Goal: Task Accomplishment & Management: Manage account settings

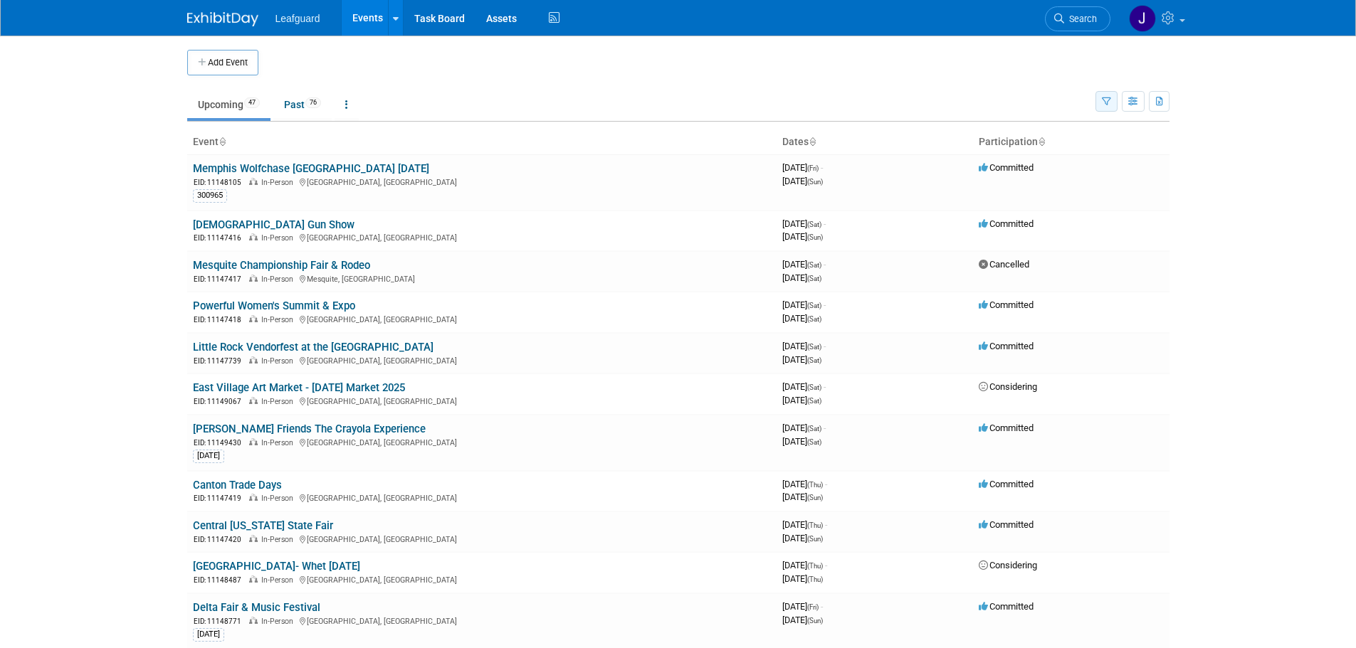
click at [1106, 98] on icon "button" at bounding box center [1106, 102] width 9 height 9
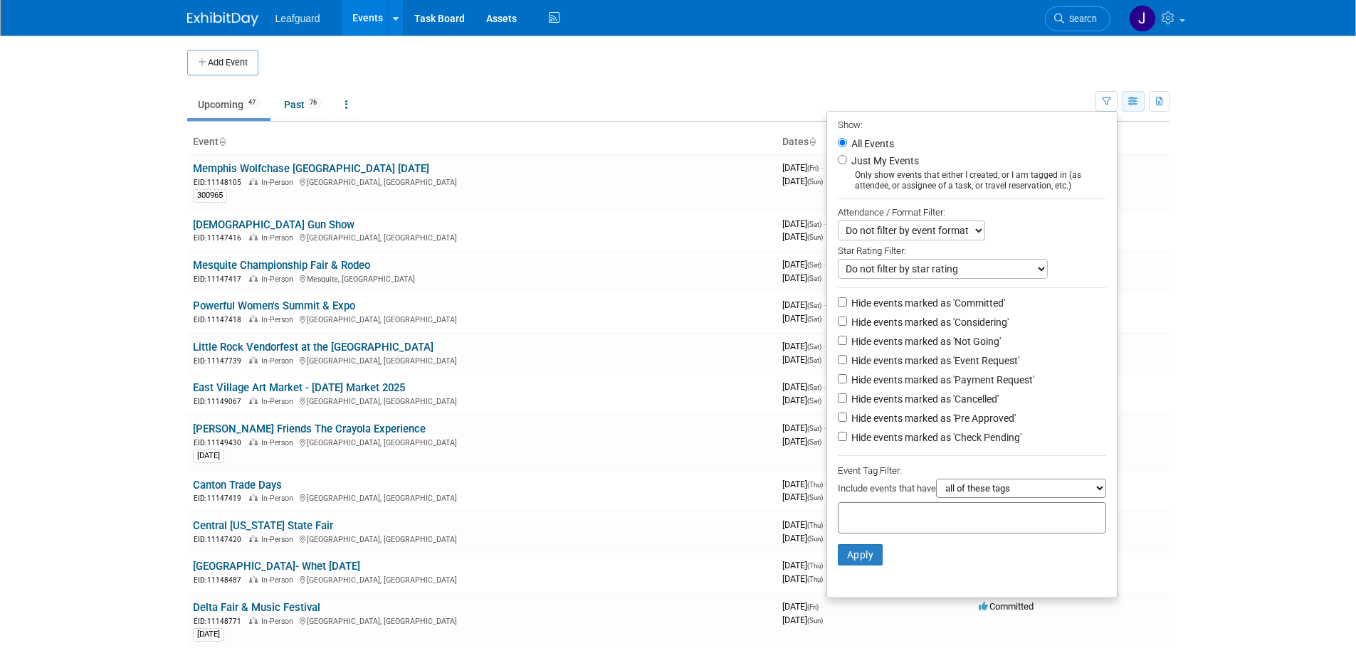
click at [1140, 100] on button "button" at bounding box center [1133, 101] width 23 height 21
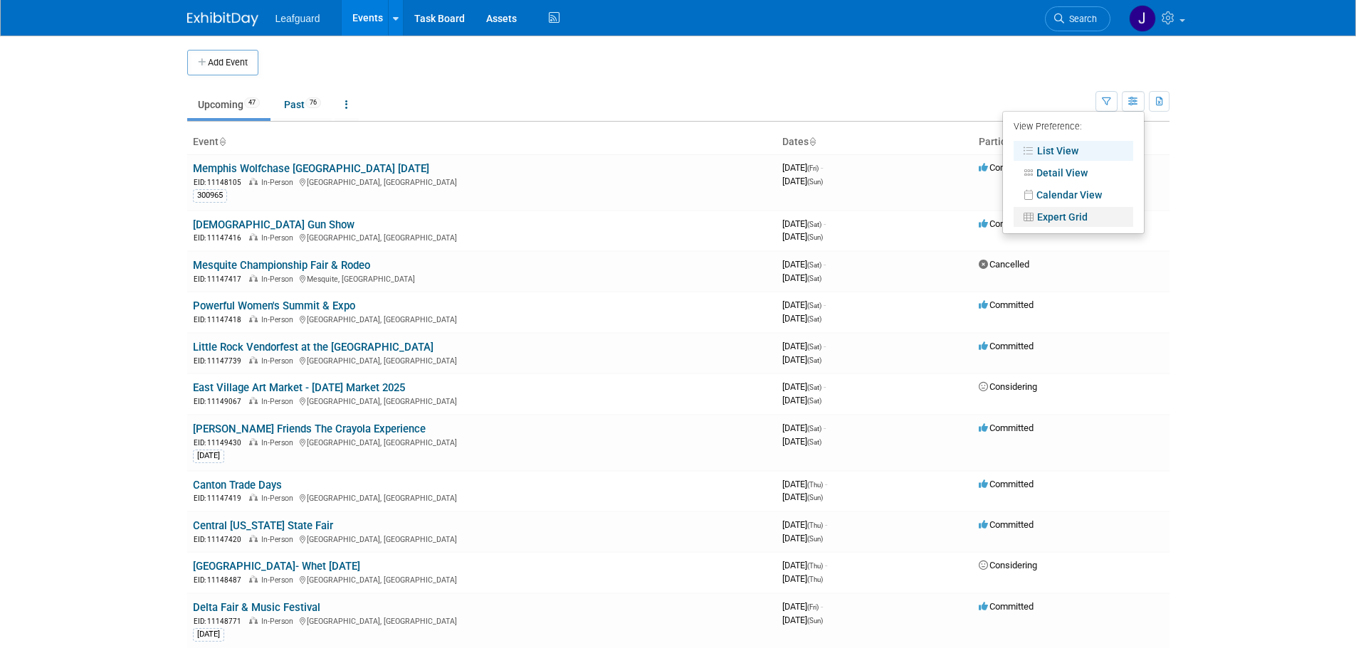
click at [1069, 218] on link "Expert Grid" at bounding box center [1074, 217] width 120 height 20
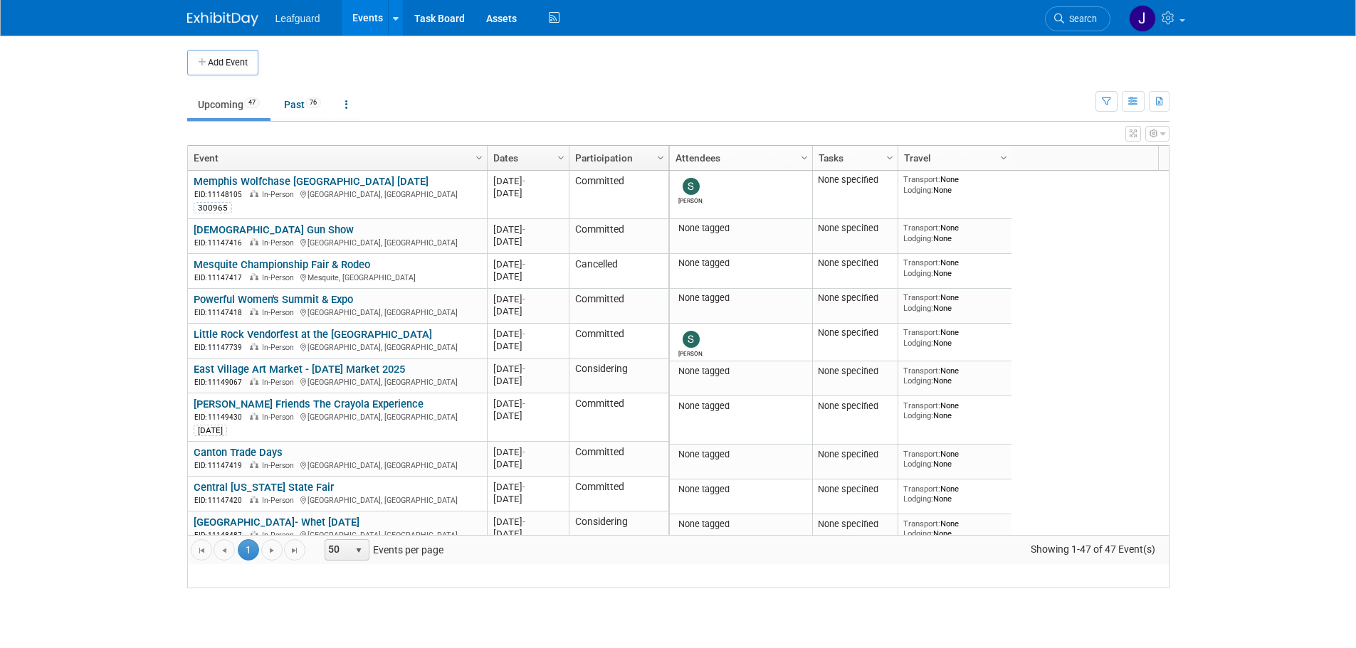
click at [1108, 100] on icon "button" at bounding box center [1106, 102] width 9 height 9
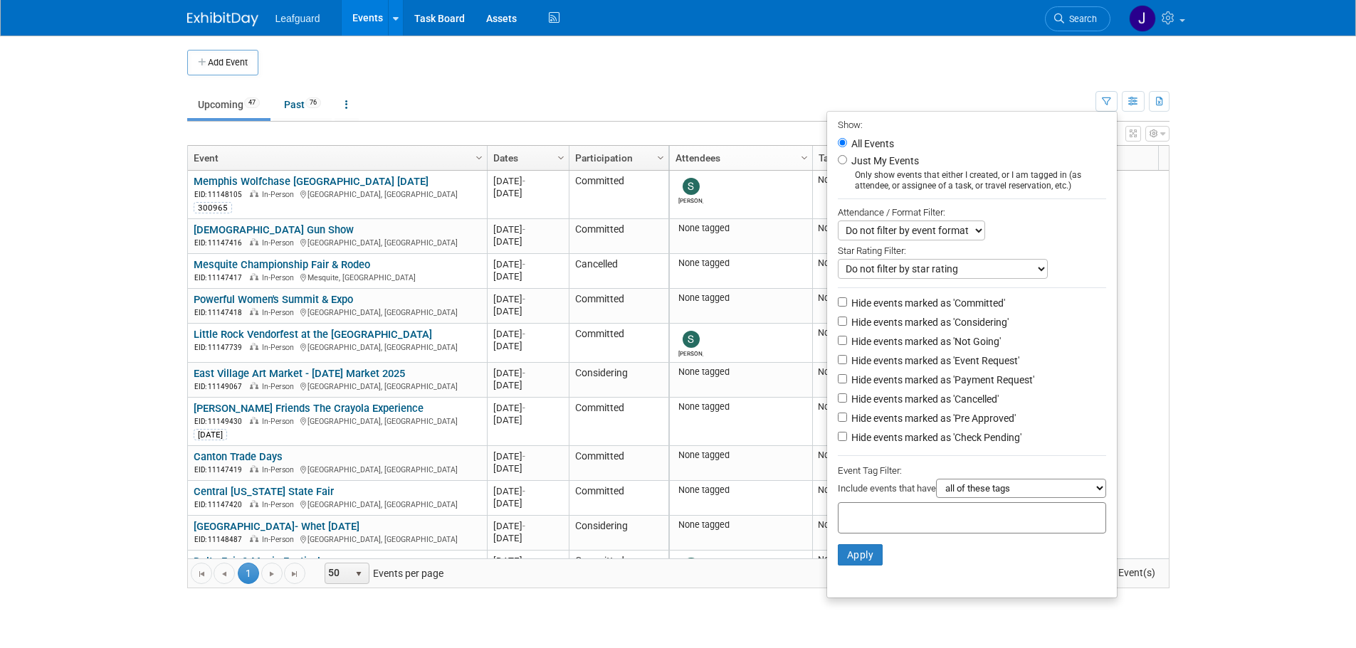
click at [932, 307] on label "Hide events marked as 'Committed'" at bounding box center [926, 303] width 157 height 14
click at [847, 307] on input "Hide events marked as 'Committed'" at bounding box center [842, 302] width 9 height 9
checkbox input "true"
click at [927, 325] on label "Hide events marked as 'Considering'" at bounding box center [928, 322] width 160 height 14
click at [847, 325] on input "Hide events marked as 'Considering'" at bounding box center [842, 321] width 9 height 9
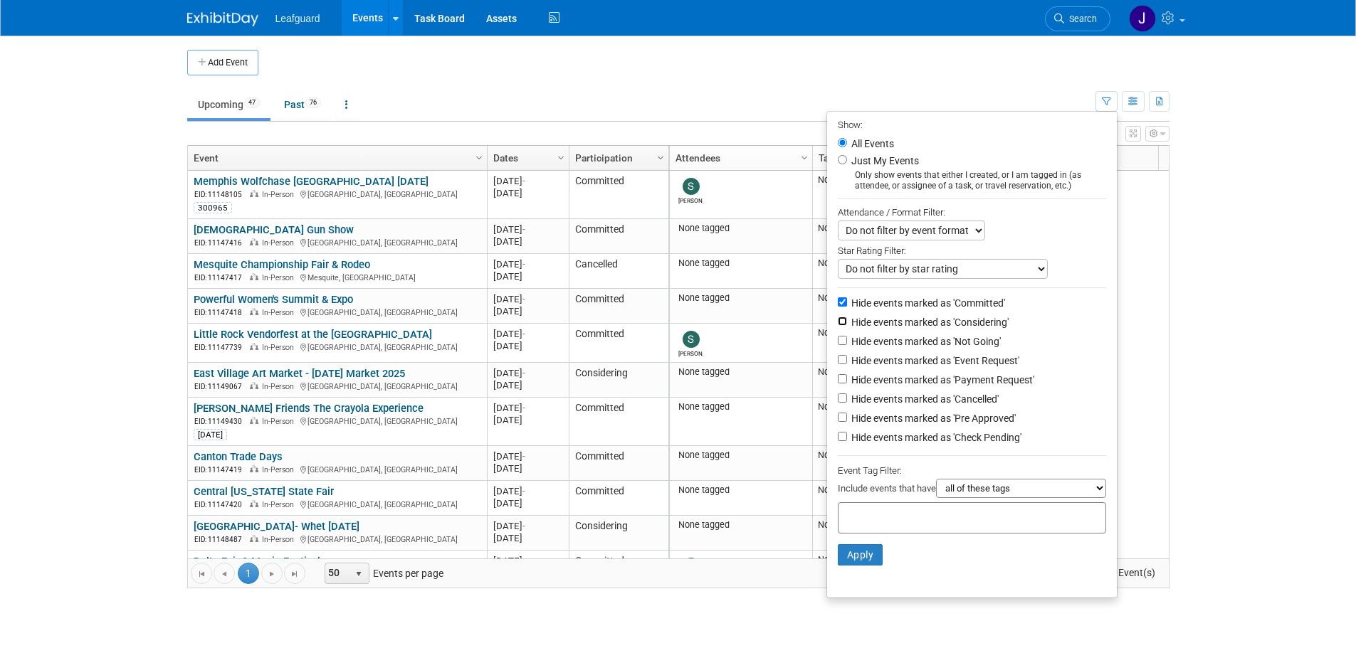
checkbox input "true"
click at [918, 346] on label "Hide events marked as 'Not Going'" at bounding box center [924, 342] width 152 height 14
click at [918, 362] on label "Hide events marked as 'Event Request'" at bounding box center [933, 361] width 171 height 14
click at [847, 362] on input "Hide events marked as 'Event Request'" at bounding box center [842, 359] width 9 height 9
checkbox input "true"
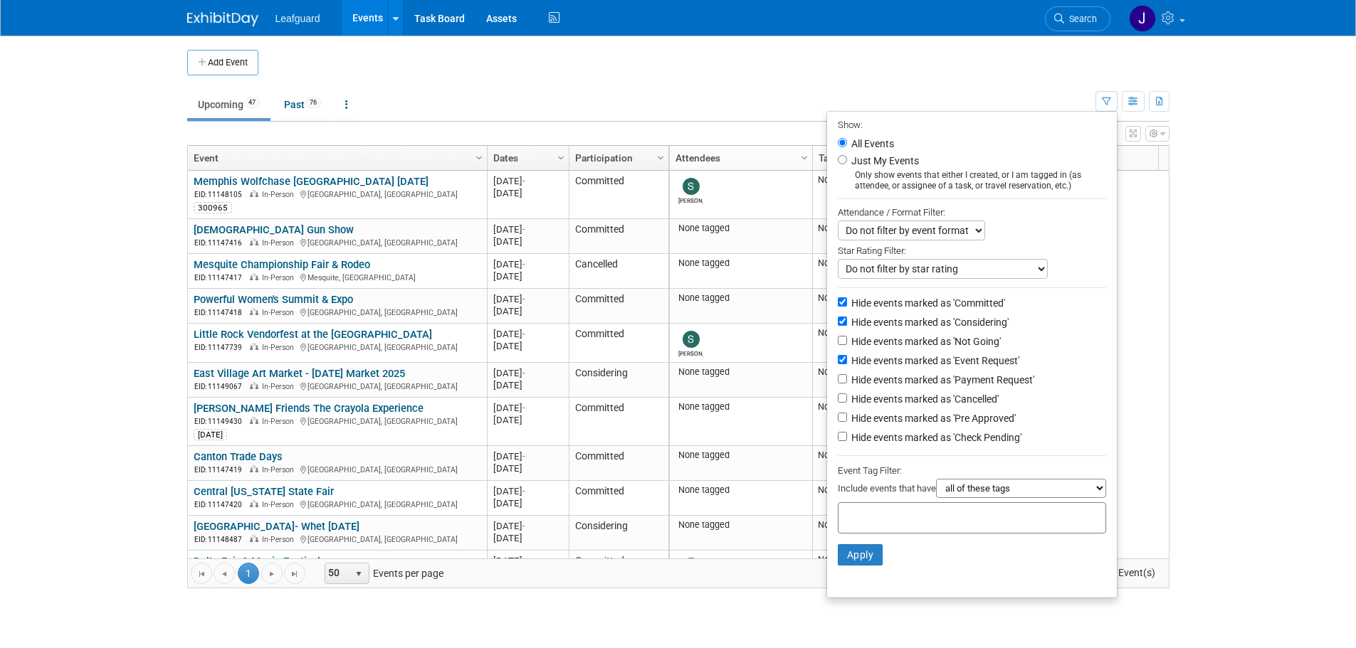
click at [920, 381] on label "Hide events marked as 'Payment Request'" at bounding box center [941, 380] width 186 height 14
click at [847, 381] on input "Hide events marked as 'Payment Request'" at bounding box center [842, 378] width 9 height 9
checkbox input "true"
click at [925, 342] on label "Hide events marked as 'Not Going'" at bounding box center [924, 342] width 152 height 14
click at [847, 342] on input "Hide events marked as 'Not Going'" at bounding box center [842, 340] width 9 height 9
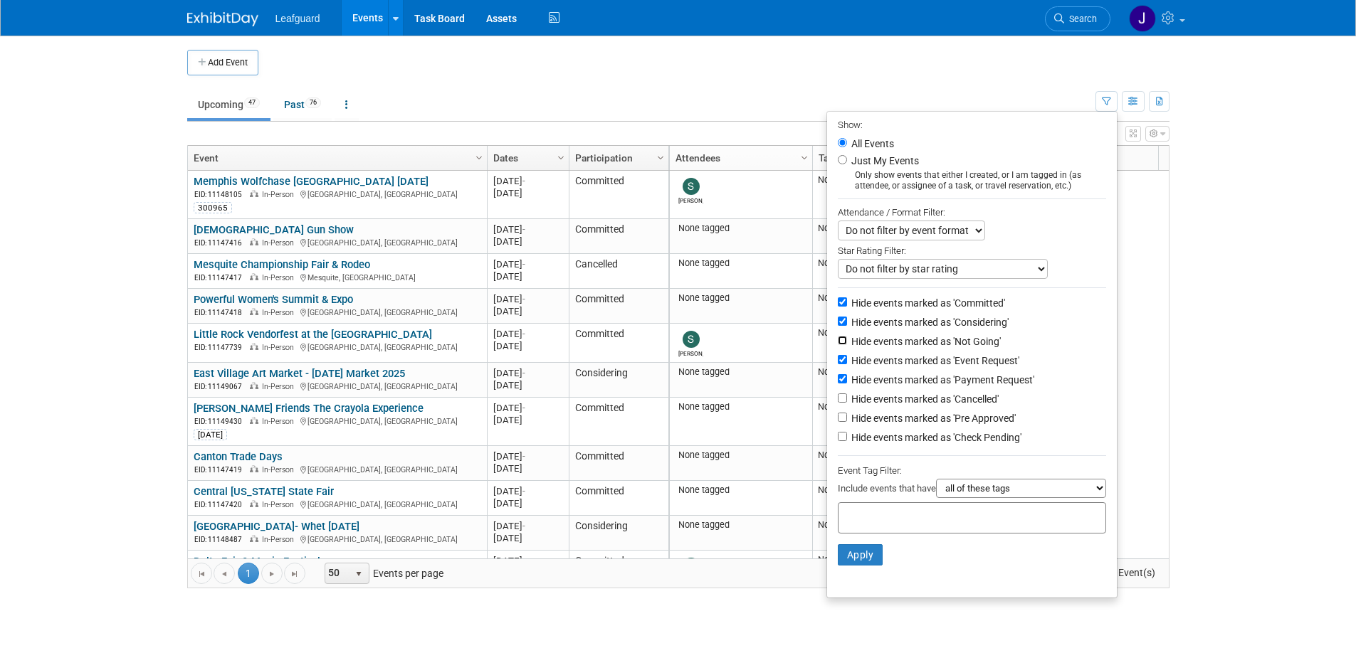
checkbox input "true"
click at [922, 402] on label "Hide events marked as 'Cancelled'" at bounding box center [923, 399] width 150 height 14
click at [847, 402] on input "Hide events marked as 'Cancelled'" at bounding box center [842, 398] width 9 height 9
checkbox input "true"
click at [922, 421] on label "Hide events marked as 'Pre Approved'" at bounding box center [931, 418] width 167 height 14
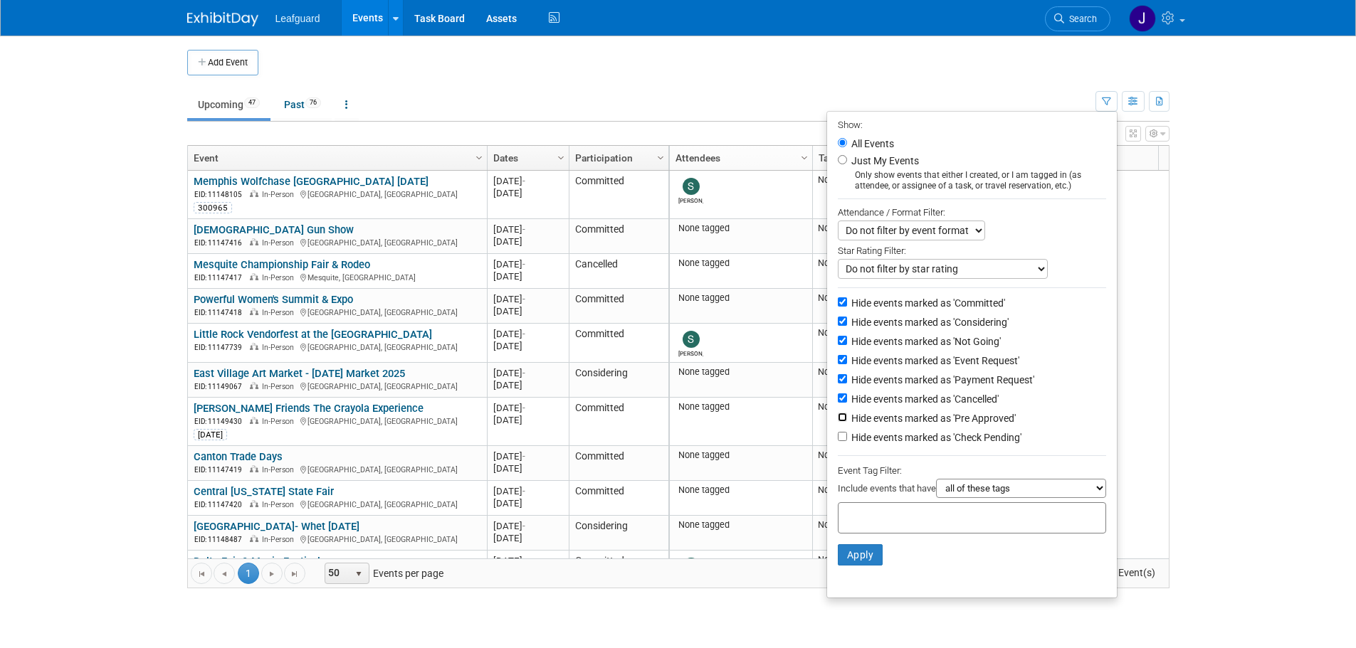
click at [847, 421] on input "Hide events marked as 'Pre Approved'" at bounding box center [842, 417] width 9 height 9
checkbox input "true"
click at [861, 566] on button "Apply" at bounding box center [861, 554] width 46 height 21
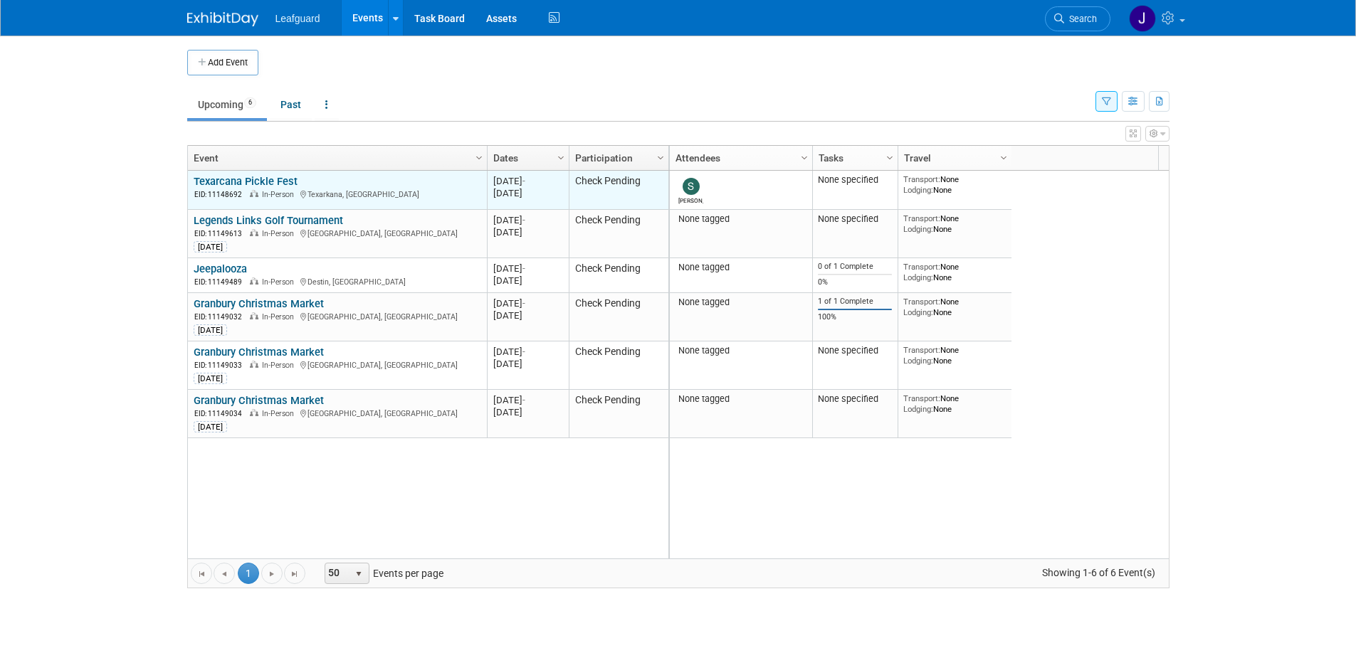
click at [270, 184] on link "Texarcana Pickle Fest" at bounding box center [246, 181] width 104 height 13
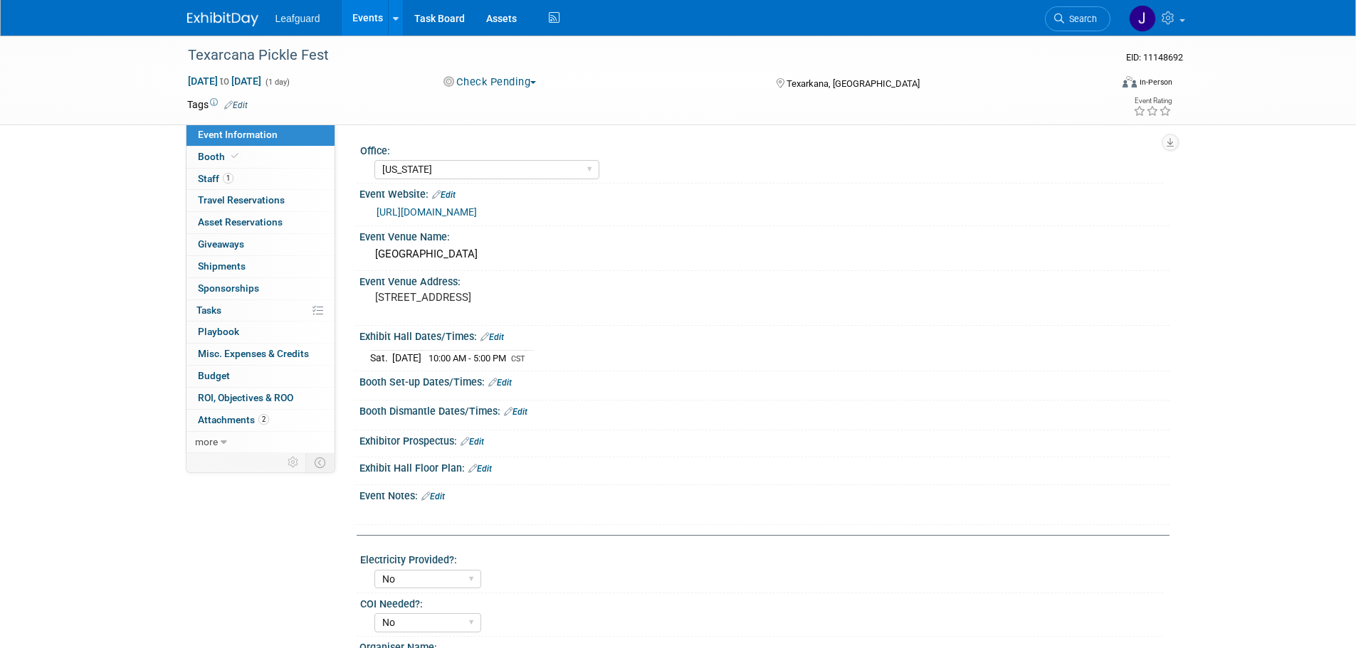
select select "Arkansas"
select select "No"
select select "Check"
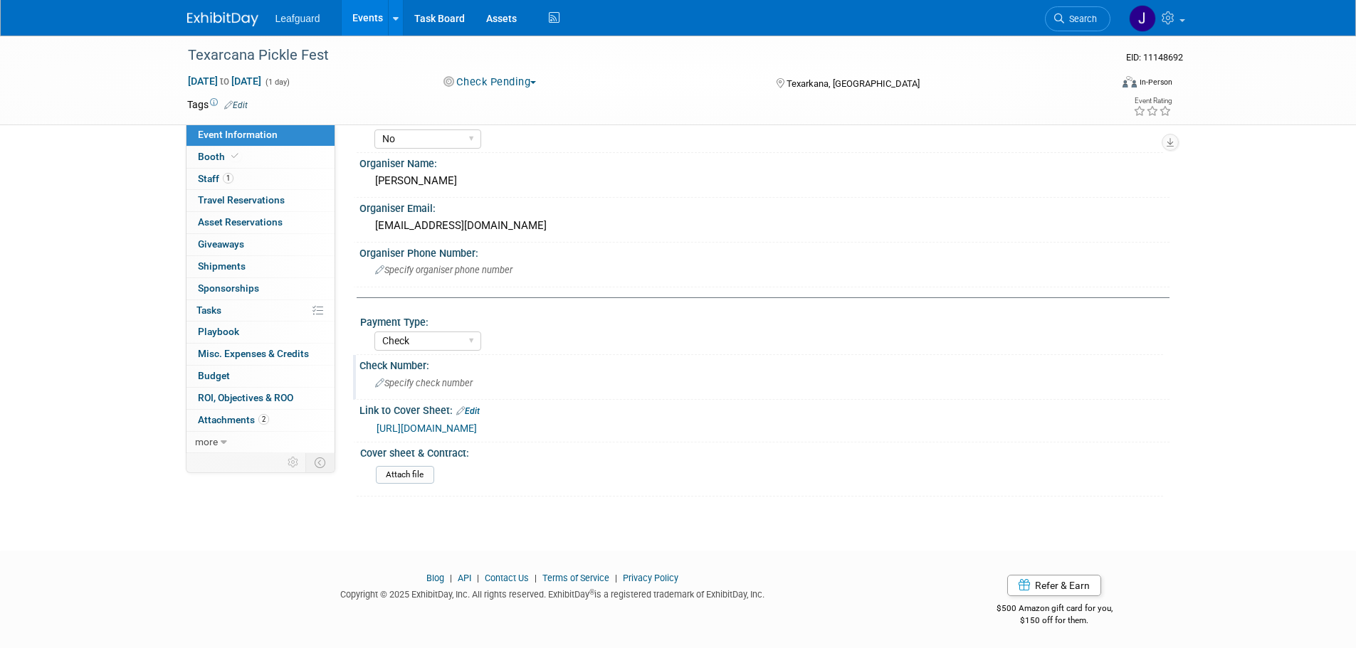
scroll to position [485, 0]
click at [429, 375] on div "Specify check number" at bounding box center [764, 382] width 789 height 22
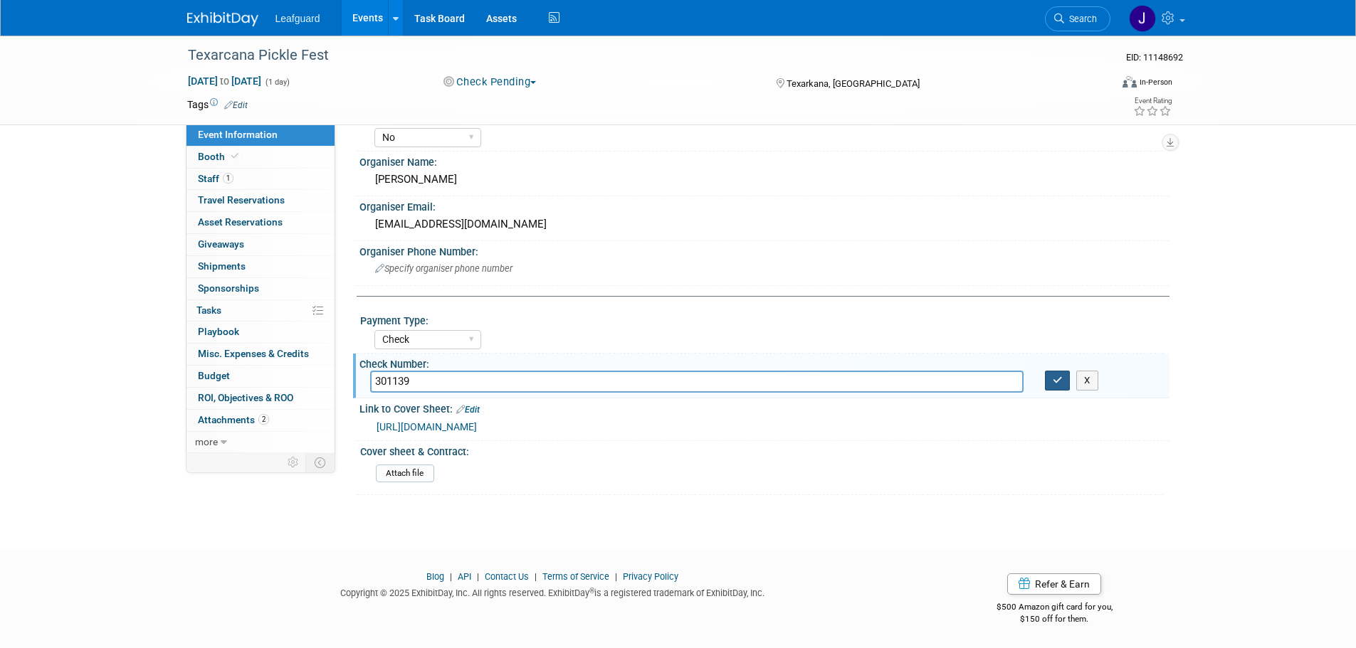
type input "301139"
click at [1055, 378] on icon "button" at bounding box center [1058, 380] width 10 height 9
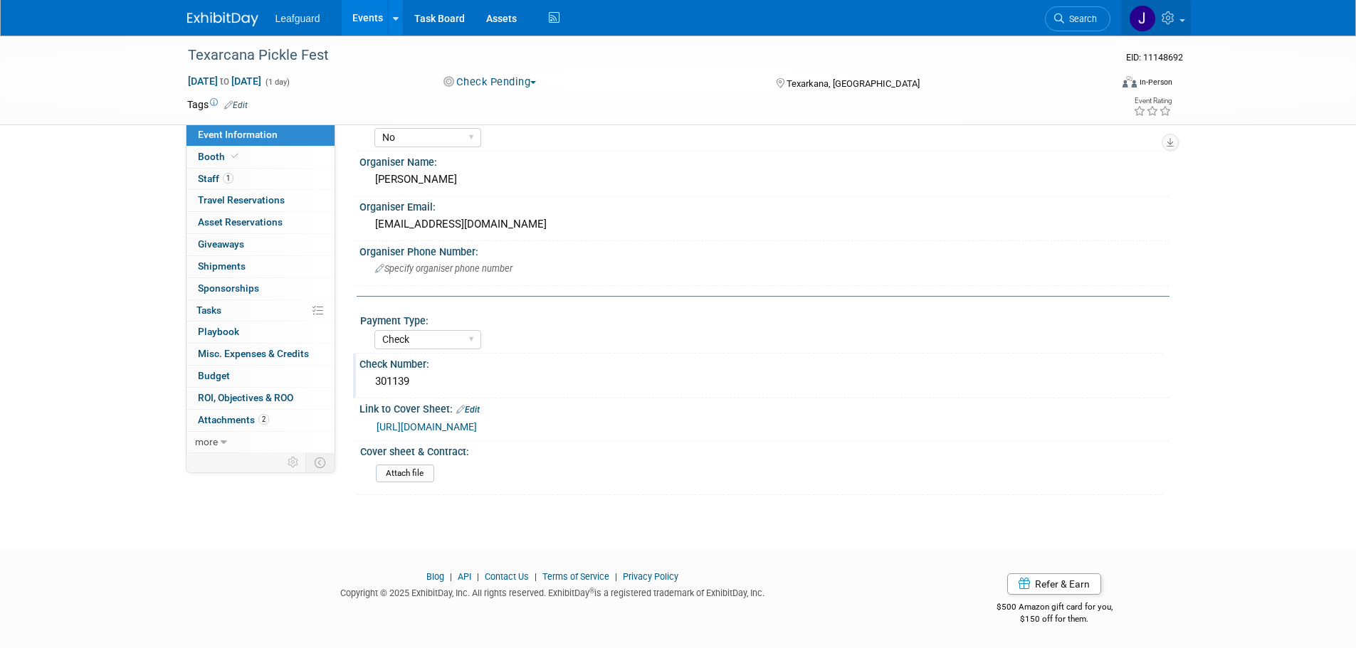
click at [1162, 16] on icon at bounding box center [1170, 17] width 16 height 13
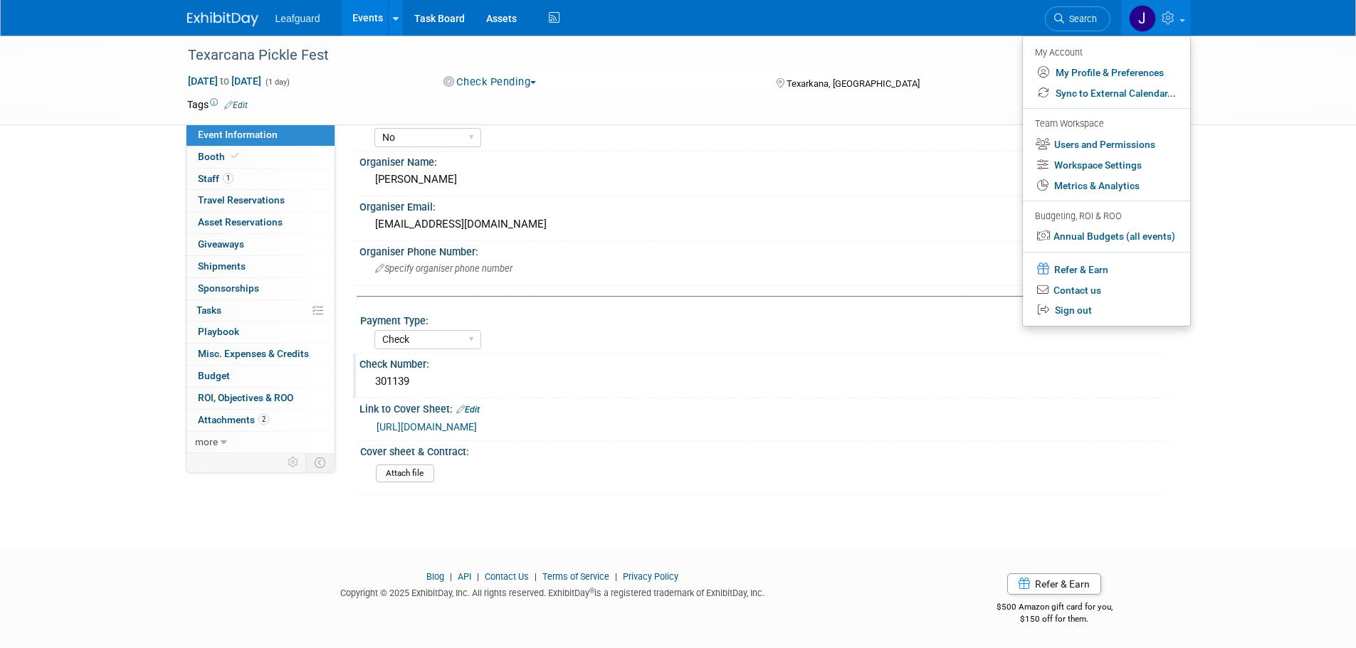
click at [1163, 18] on icon at bounding box center [1170, 17] width 16 height 13
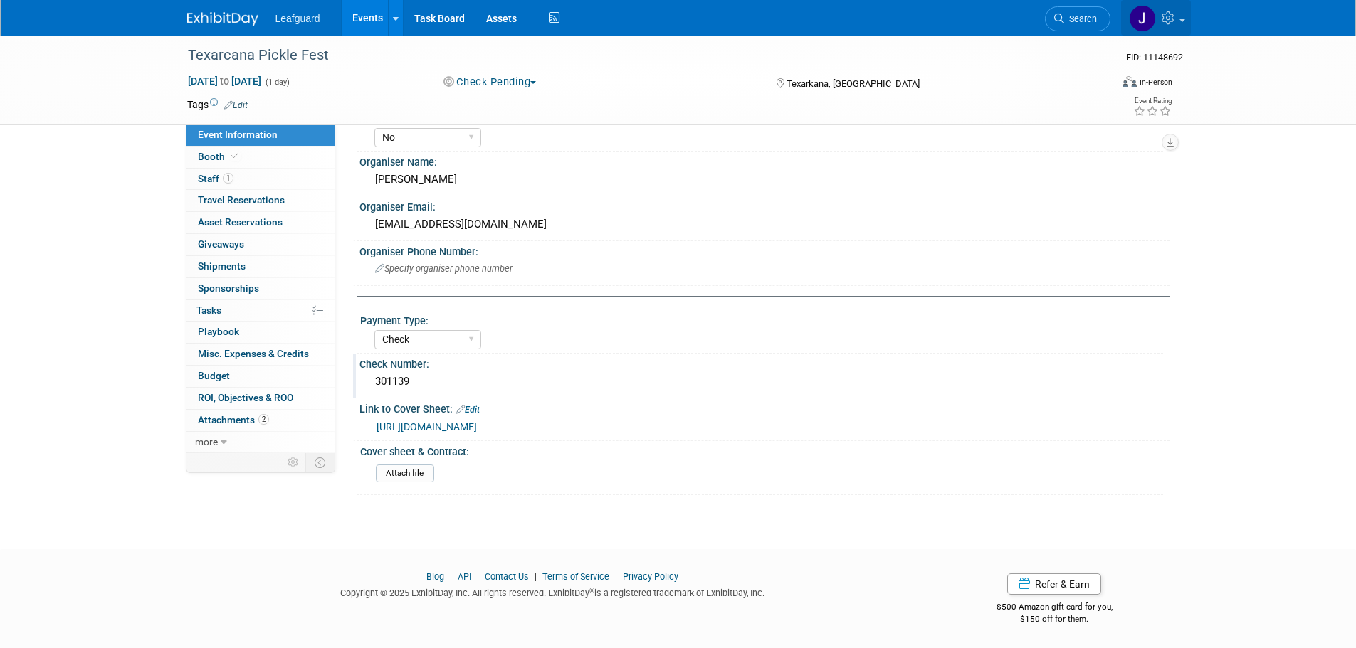
click at [1163, 18] on icon at bounding box center [1170, 17] width 16 height 13
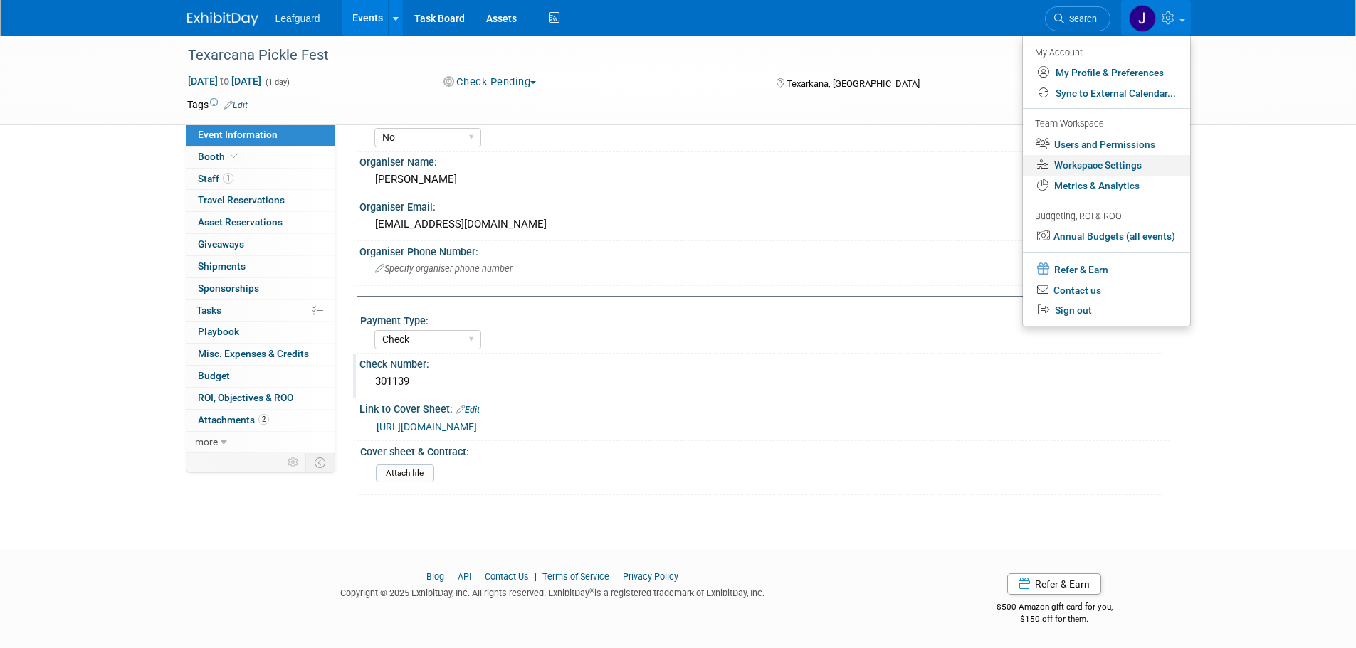
click at [1112, 162] on link "Workspace Settings" at bounding box center [1106, 165] width 167 height 21
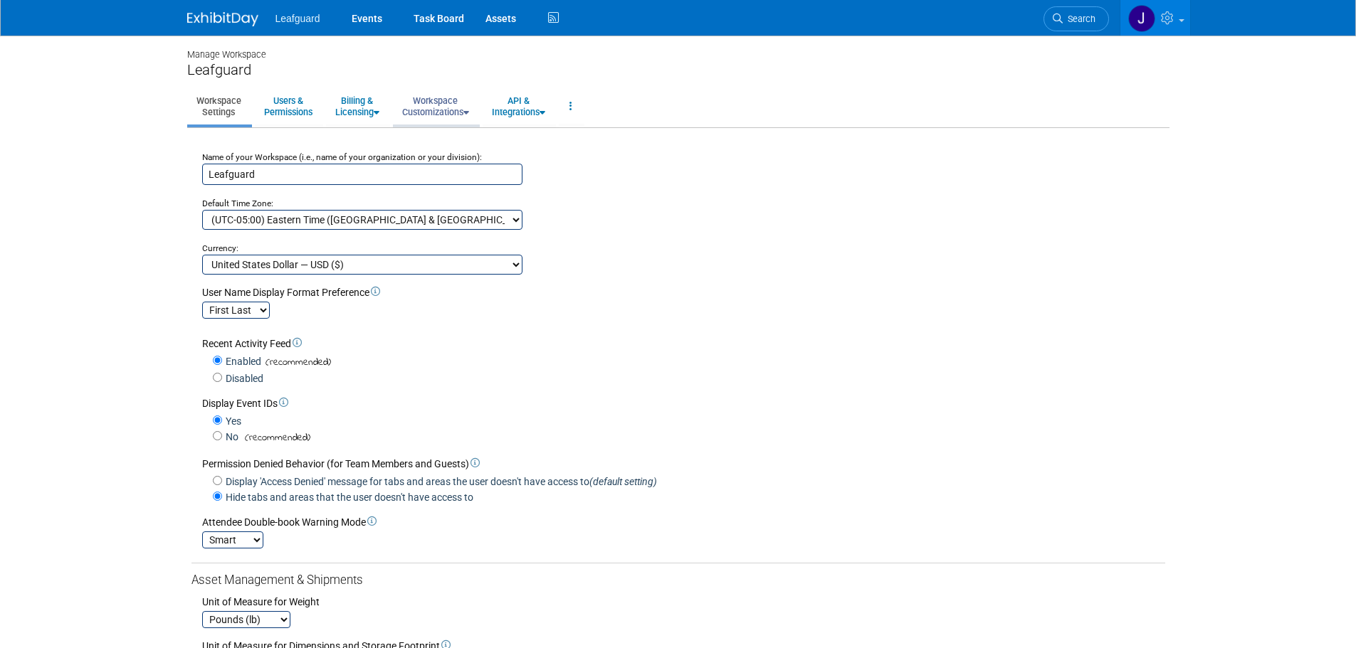
click at [456, 104] on link "Workspace Customizations" at bounding box center [435, 106] width 85 height 35
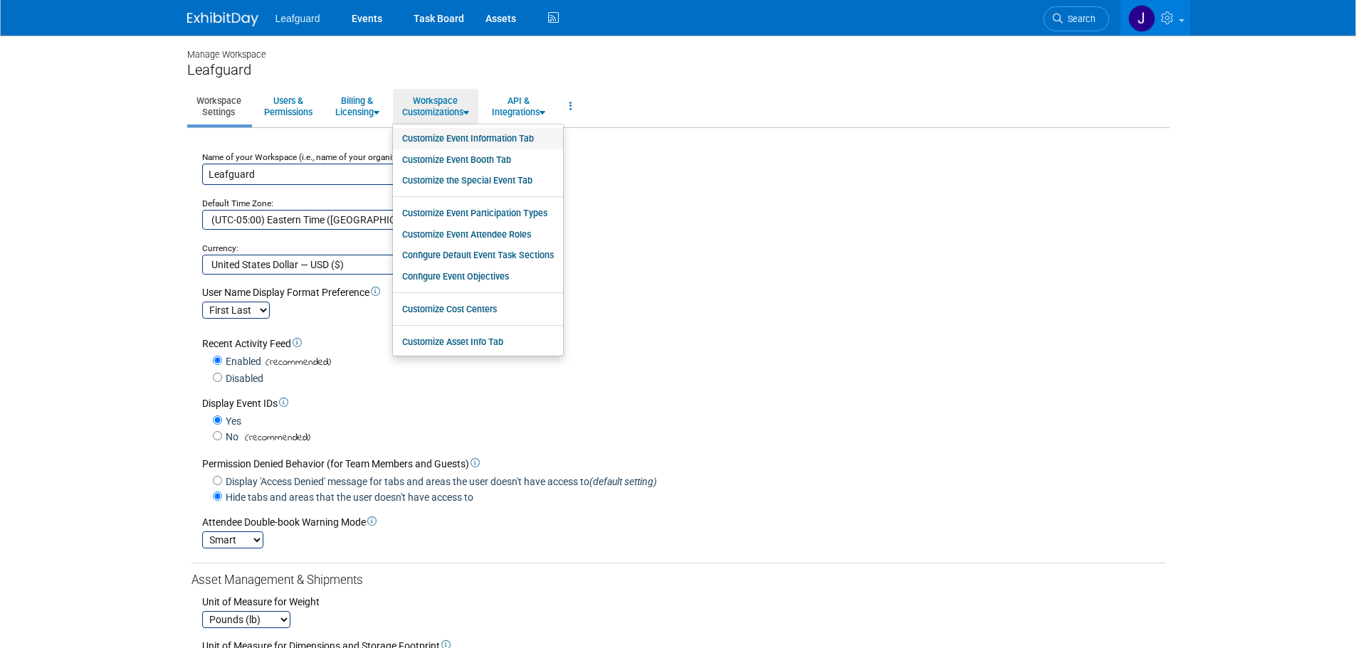
click at [491, 144] on link "Customize Event Information Tab" at bounding box center [478, 138] width 170 height 21
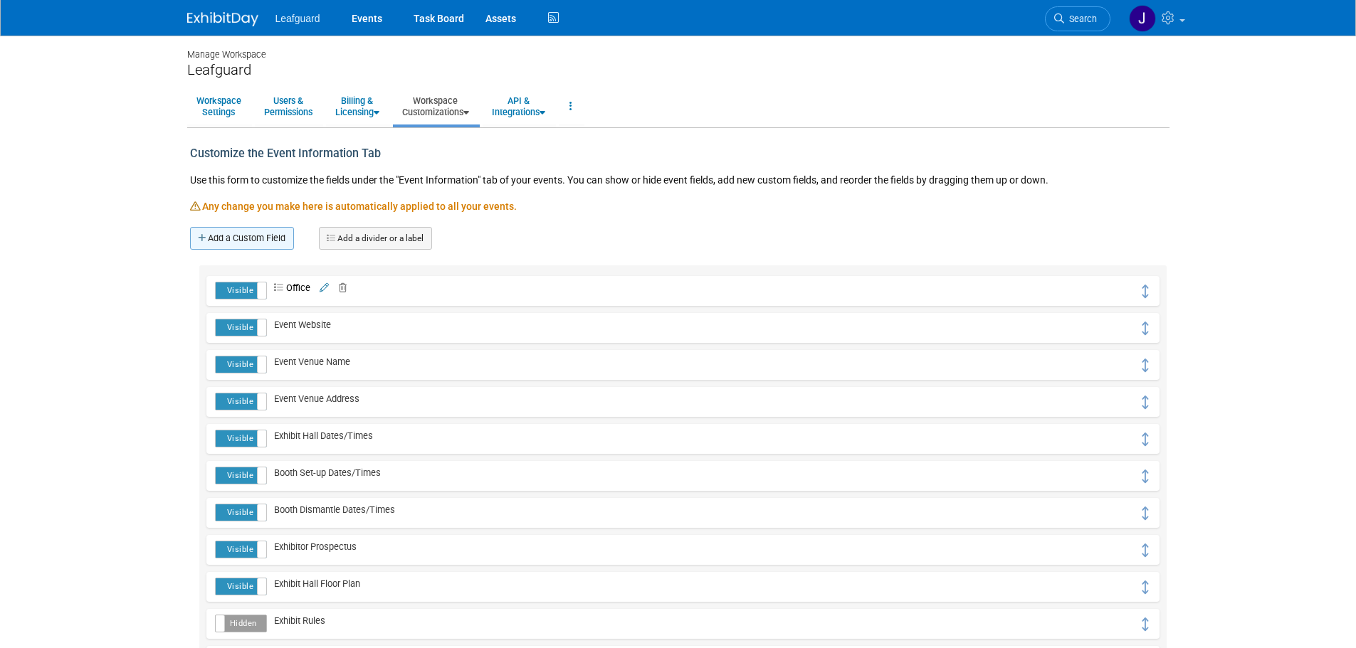
click at [251, 235] on link "Add a Custom Field" at bounding box center [242, 238] width 104 height 23
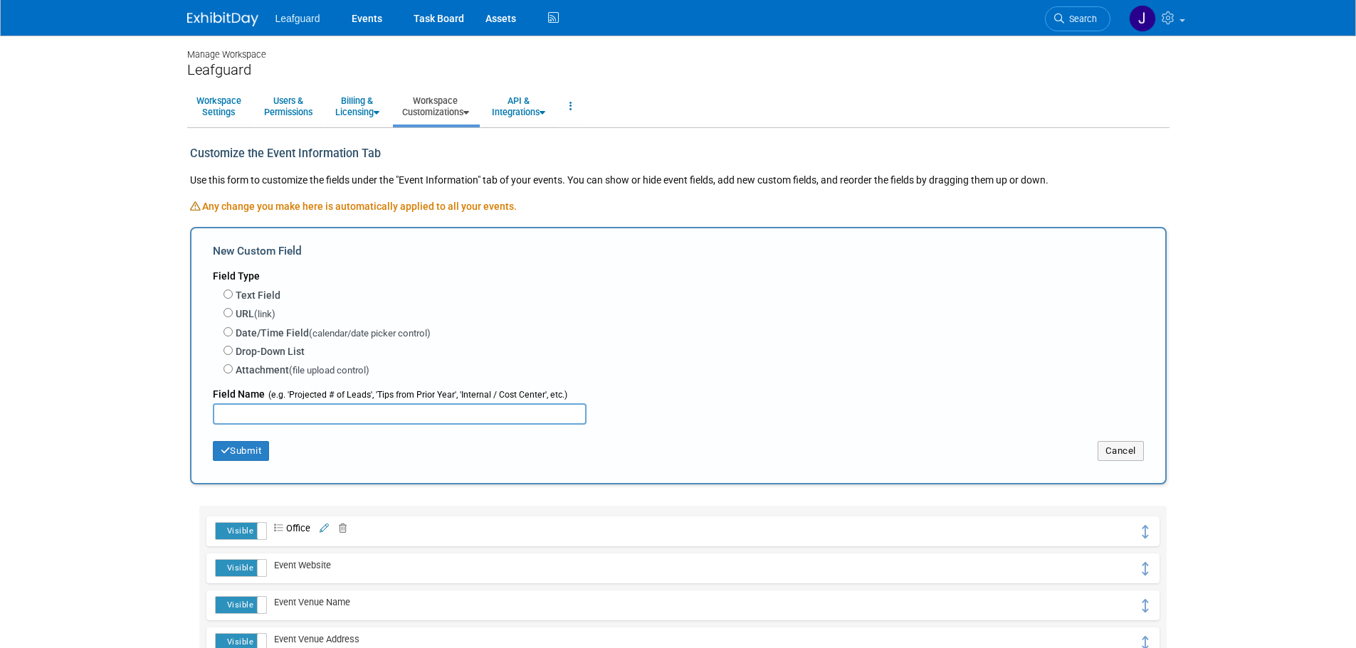
click at [246, 295] on label "Text Field" at bounding box center [258, 295] width 45 height 14
click at [233, 295] on input "Text Field" at bounding box center [227, 294] width 9 height 9
radio input "true"
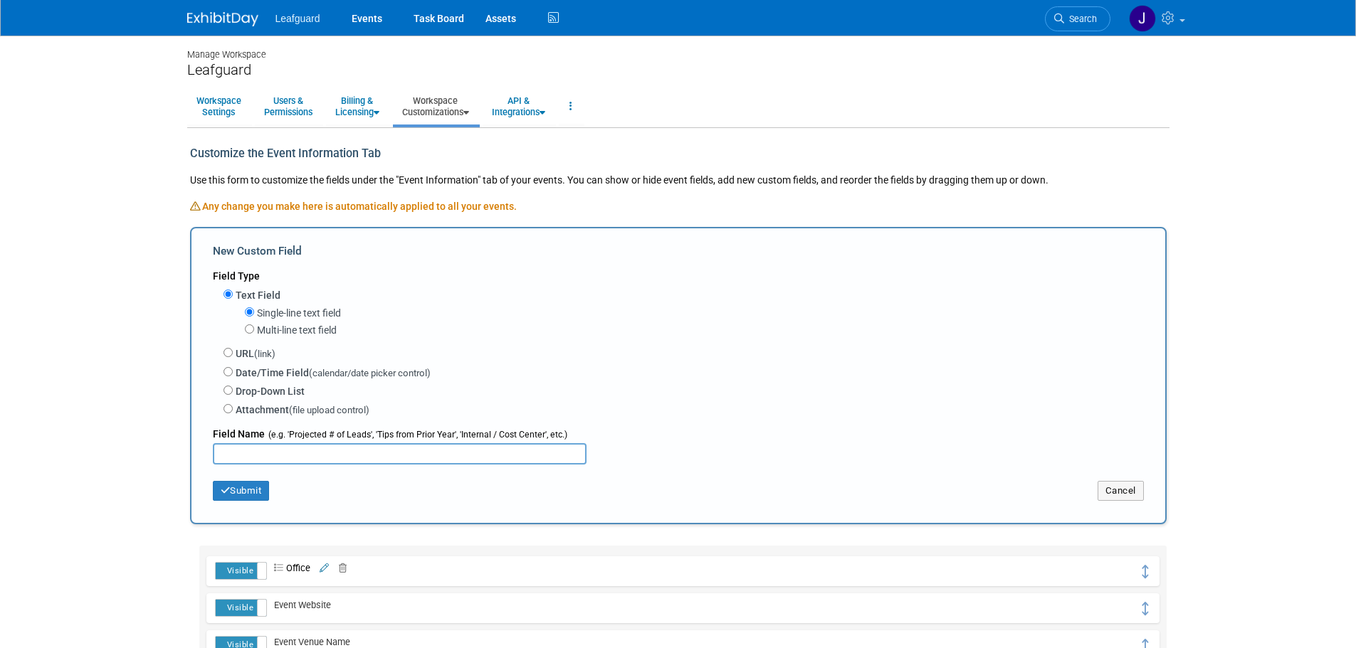
click at [273, 453] on input "text" at bounding box center [400, 453] width 374 height 21
click at [244, 449] on input "Check Notes" at bounding box center [400, 453] width 374 height 21
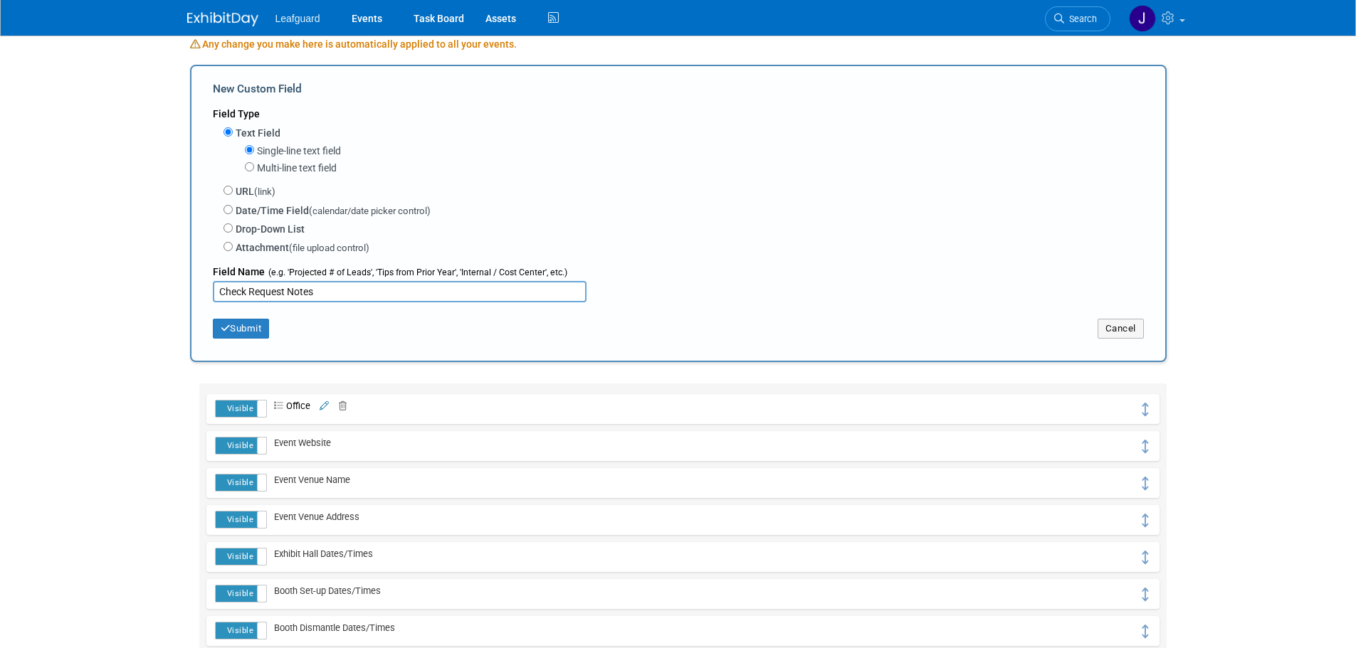
scroll to position [237, 0]
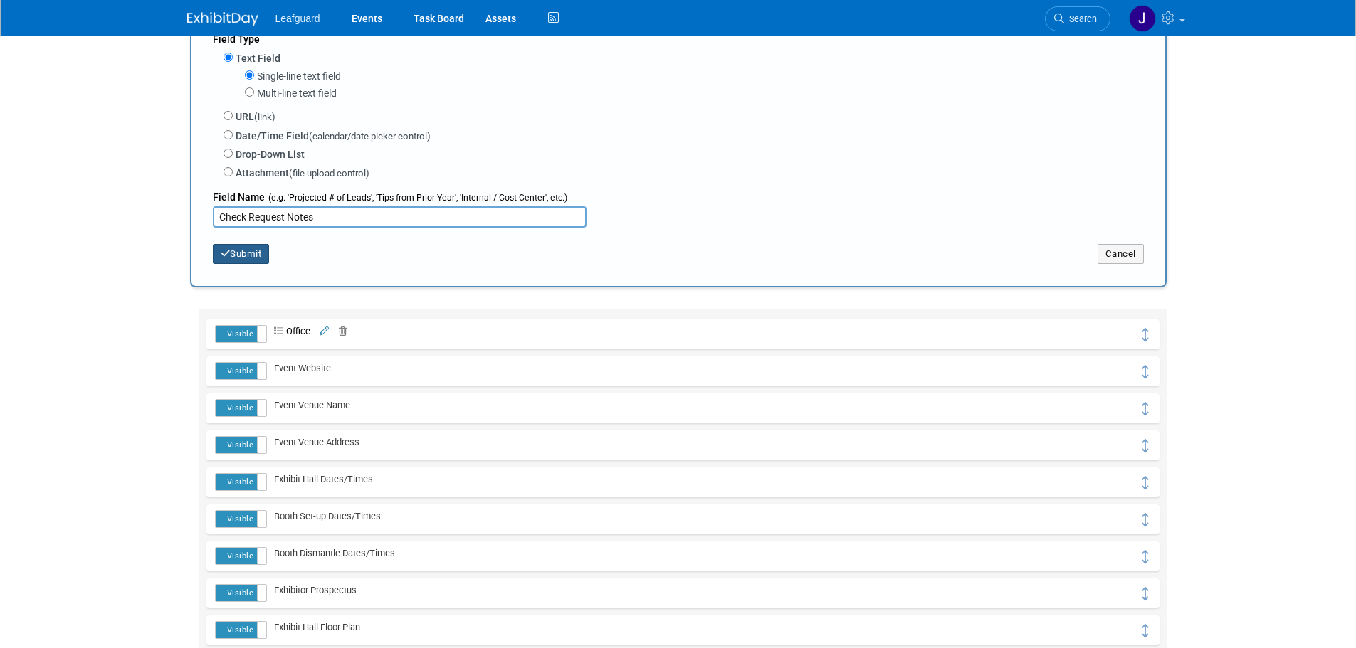
type input "Check Request Notes"
click at [236, 249] on button "Submit" at bounding box center [241, 254] width 57 height 20
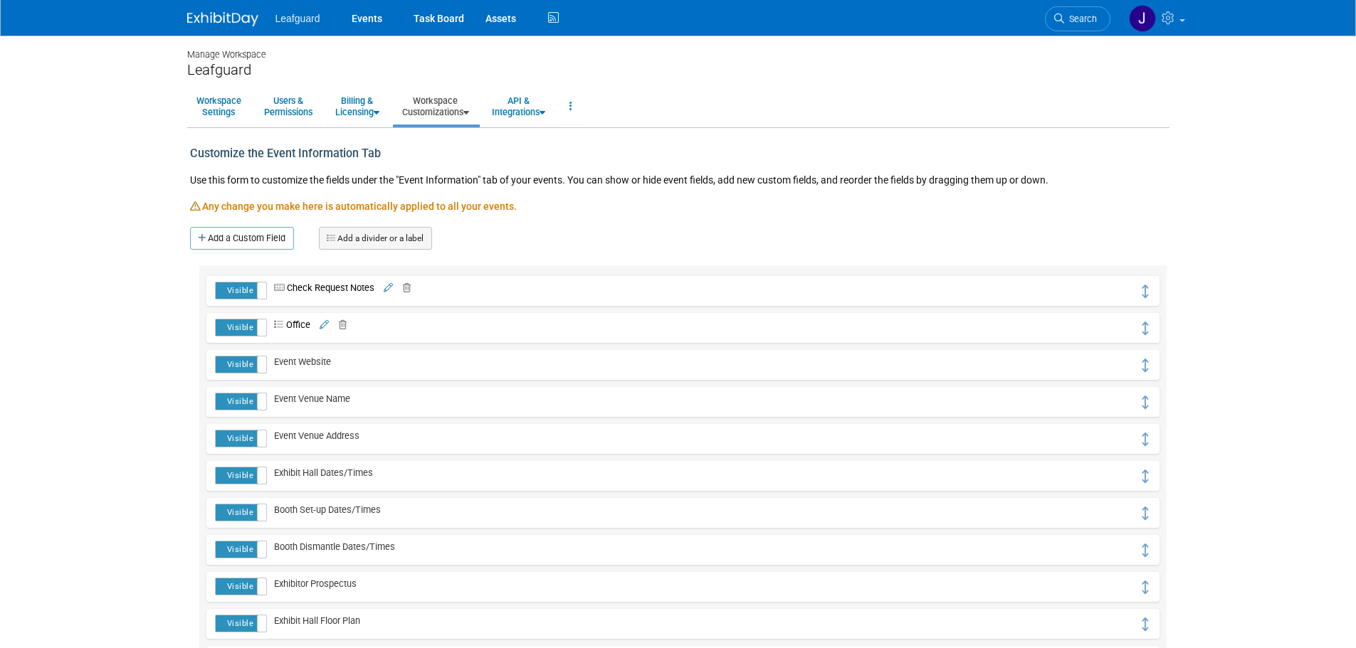
drag, startPoint x: 278, startPoint y: 288, endPoint x: 1313, endPoint y: 257, distance: 1036.0
click at [1298, 258] on body "Leafguard Events Task Board Assets" at bounding box center [678, 324] width 1356 height 648
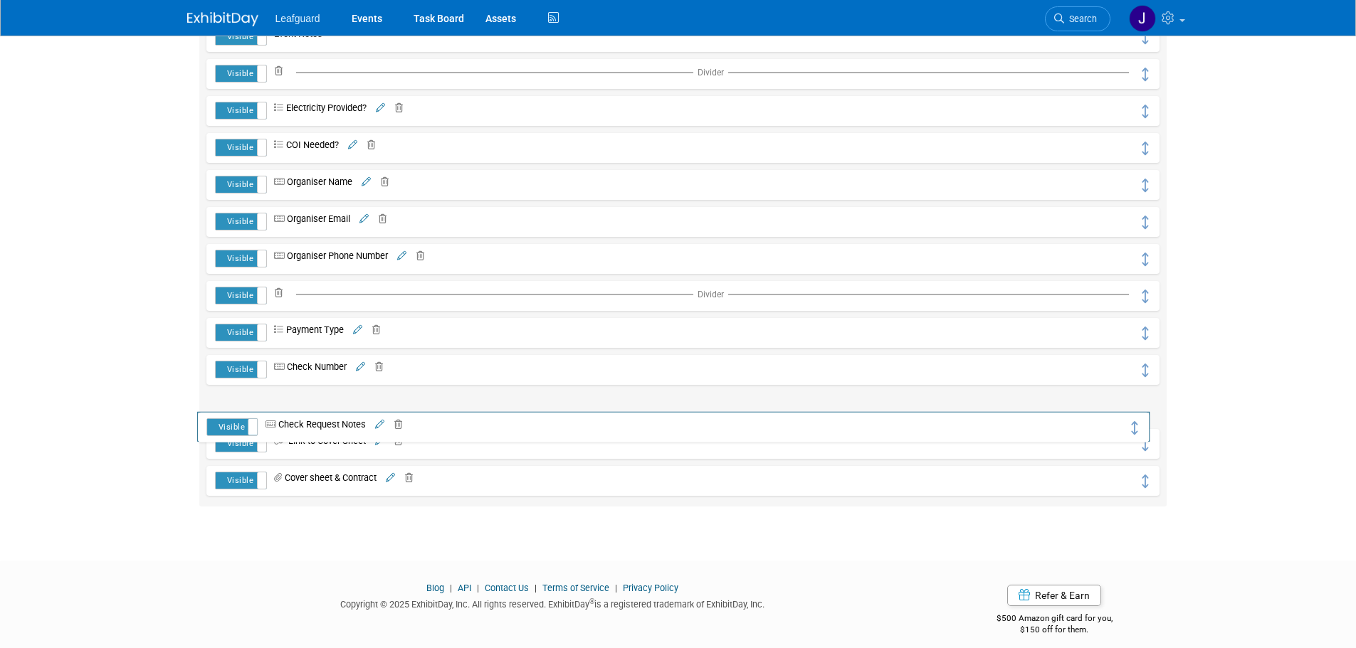
scroll to position [636, 0]
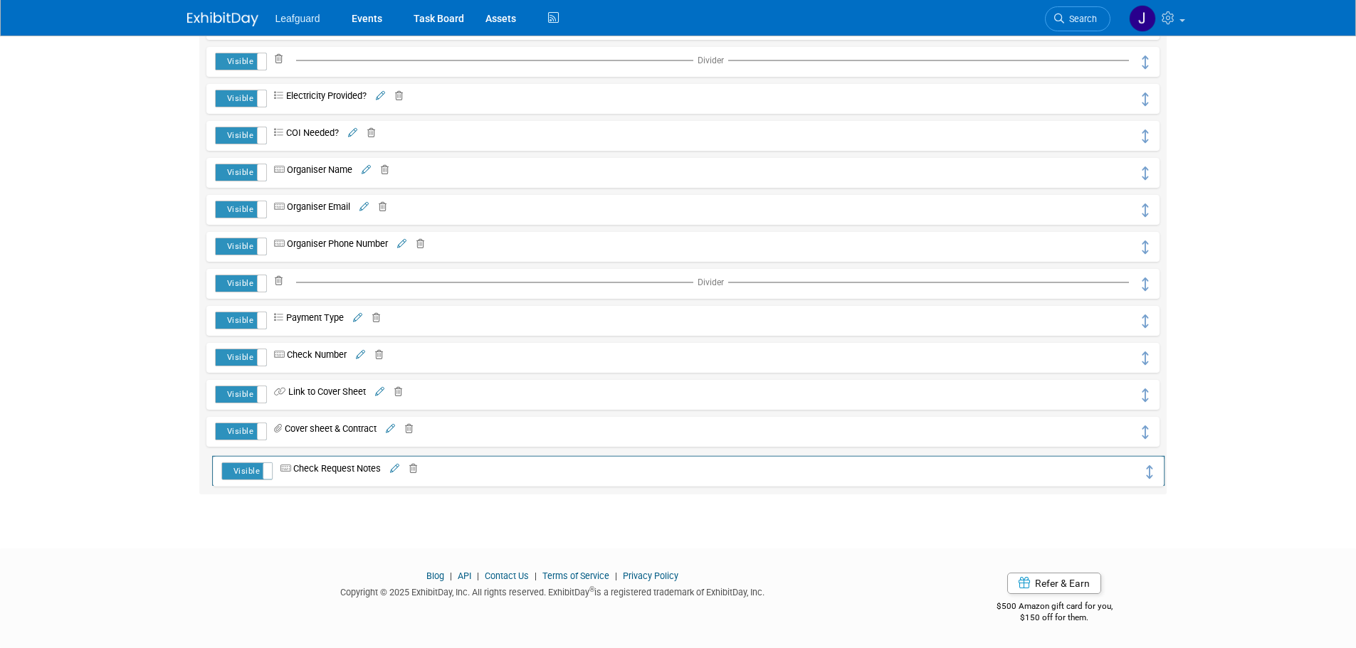
drag, startPoint x: 1148, startPoint y: 290, endPoint x: 1154, endPoint y: 471, distance: 180.9
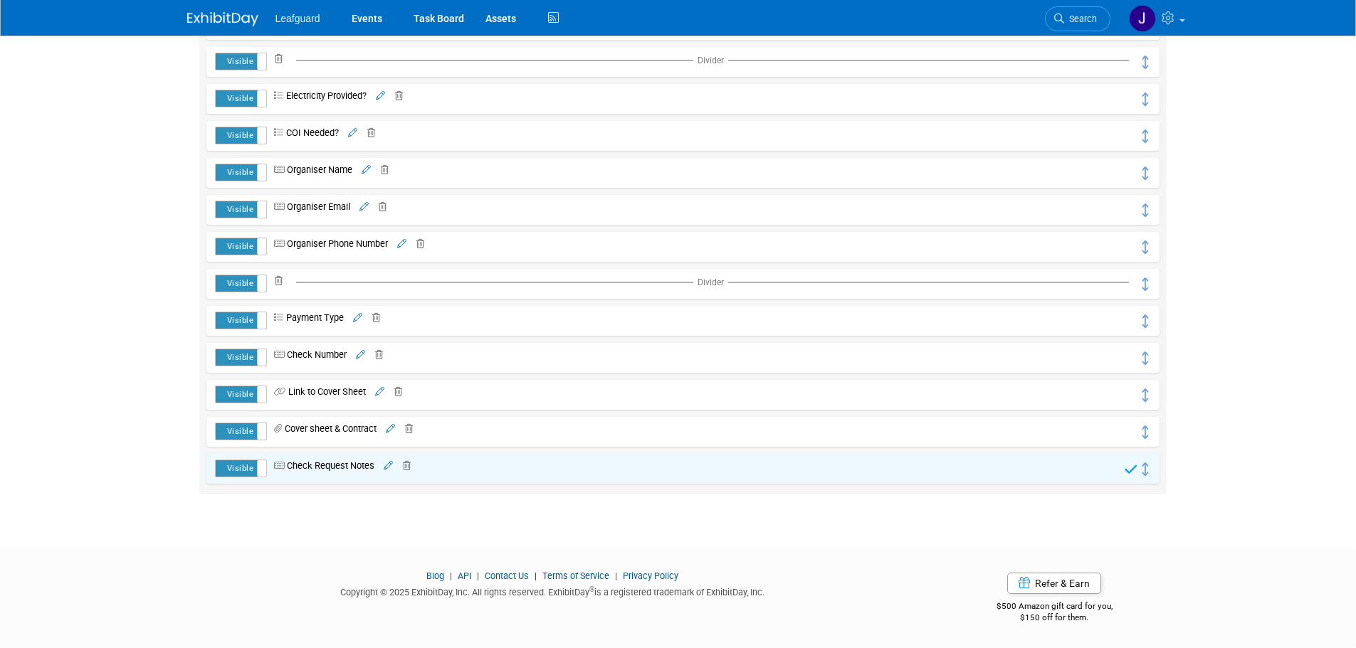
click at [222, 16] on img at bounding box center [222, 19] width 71 height 14
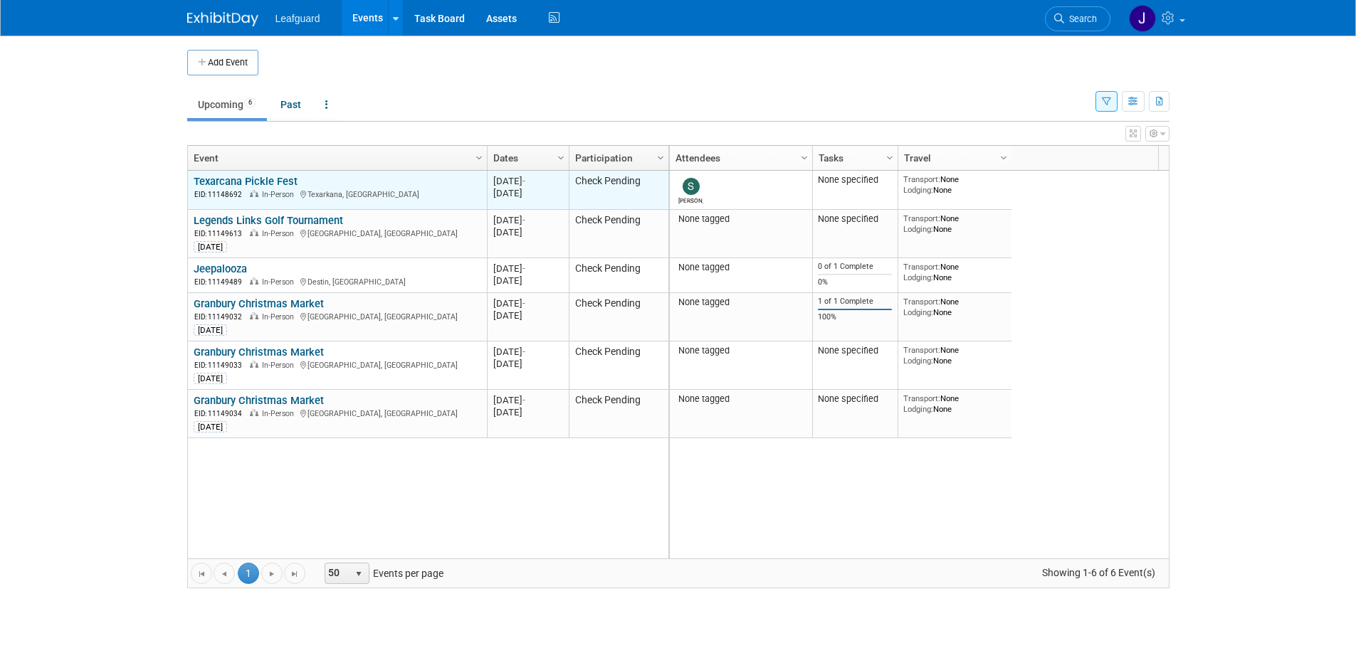
click at [267, 182] on link "Texarcana Pickle Fest" at bounding box center [246, 181] width 104 height 13
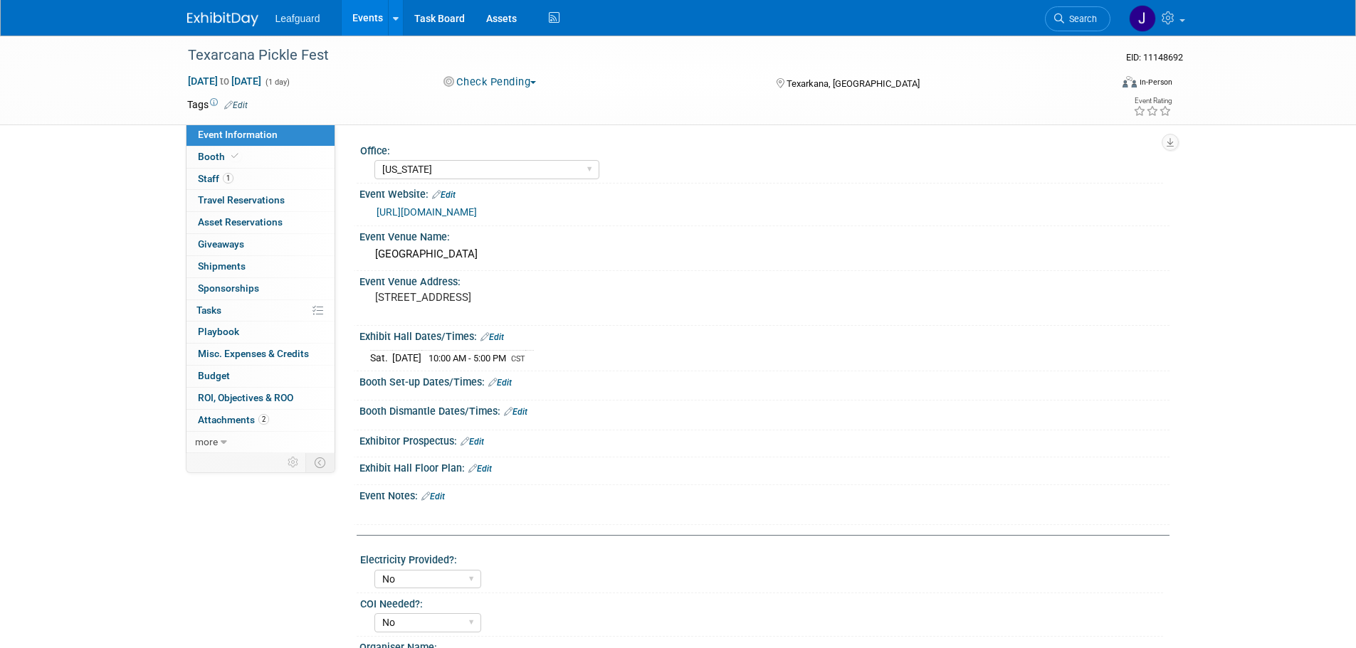
select select "Arkansas"
select select "No"
select select "Check"
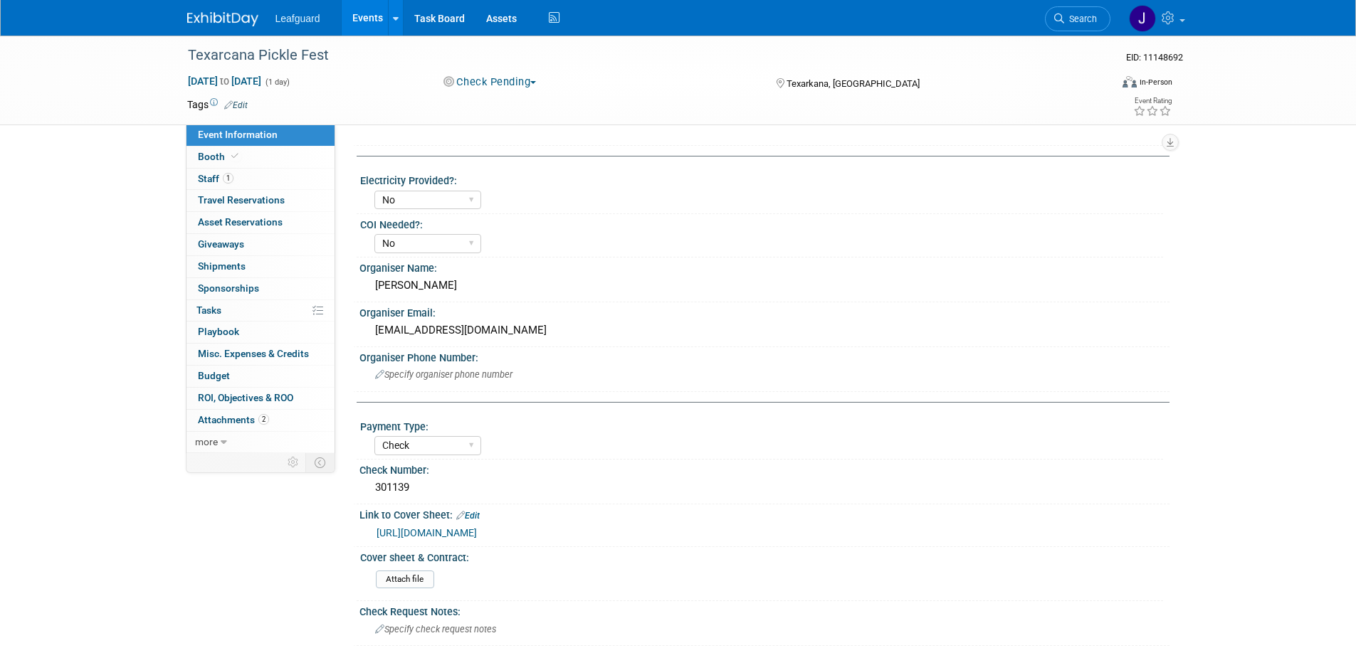
scroll to position [530, 0]
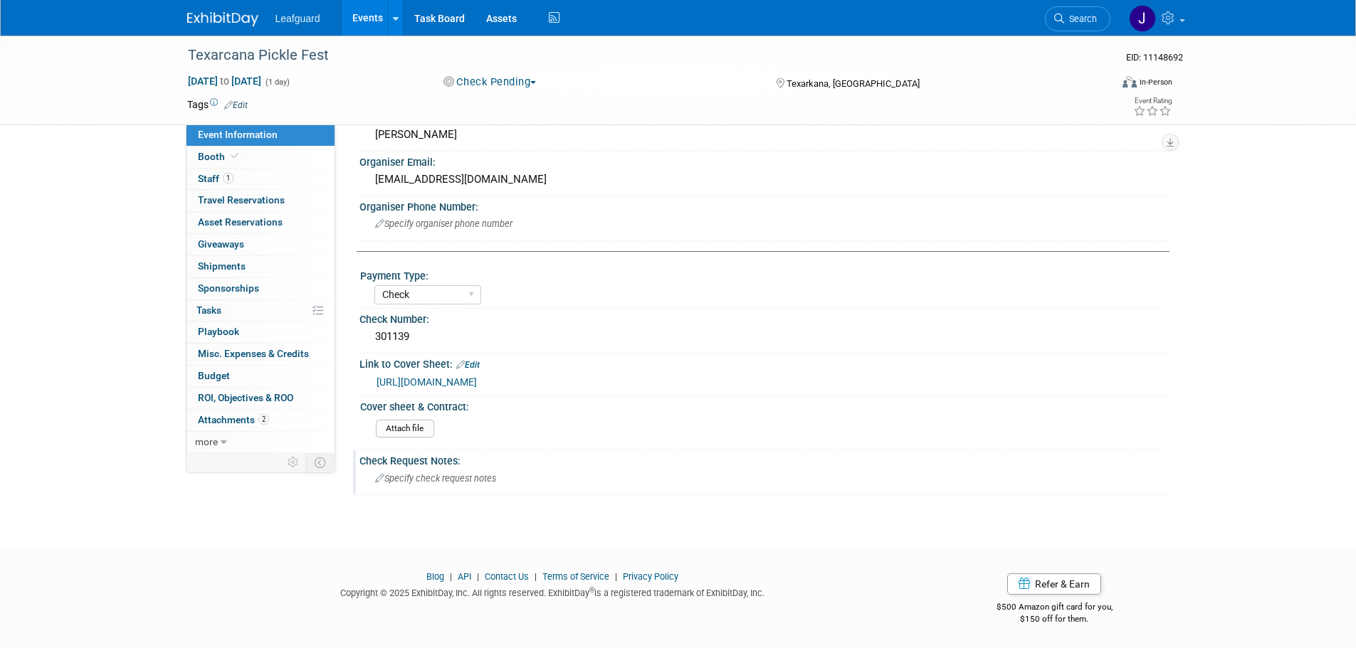
click at [426, 479] on span "Specify check request notes" at bounding box center [435, 478] width 121 height 11
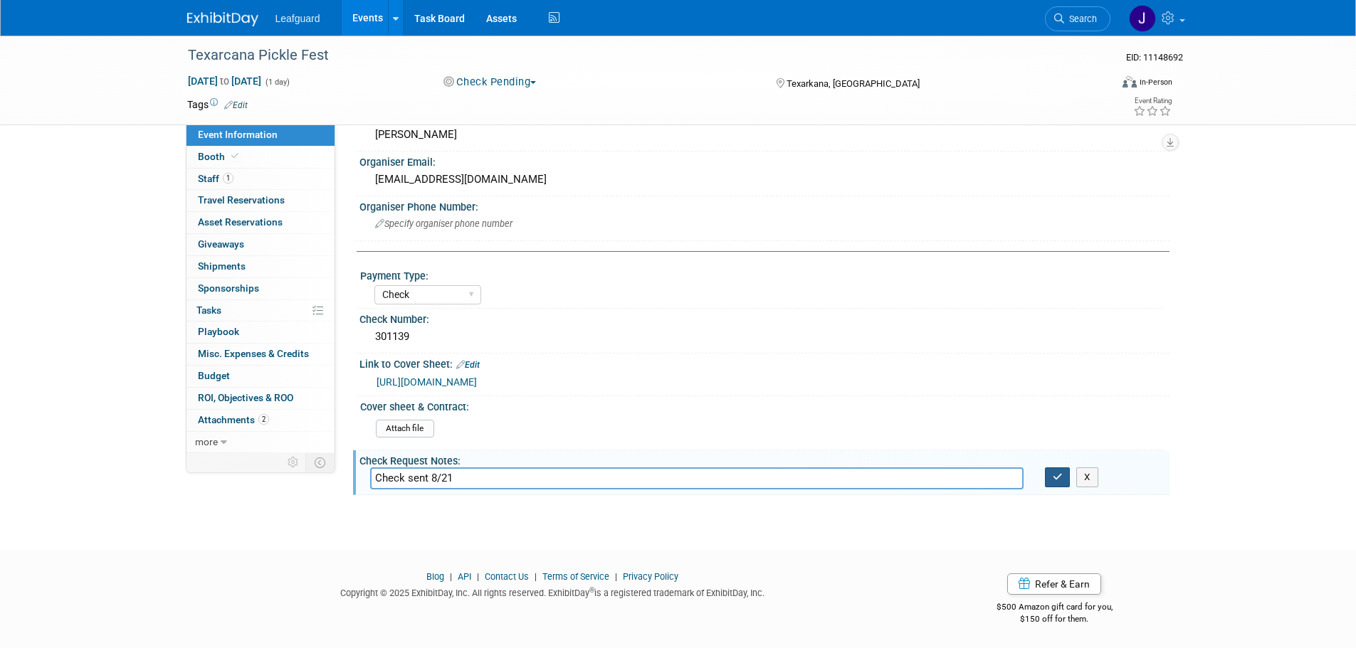
type input "Check sent 8/21"
click at [1058, 482] on button "button" at bounding box center [1058, 478] width 26 height 20
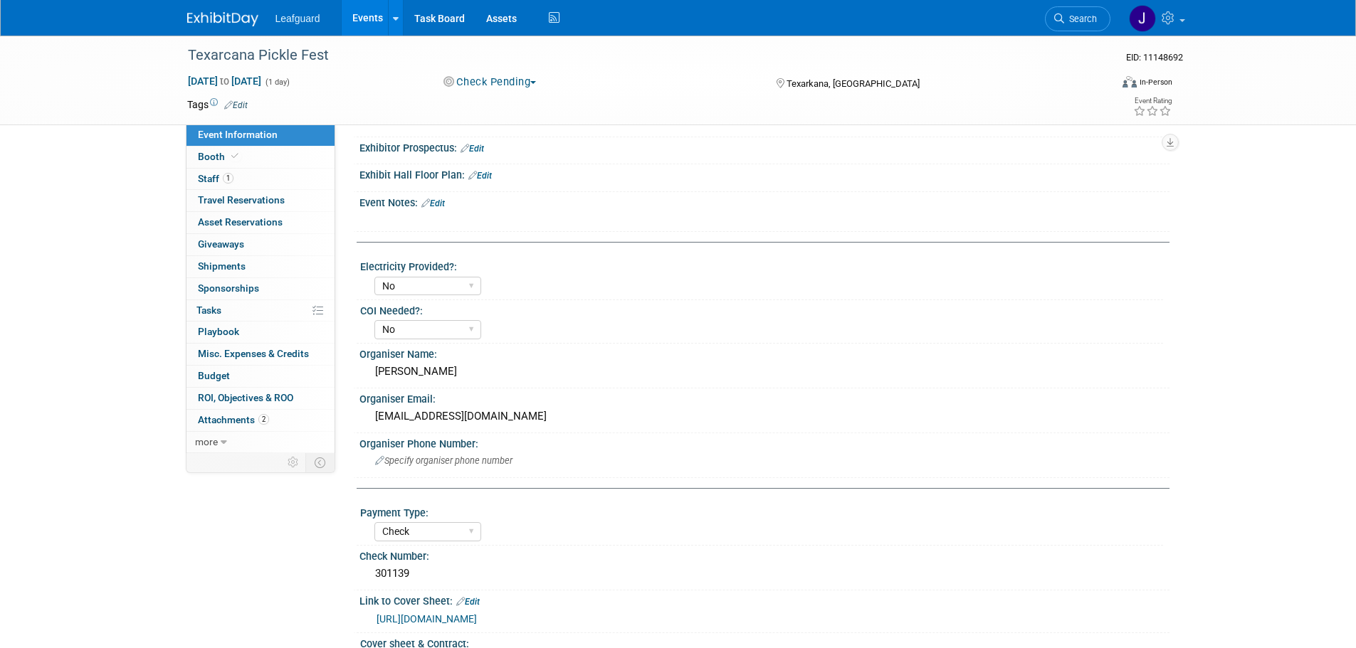
scroll to position [246, 0]
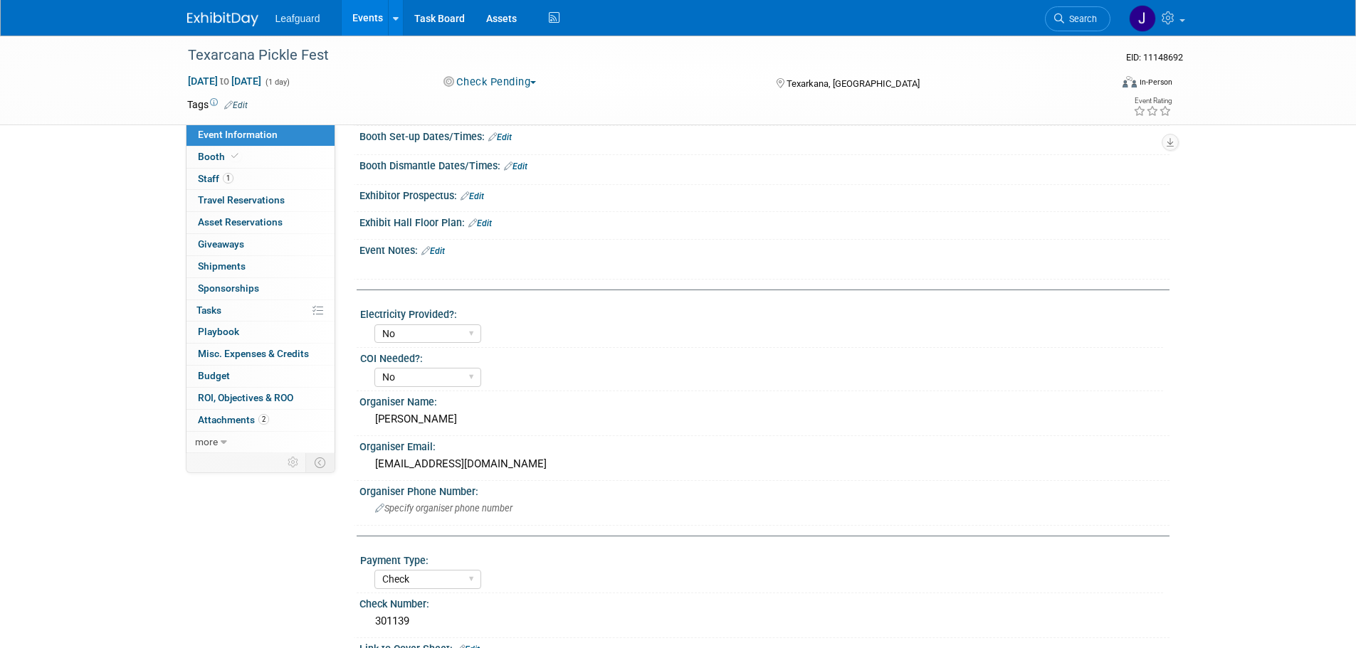
click at [493, 92] on div "Sep 13, 2025 to Sep 13, 2025 (1 day) Sep 13, 2025 to Sep 13, 2025 Check Pending…" at bounding box center [680, 84] width 1007 height 21
click at [236, 420] on span "Attachments 2" at bounding box center [233, 419] width 71 height 11
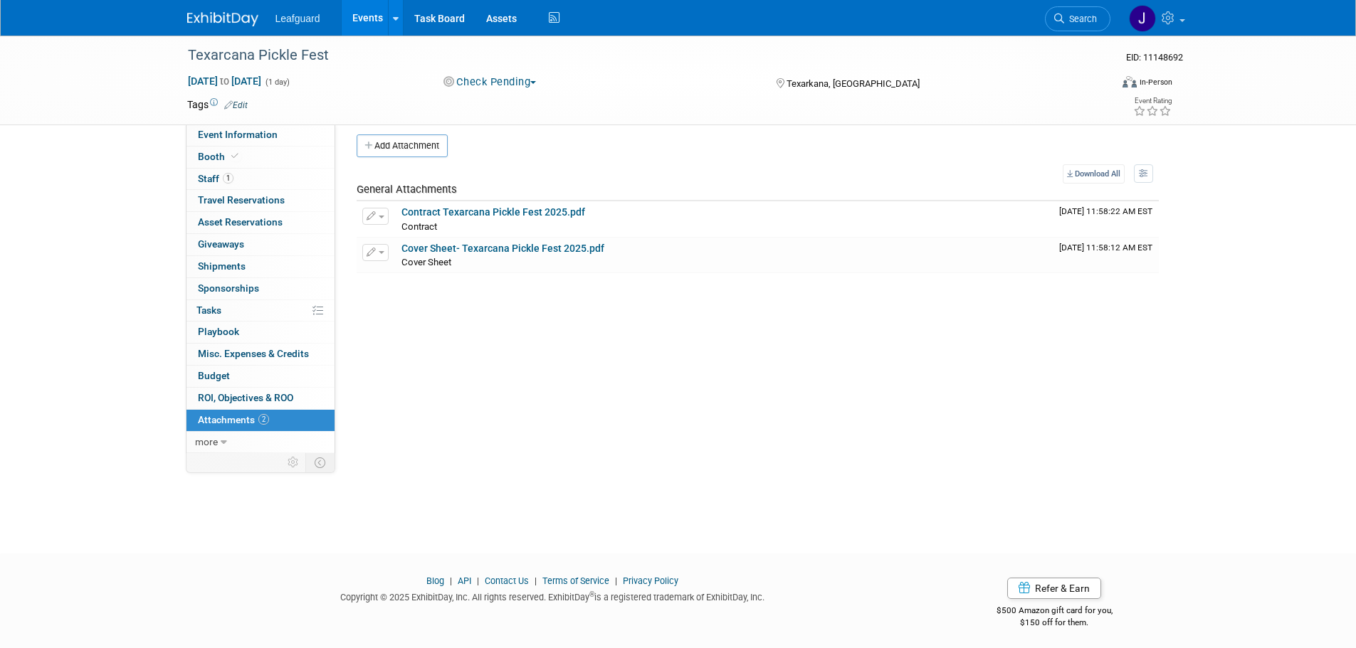
scroll to position [14, 0]
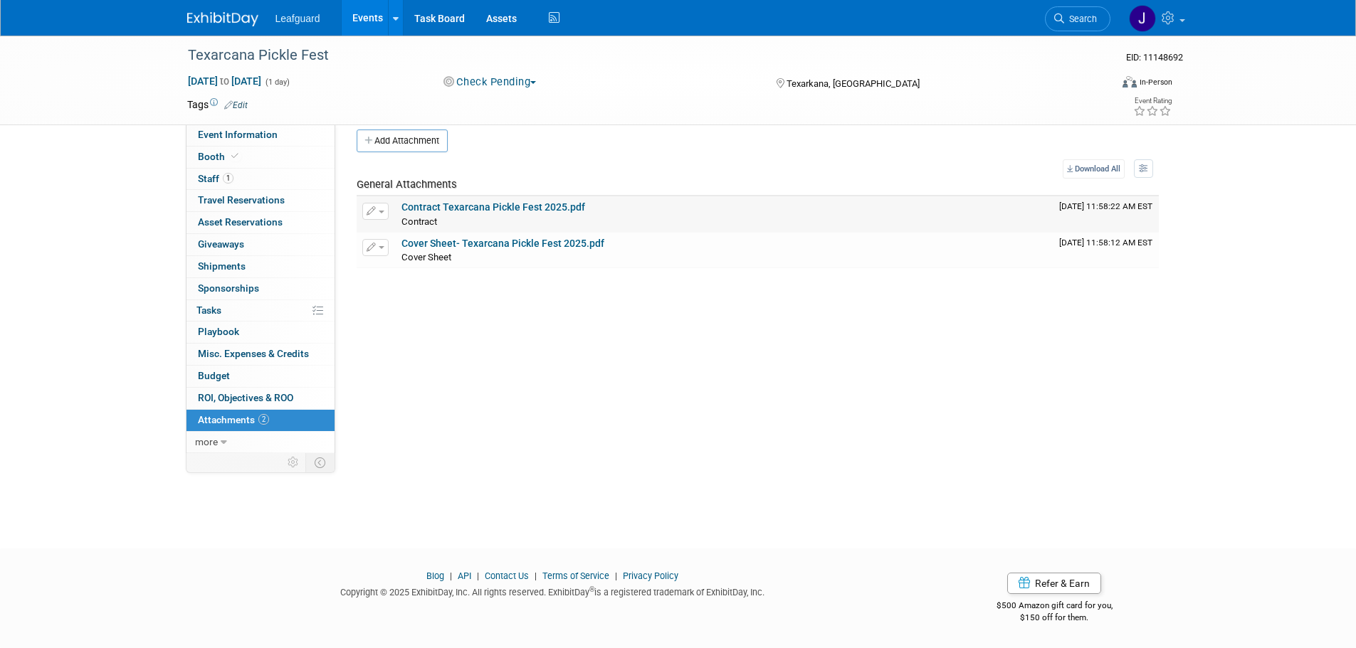
click at [502, 206] on link "Contract Texarcana Pickle Fest 2025.pdf" at bounding box center [493, 206] width 184 height 11
click at [485, 68] on div "Texarcana Pickle Fest" at bounding box center [636, 56] width 906 height 26
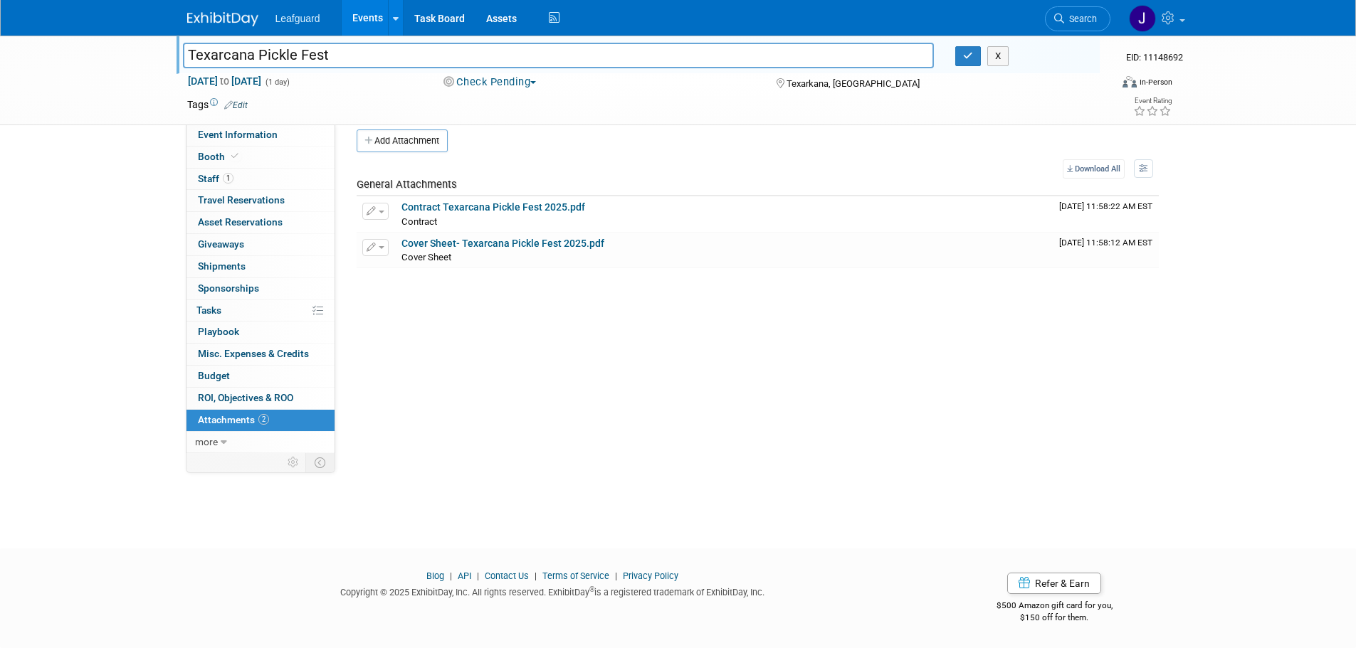
click at [488, 77] on button "Check Pending" at bounding box center [489, 82] width 103 height 15
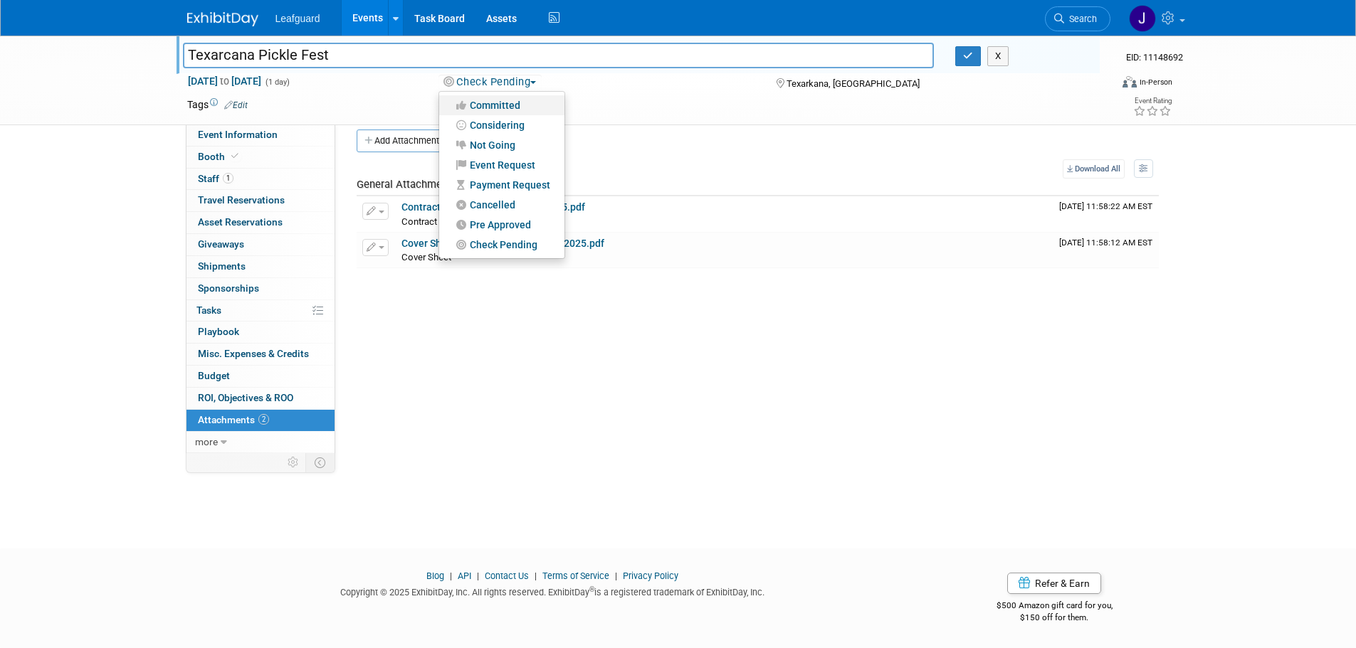
click at [511, 98] on link "Committed" at bounding box center [501, 105] width 125 height 20
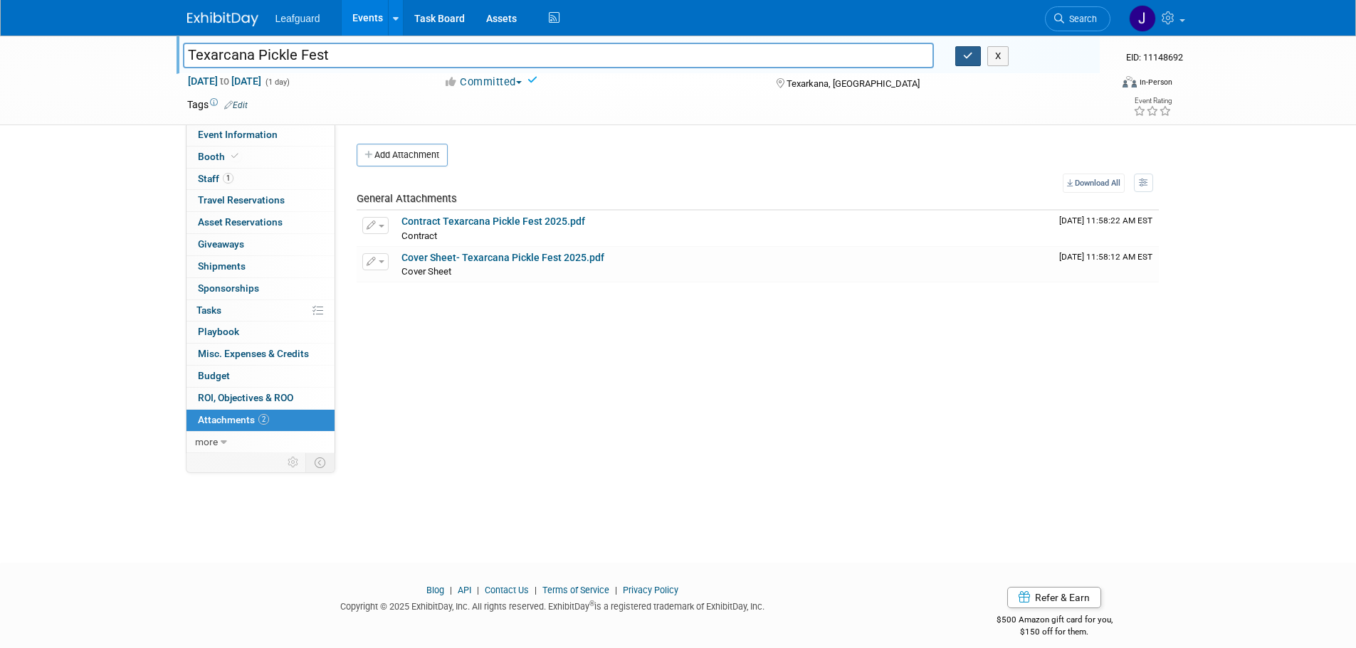
click at [962, 58] on button "button" at bounding box center [968, 56] width 26 height 20
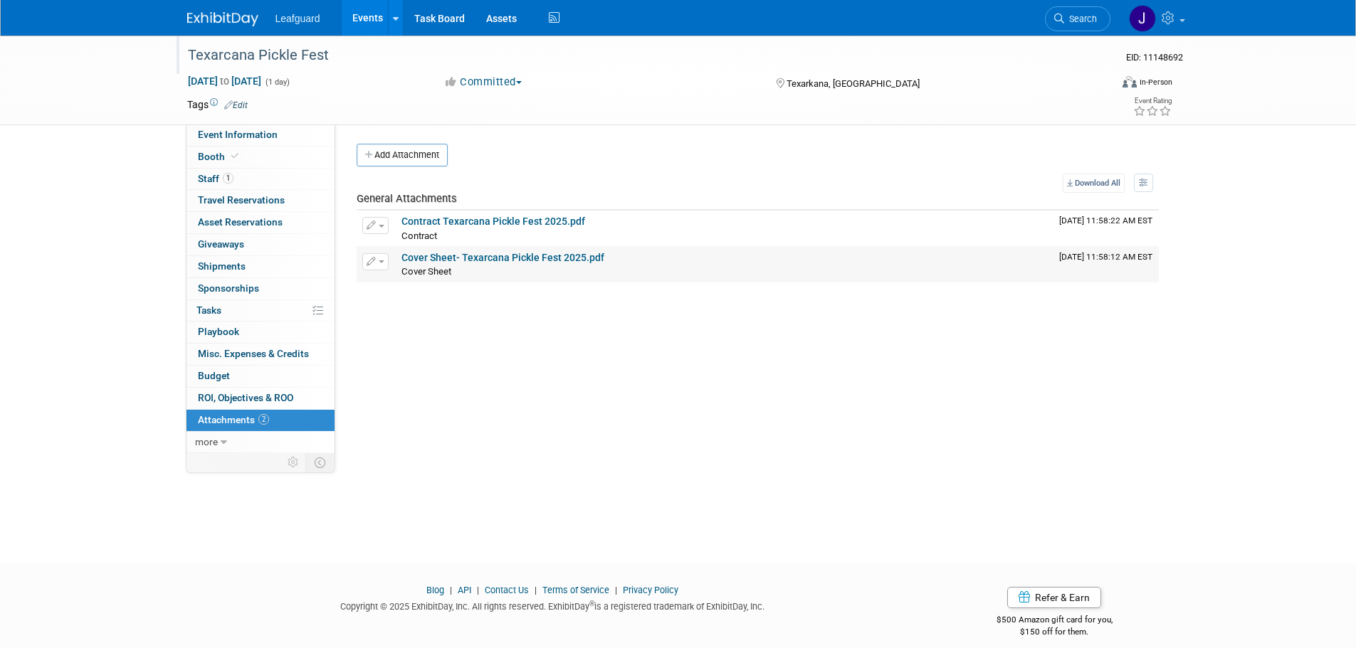
click at [531, 258] on link "Cover Sheet- Texarcana Pickle Fest 2025.pdf" at bounding box center [502, 257] width 203 height 11
click at [250, 138] on span "Event Information" at bounding box center [238, 134] width 80 height 11
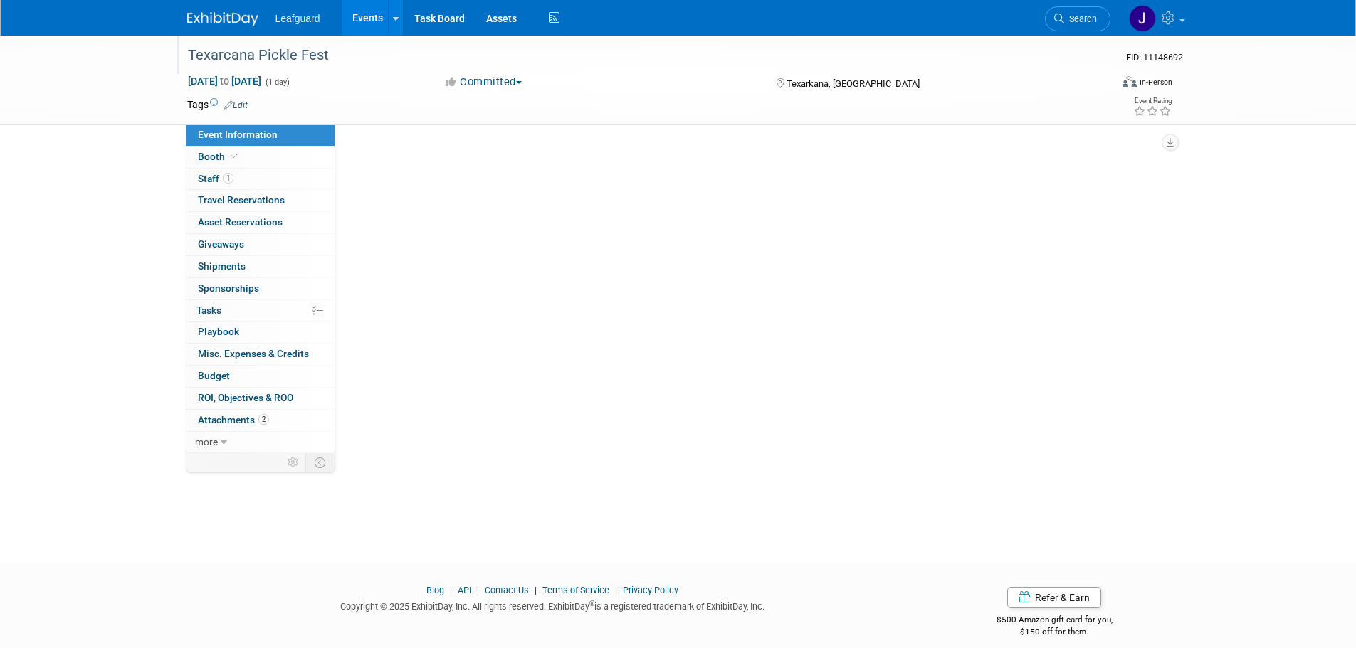
select select "[US_STATE]"
select select "No"
select select "Check"
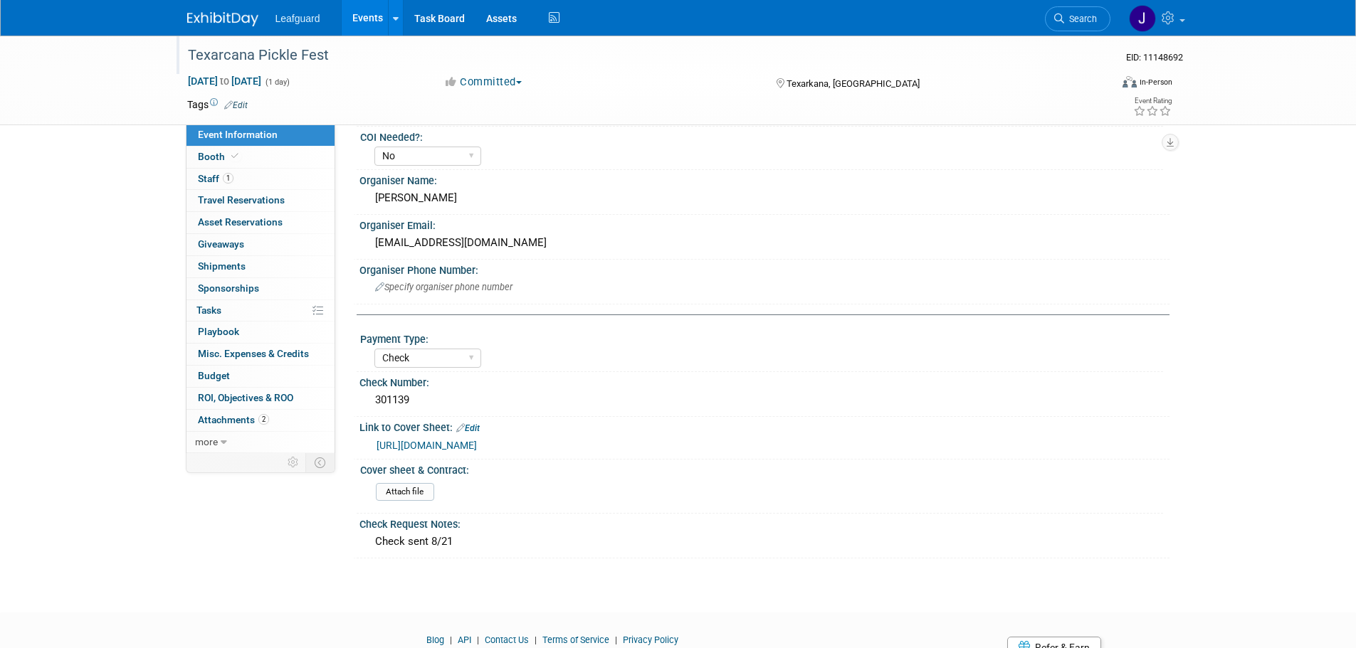
scroll to position [475, 0]
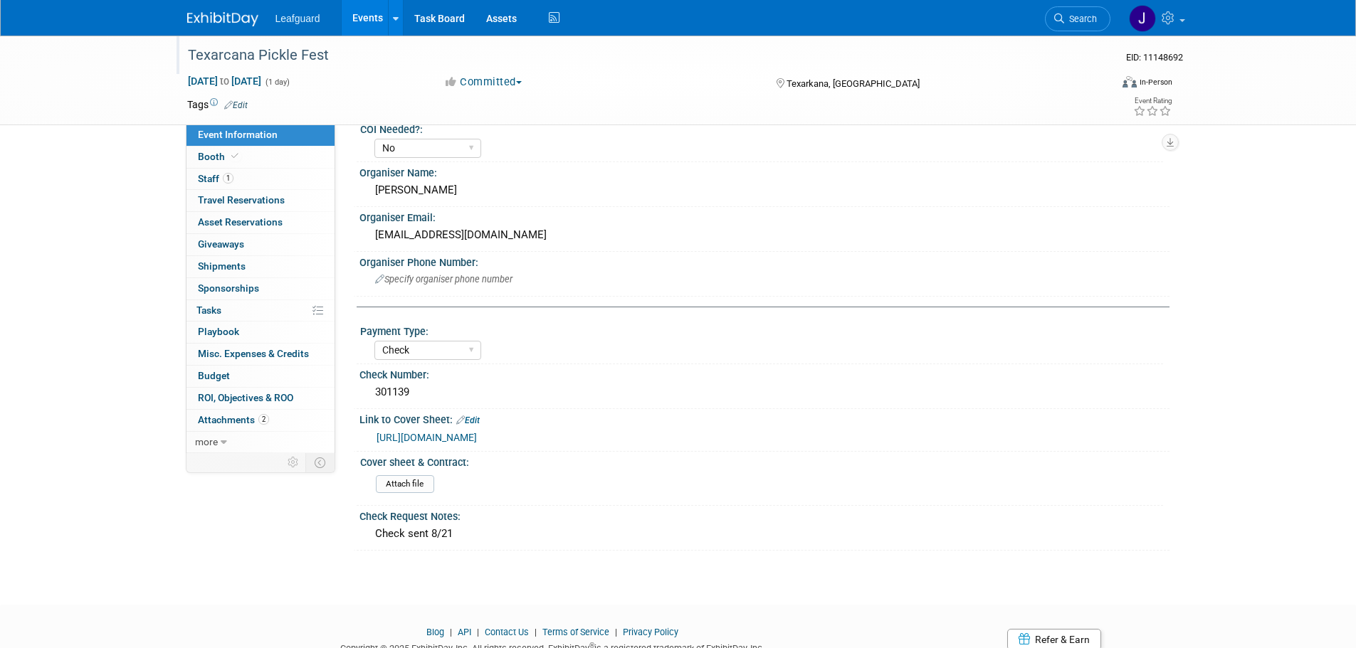
click at [218, 21] on img at bounding box center [222, 19] width 71 height 14
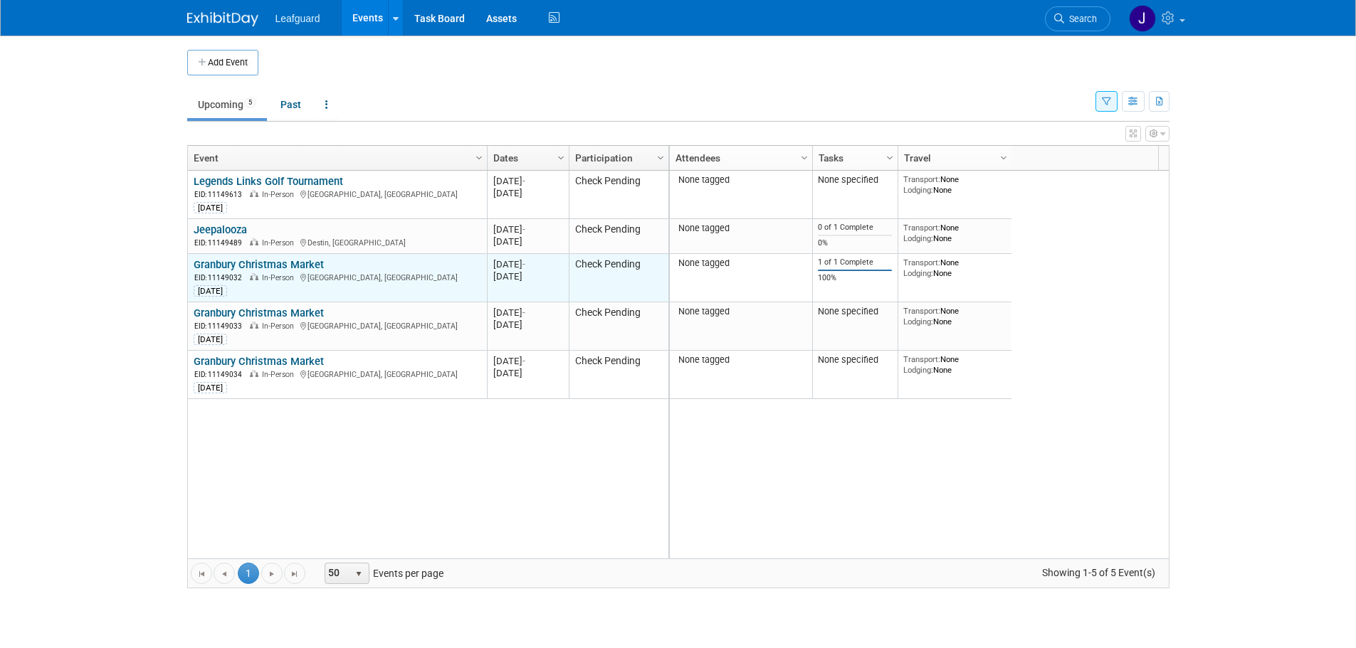
click at [268, 263] on link "Granbury Christmas Market" at bounding box center [259, 264] width 130 height 13
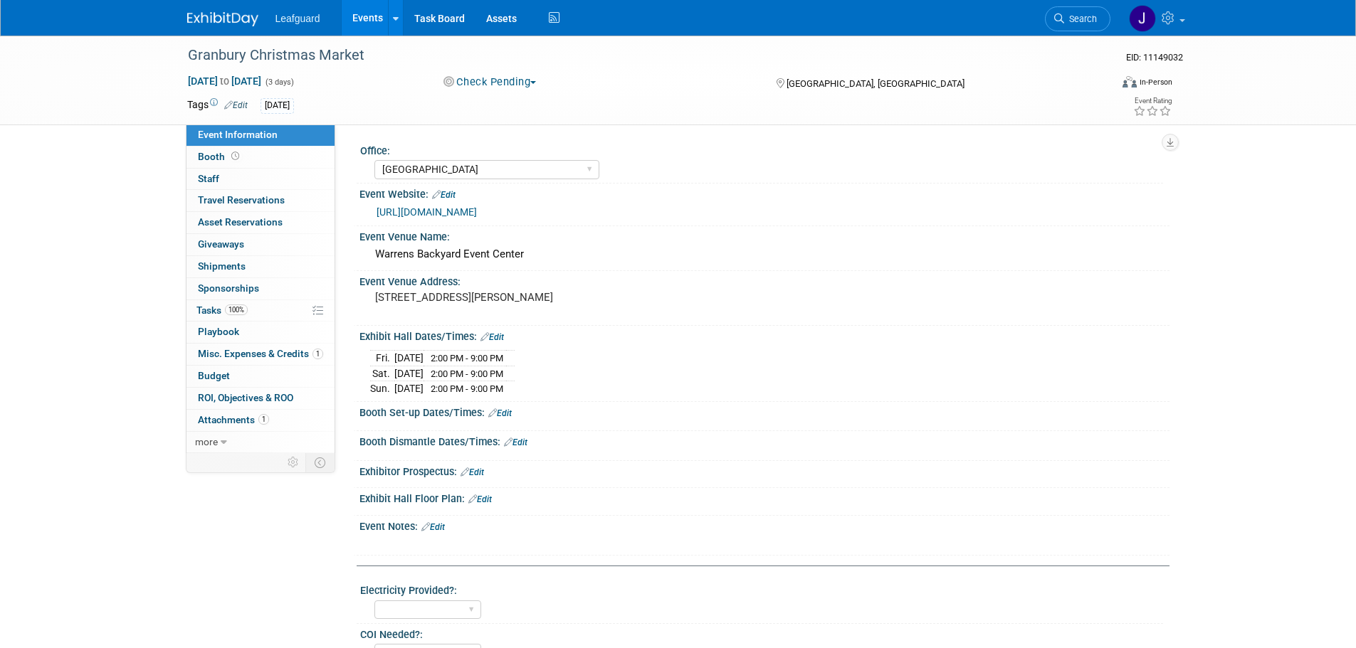
select select "[GEOGRAPHIC_DATA]"
select select "Check"
click at [238, 418] on span "Attachments 1" at bounding box center [233, 419] width 71 height 11
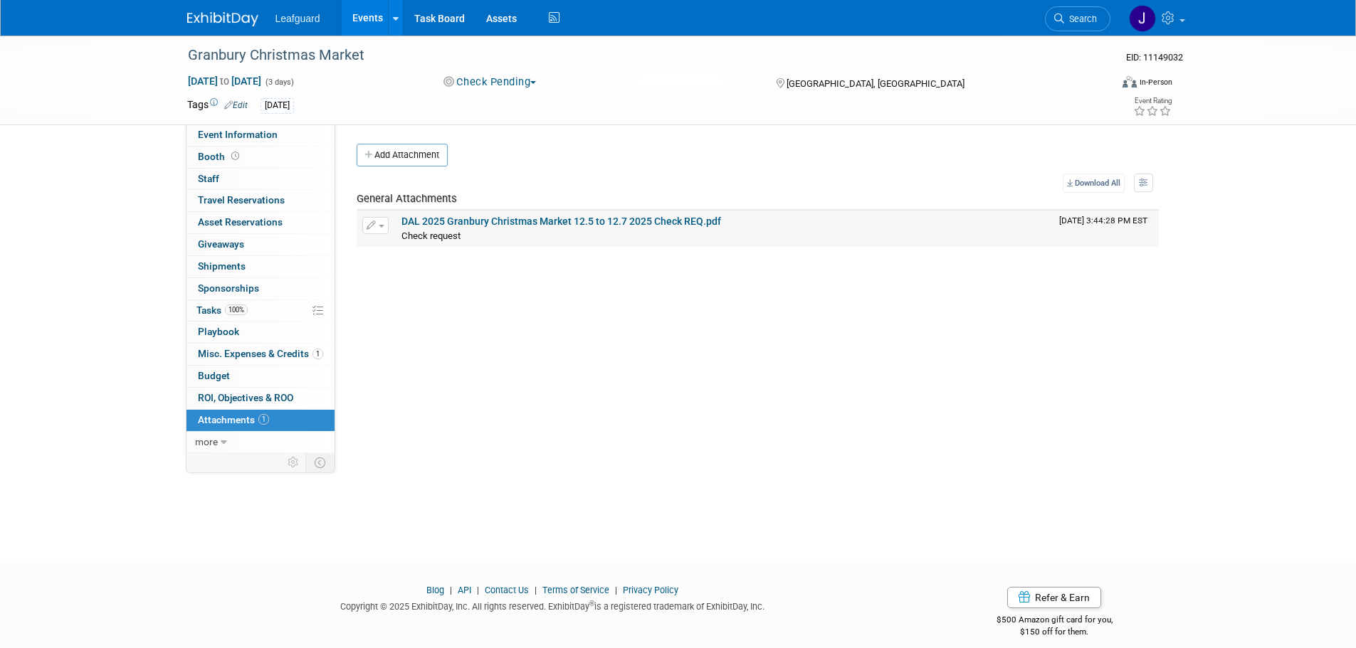
click at [519, 221] on link "DAL 2025 Granbury Christmas Market 12.5 to 12.7 2025 Check REQ.pdf" at bounding box center [561, 221] width 320 height 11
click at [245, 137] on span "Event Information" at bounding box center [238, 134] width 80 height 11
select select "[GEOGRAPHIC_DATA]"
select select "Check"
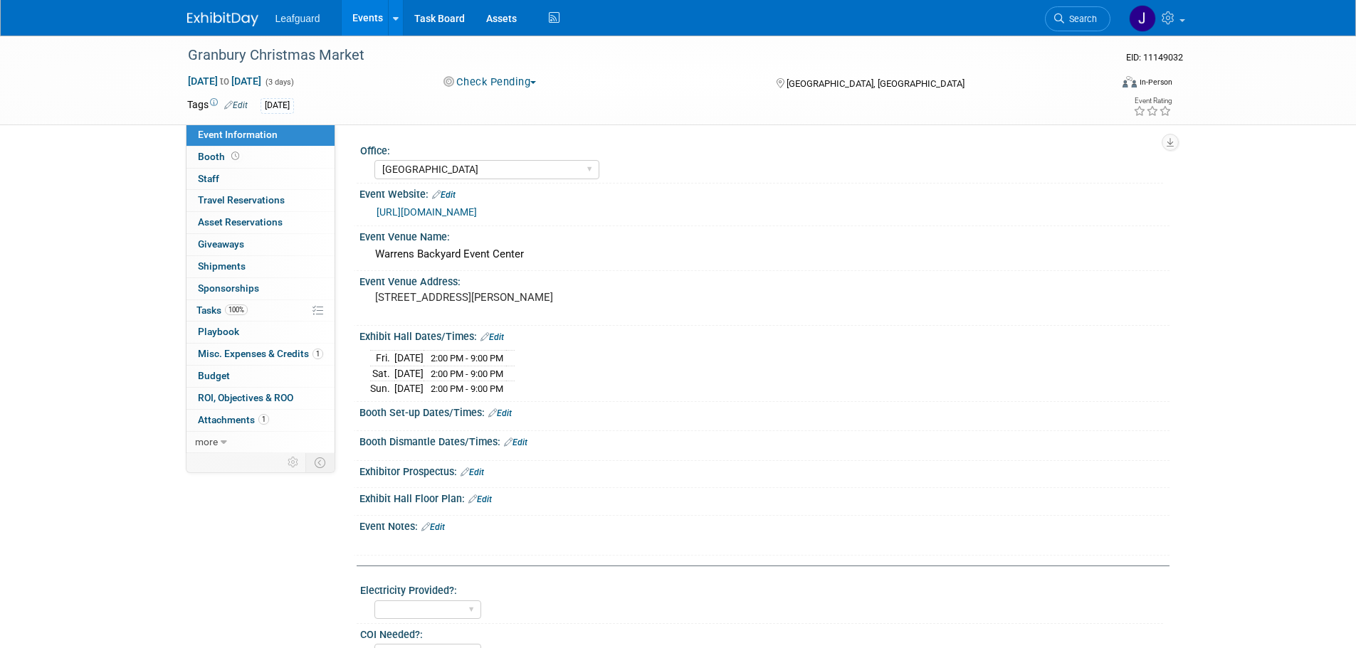
click at [507, 86] on button "Check Pending" at bounding box center [489, 82] width 103 height 15
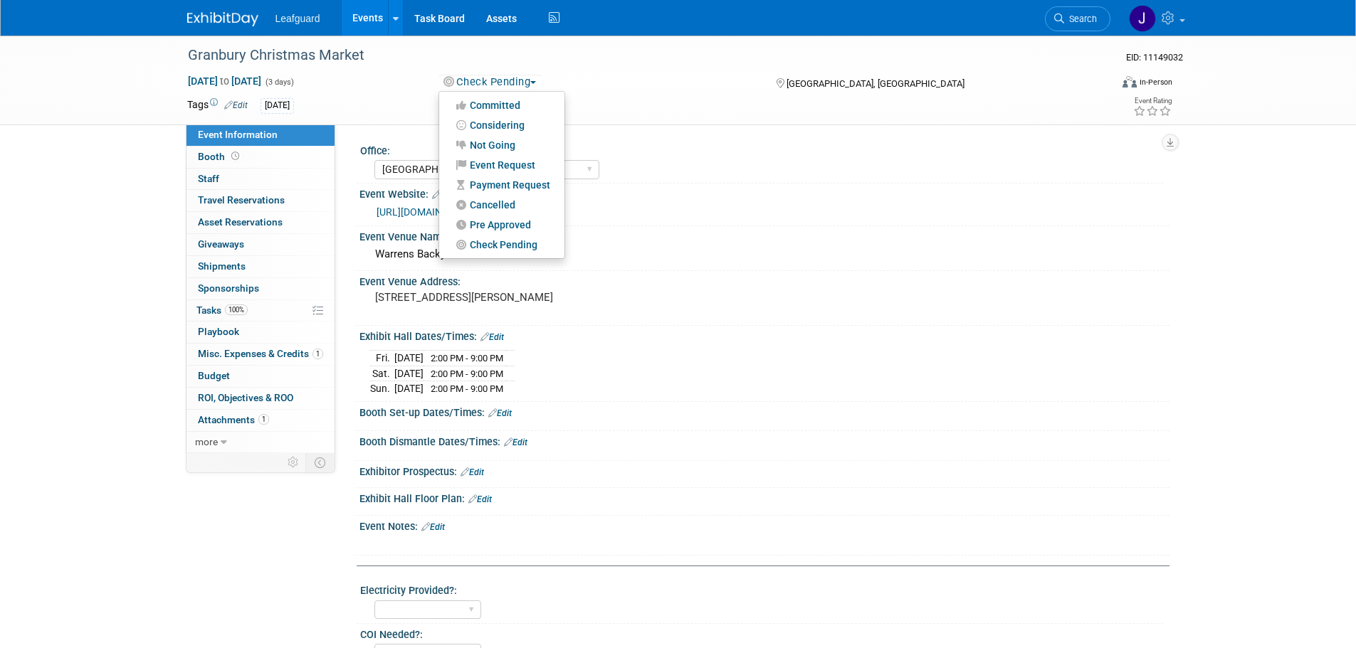
click at [801, 194] on div "Event Website: Edit" at bounding box center [764, 193] width 810 height 19
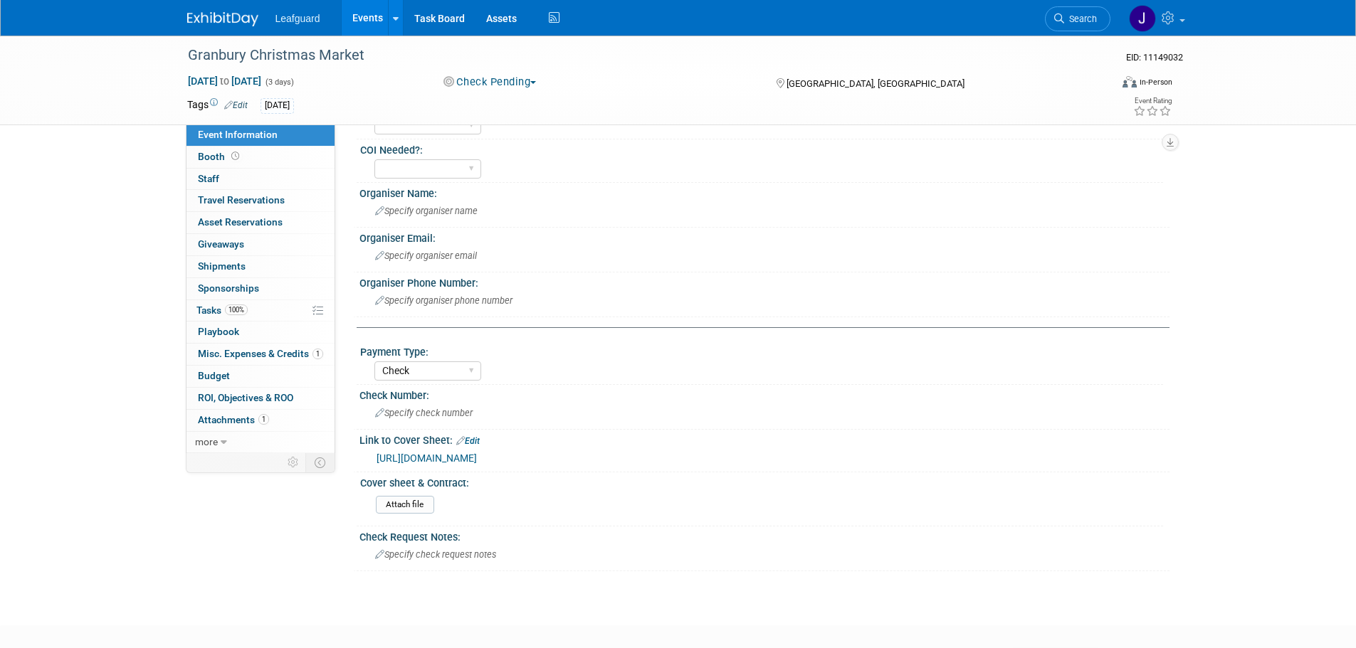
scroll to position [560, 0]
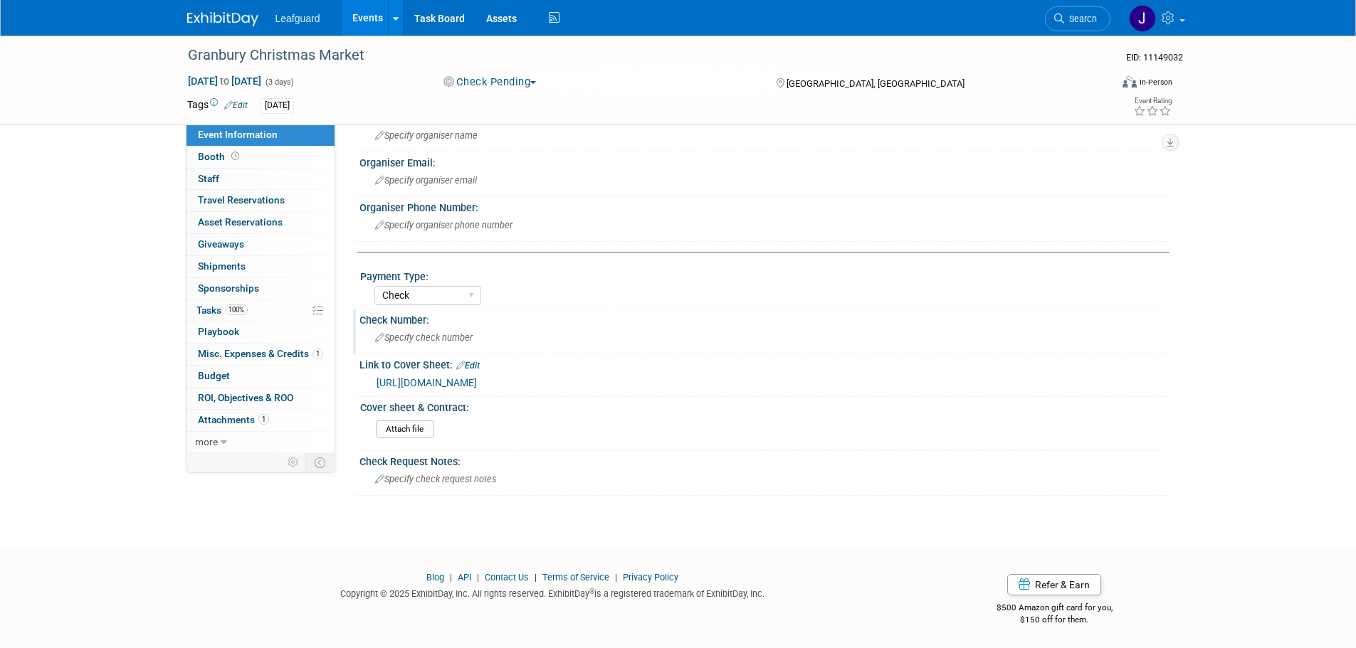
click at [430, 337] on span "Specify check number" at bounding box center [424, 337] width 98 height 11
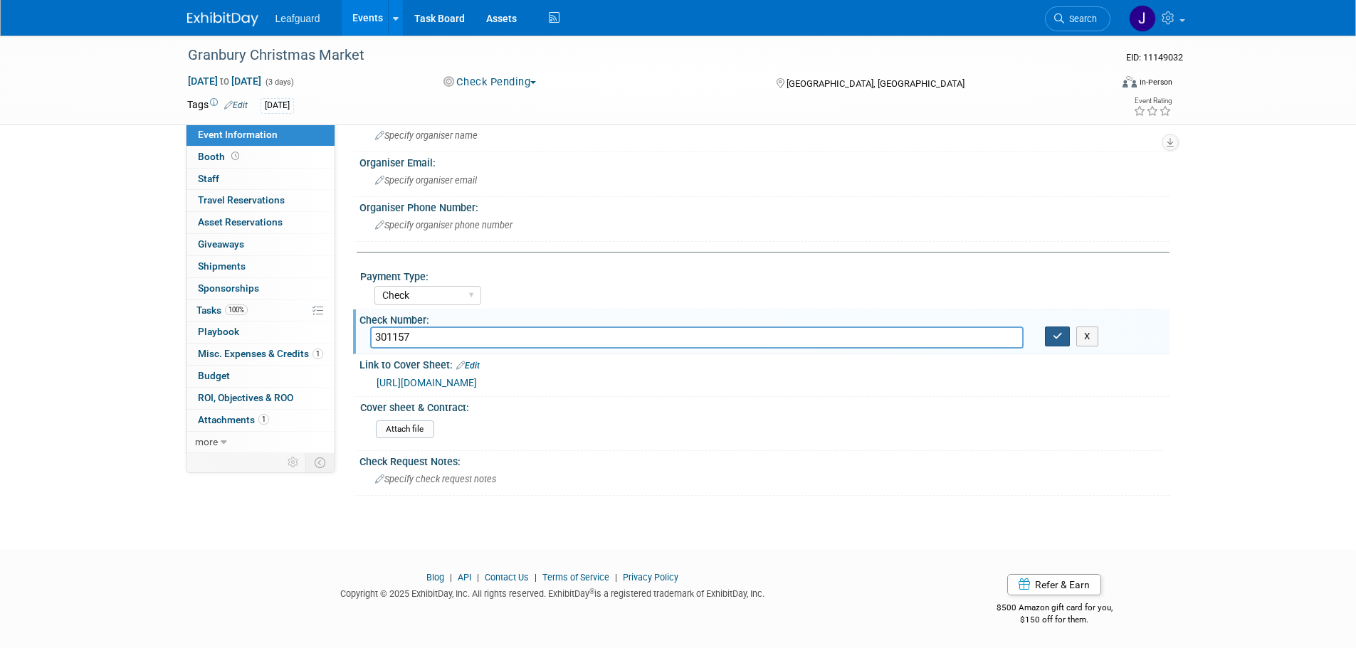
type input "301157"
click at [1056, 336] on icon "button" at bounding box center [1058, 336] width 10 height 9
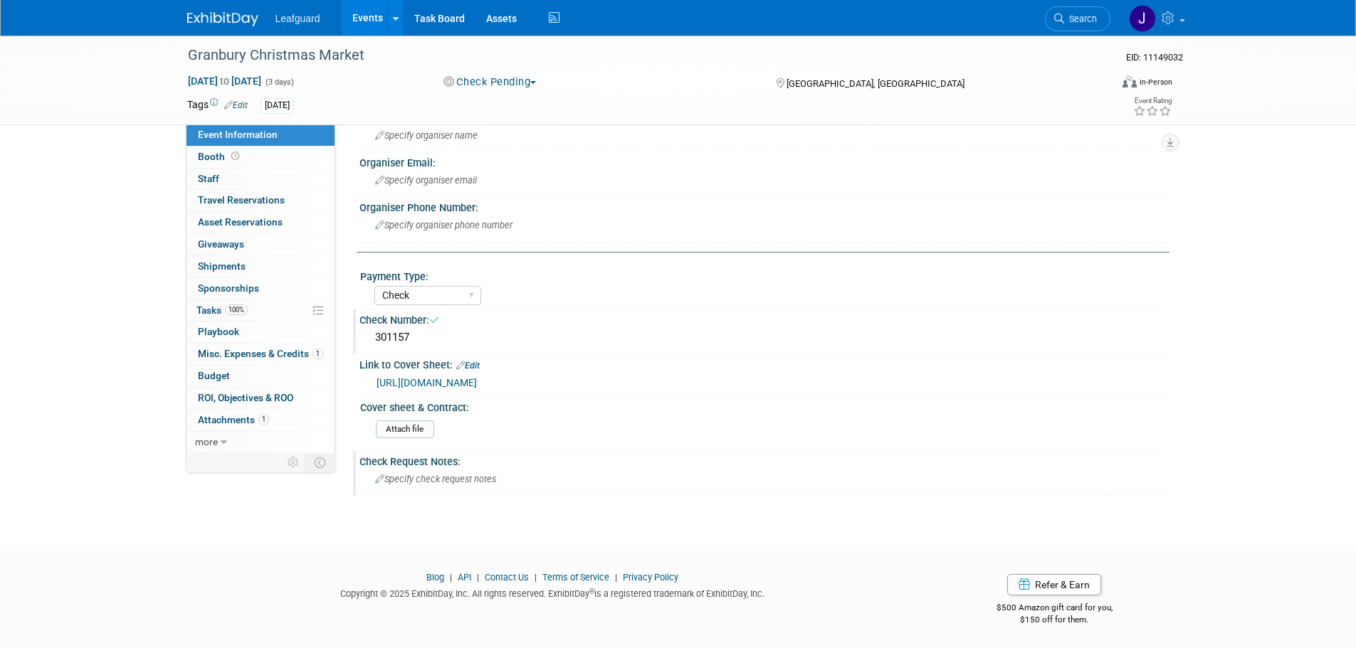
click at [480, 471] on div "Specify check request notes" at bounding box center [764, 479] width 789 height 22
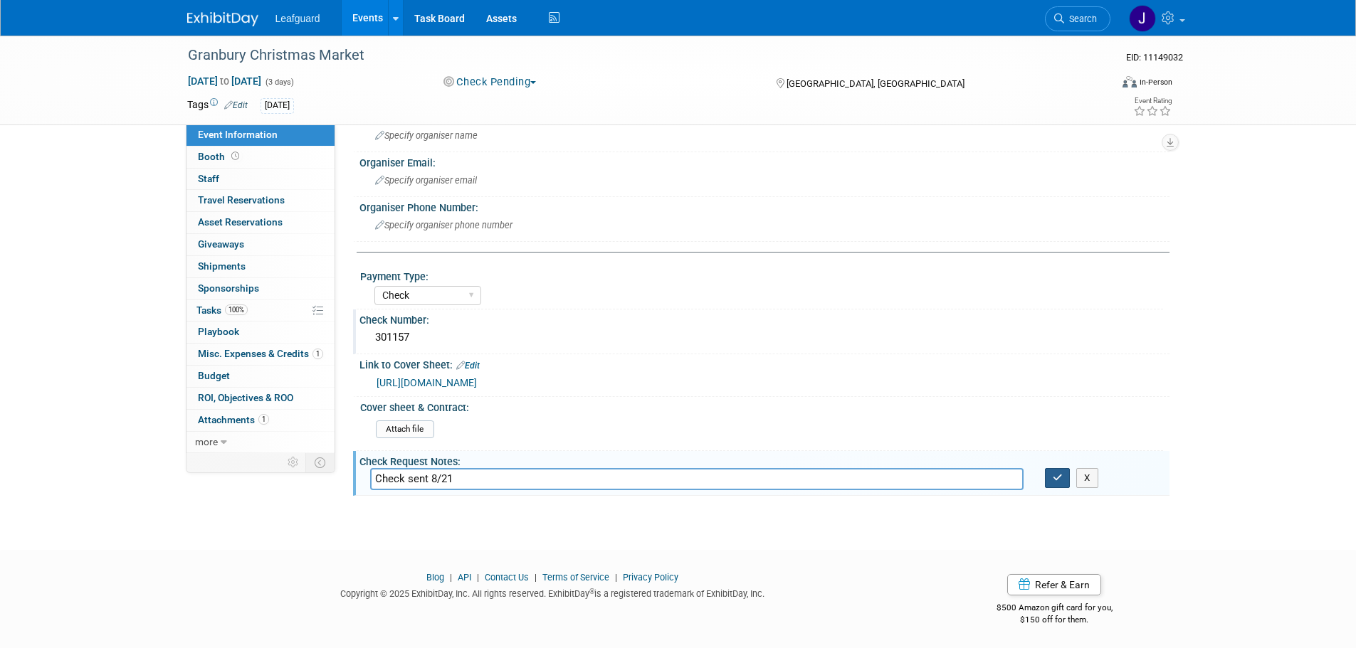
type input "Check sent 8/21"
click at [1067, 481] on button "button" at bounding box center [1058, 478] width 26 height 20
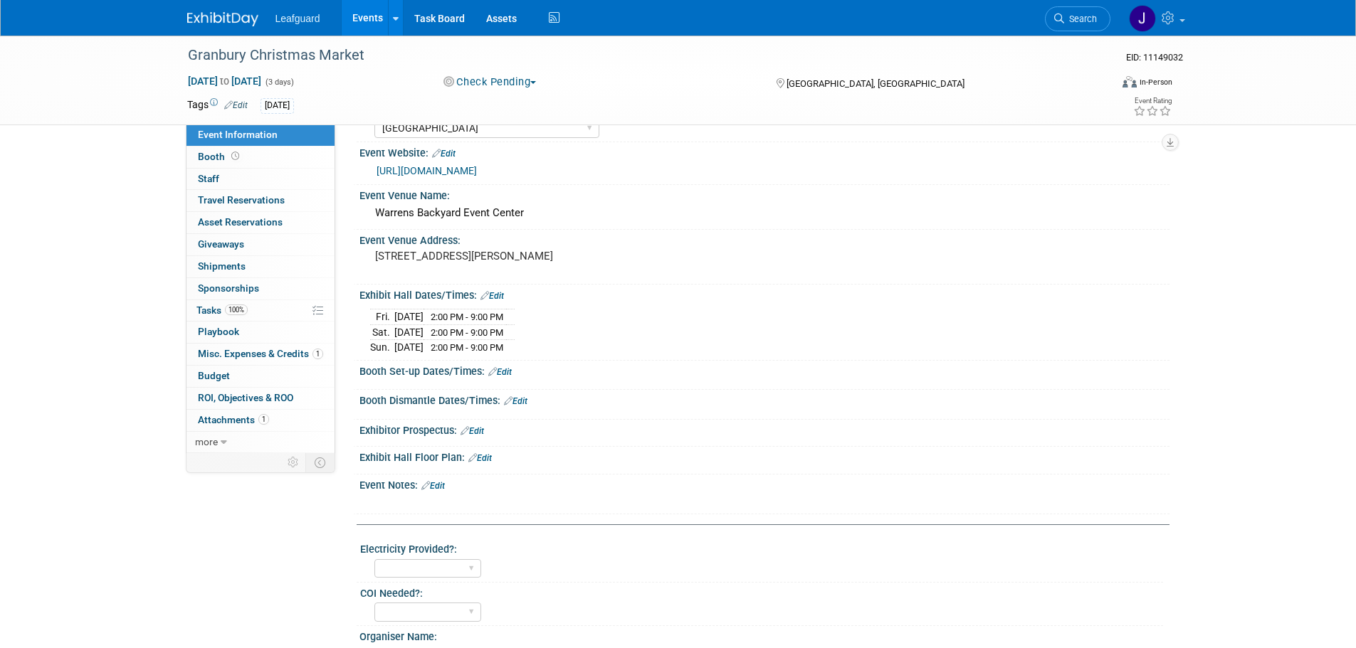
scroll to position [0, 0]
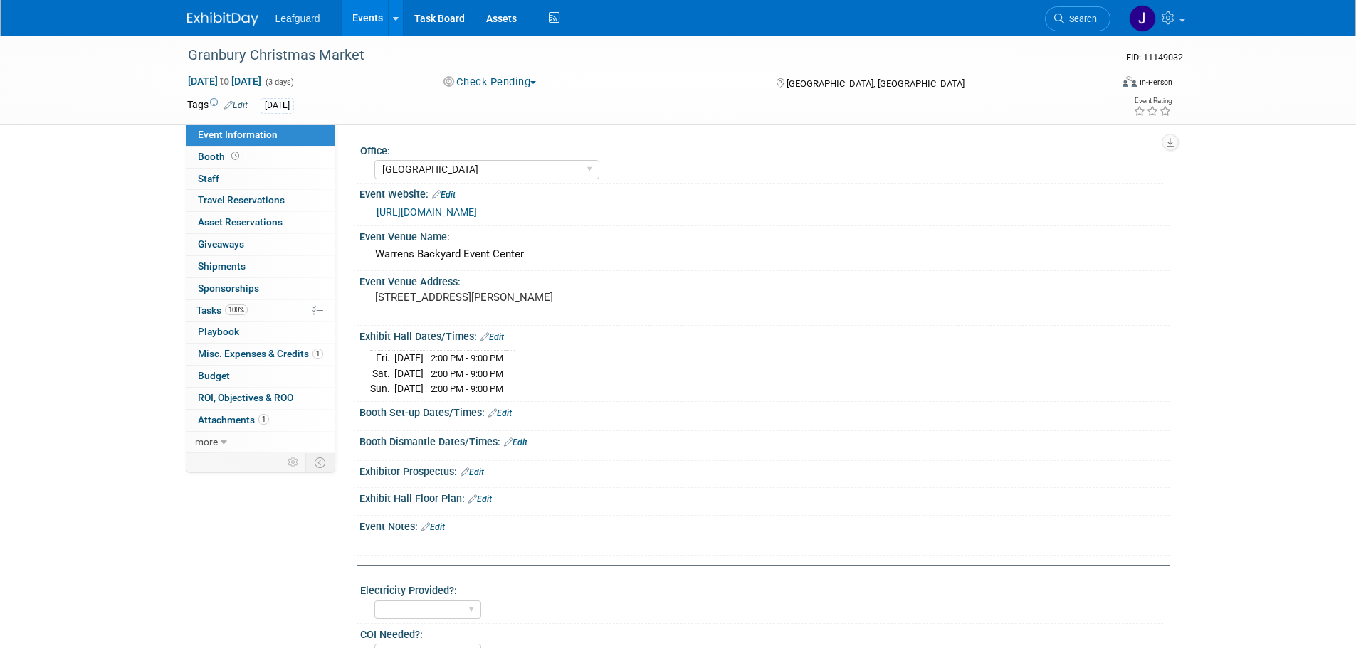
click at [209, 14] on img at bounding box center [222, 19] width 71 height 14
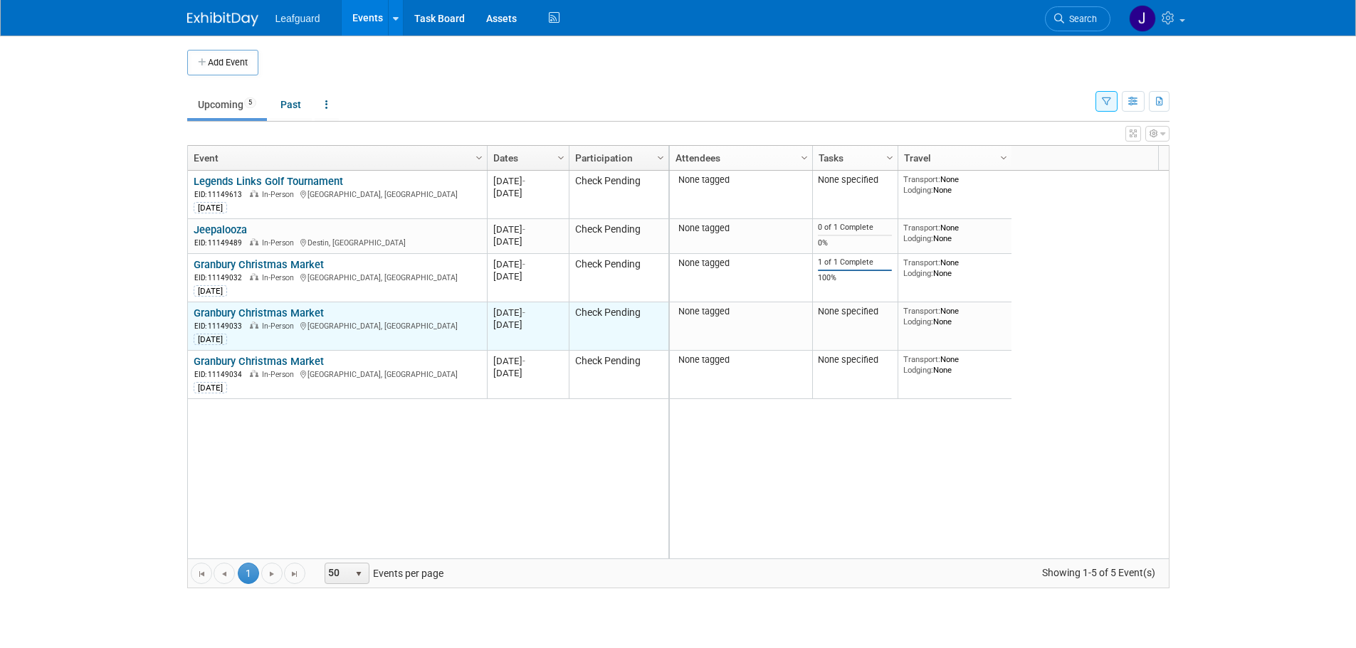
click at [258, 307] on link "Granbury Christmas Market" at bounding box center [259, 313] width 130 height 13
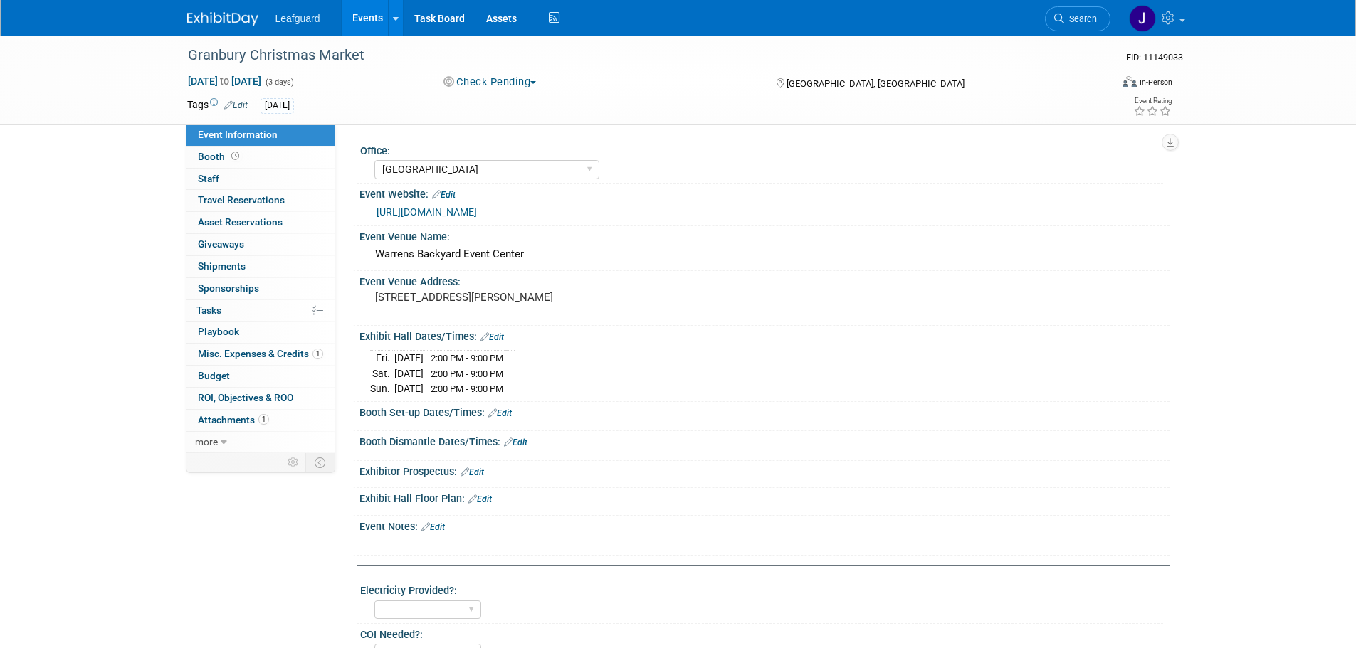
select select "[GEOGRAPHIC_DATA]"
select select "Check"
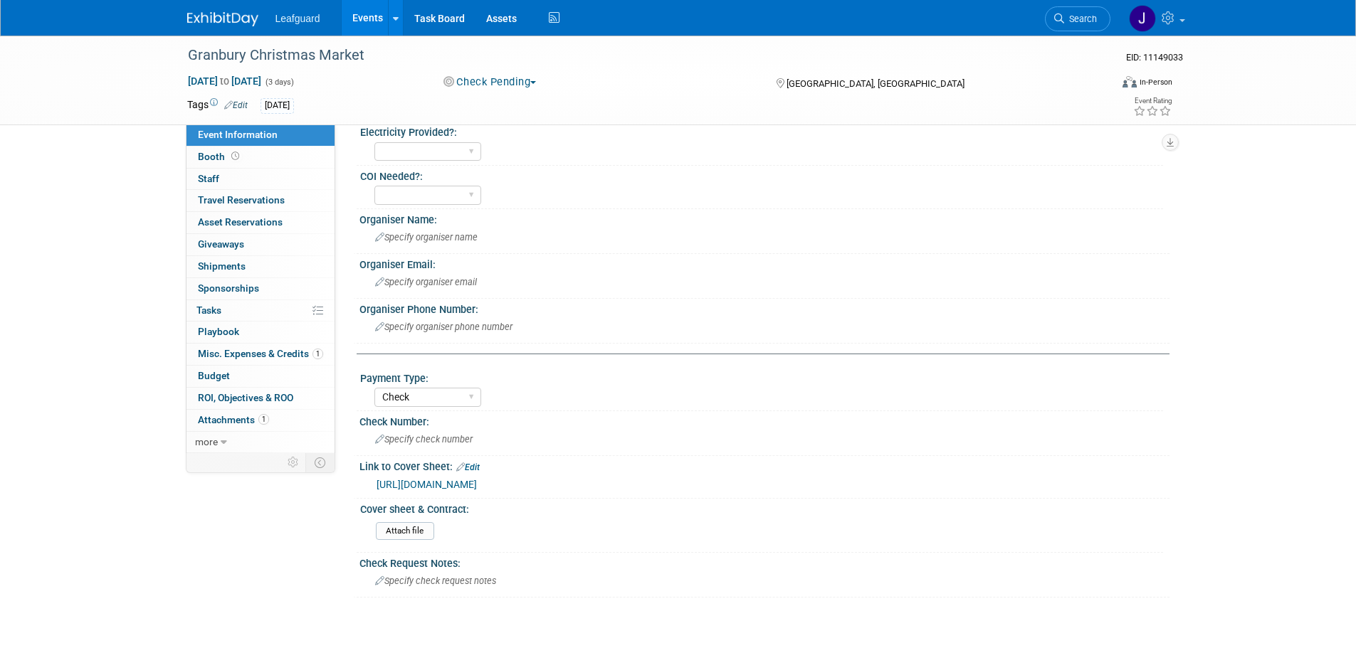
scroll to position [560, 0]
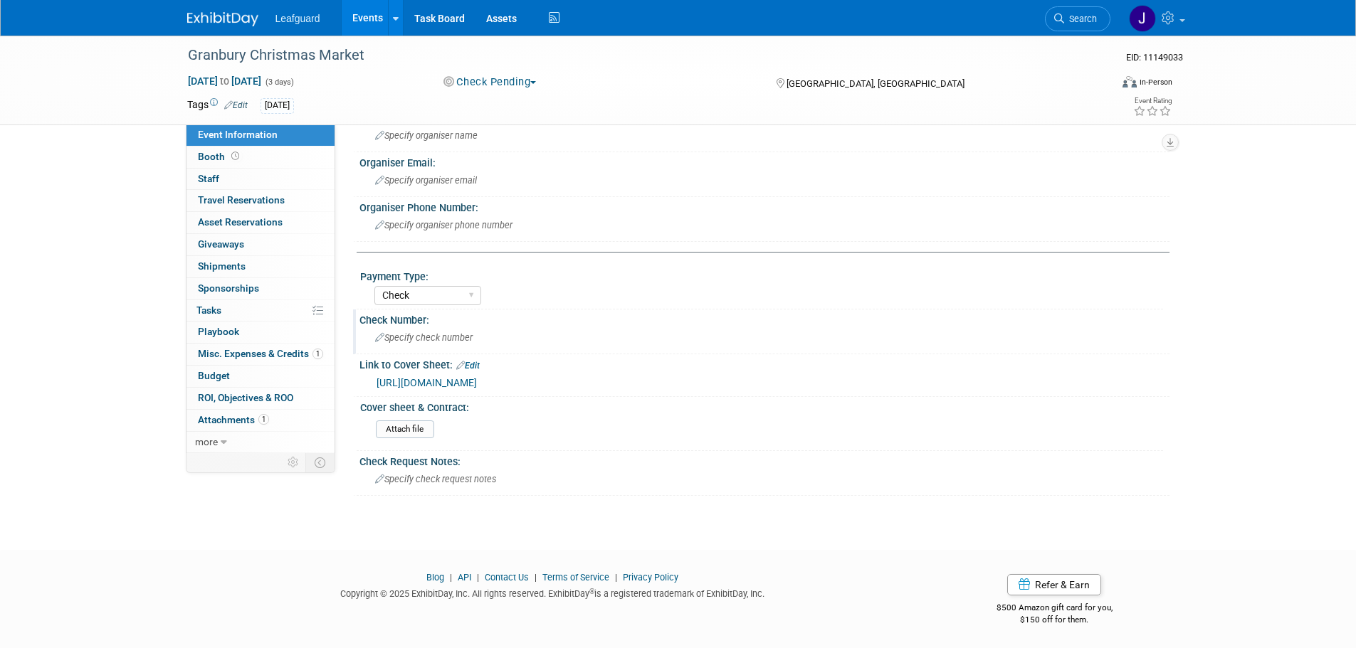
click at [425, 337] on span "Specify check number" at bounding box center [424, 337] width 98 height 11
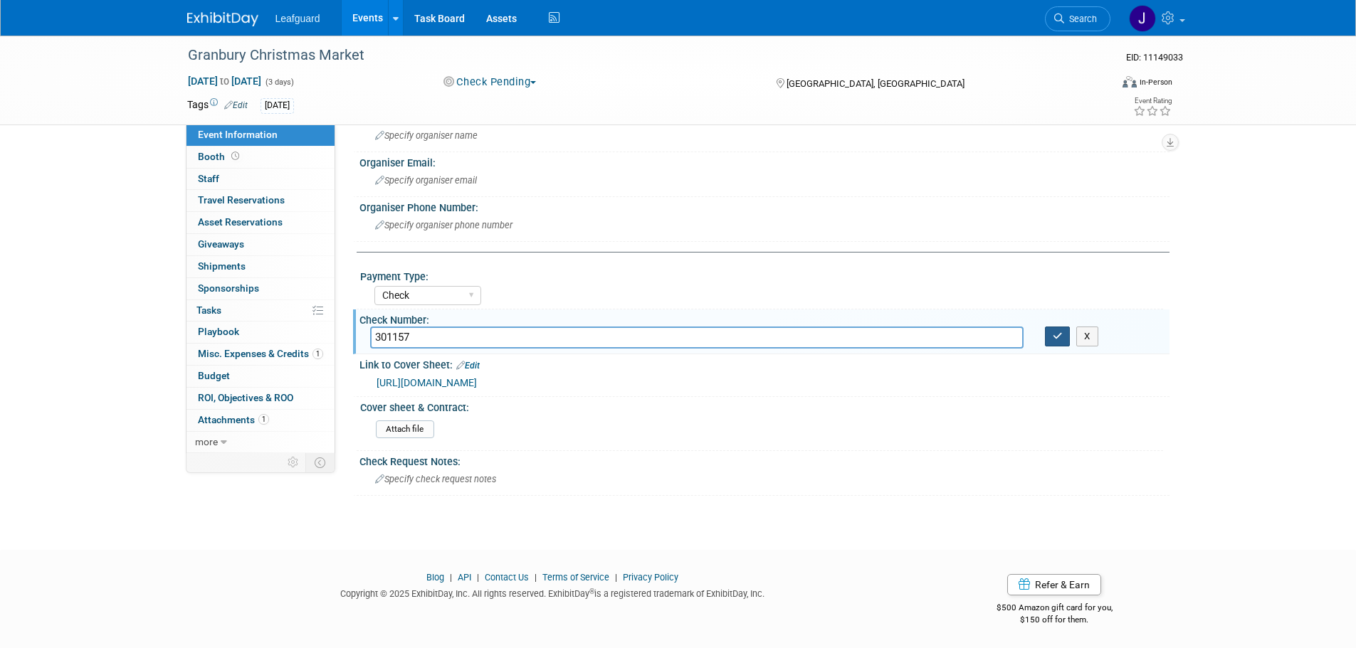
type input "301157"
click at [1050, 337] on button "button" at bounding box center [1058, 337] width 26 height 20
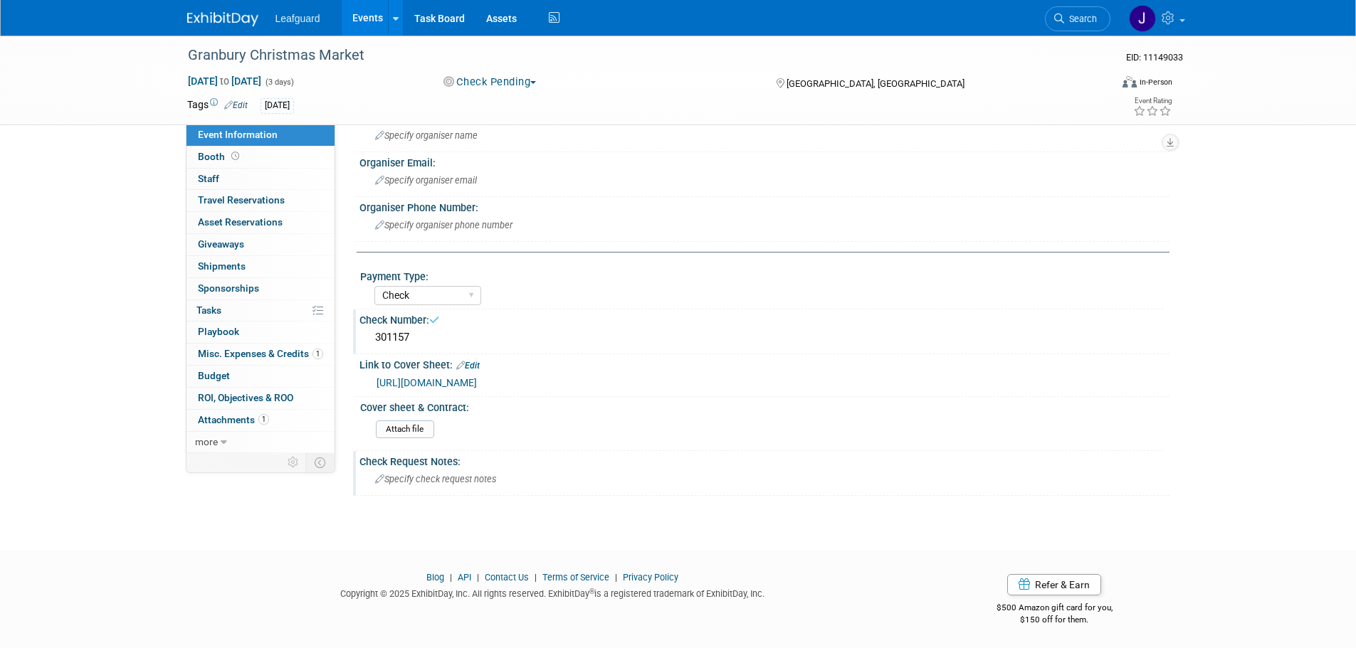
click at [424, 469] on div "Specify check request notes" at bounding box center [764, 479] width 789 height 22
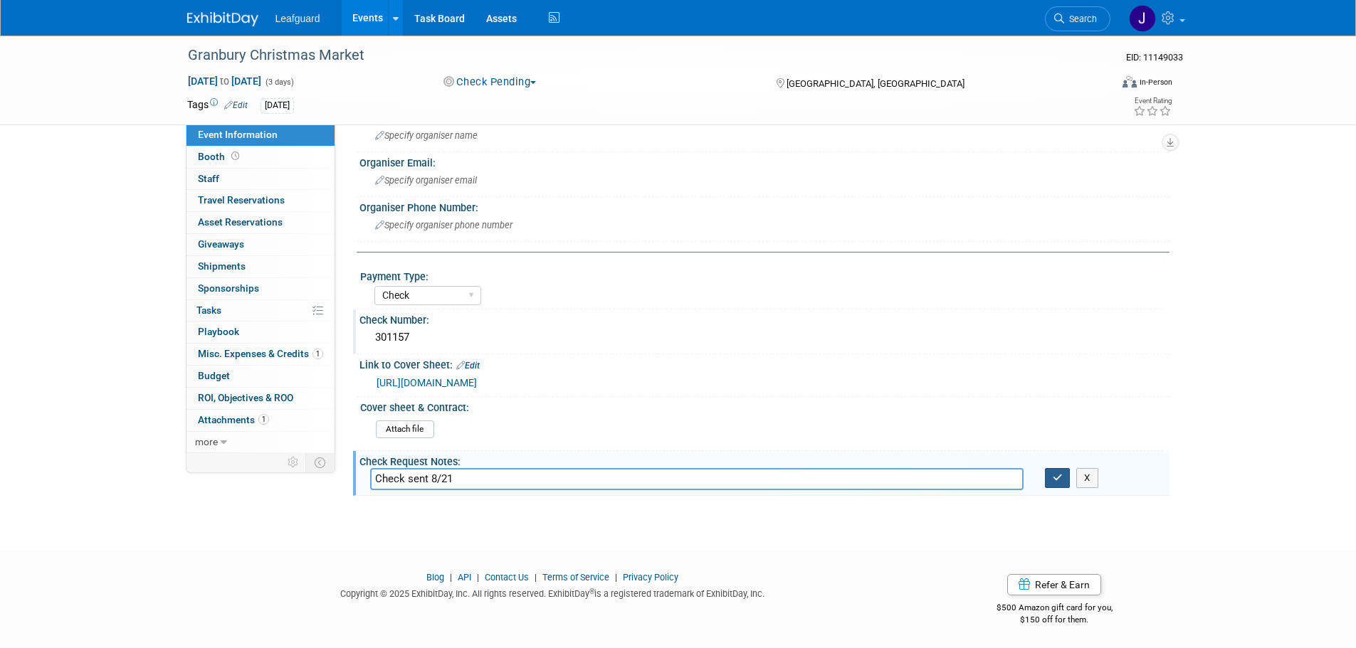
type input "Check sent 8/21"
click at [1068, 476] on button "button" at bounding box center [1058, 478] width 26 height 20
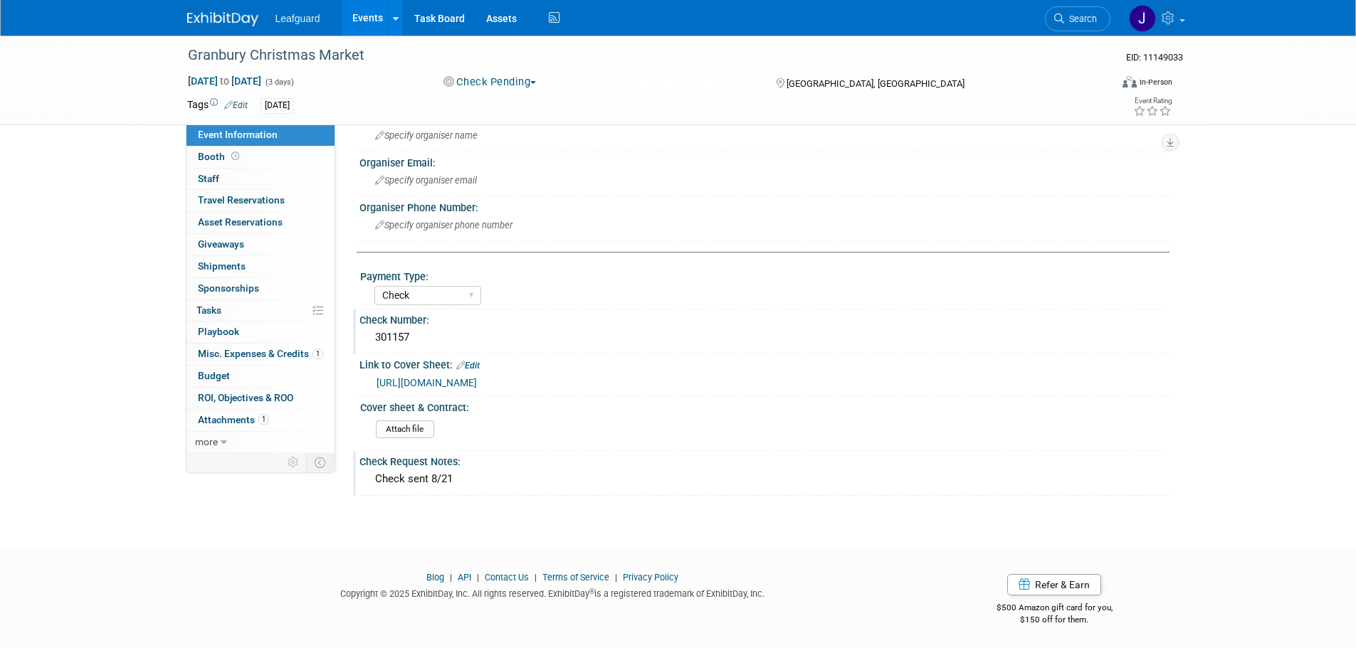
click at [218, 18] on img at bounding box center [222, 19] width 71 height 14
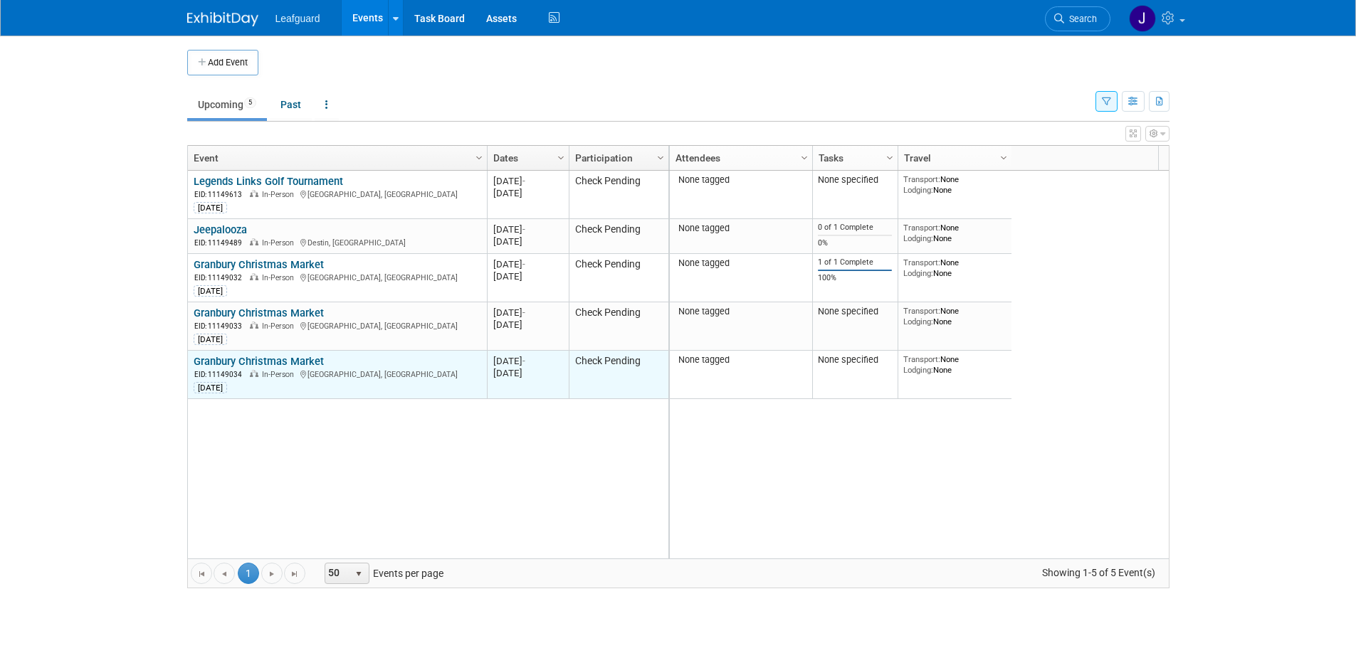
click at [260, 356] on link "Granbury Christmas Market" at bounding box center [259, 361] width 130 height 13
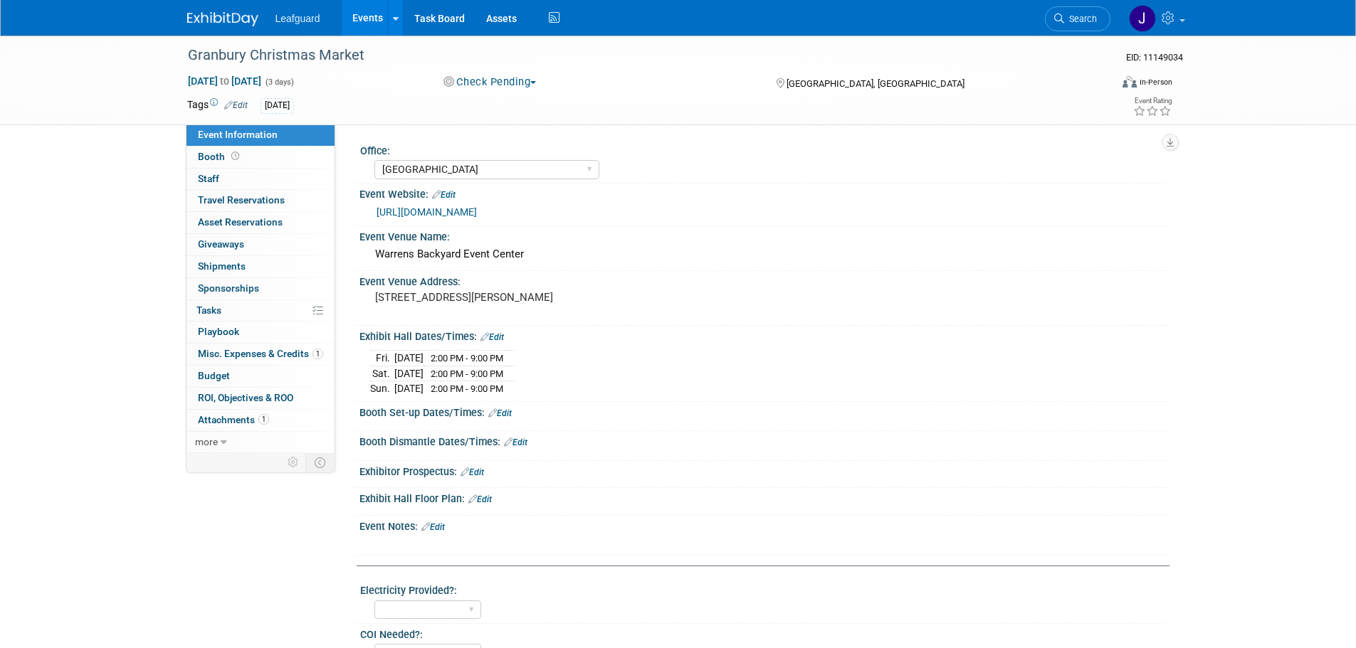
select select "[GEOGRAPHIC_DATA]"
select select "Check"
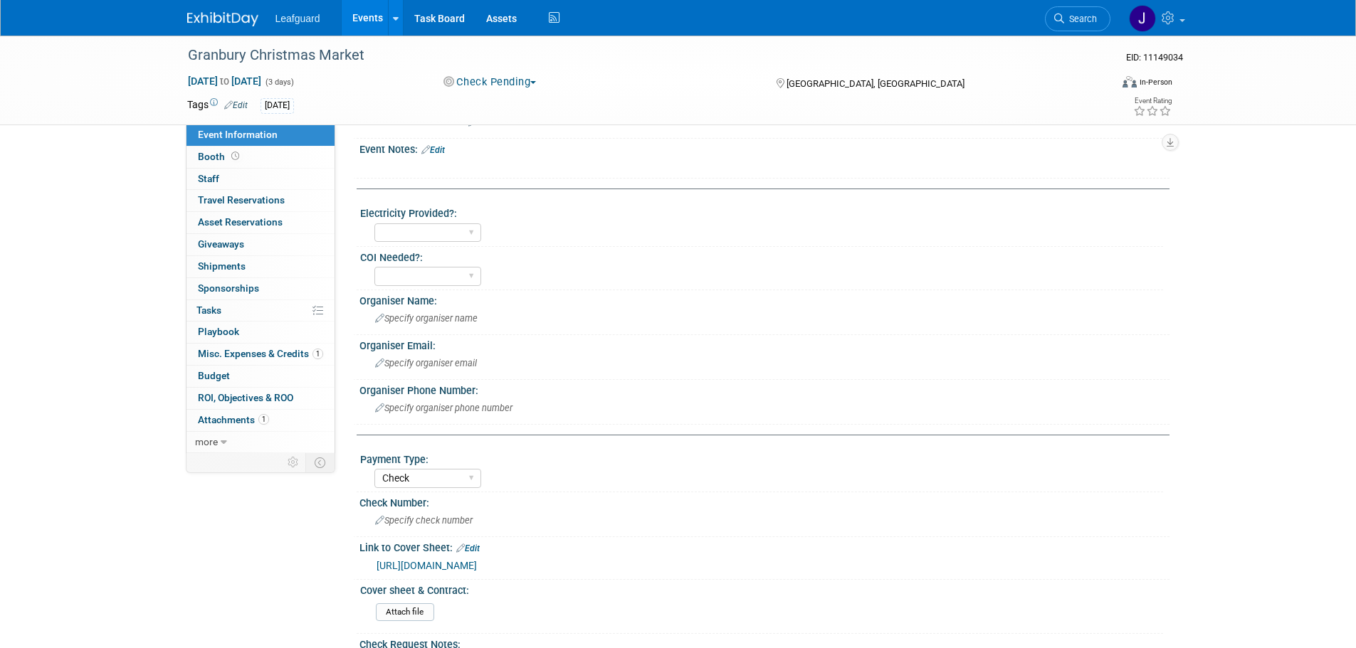
scroll to position [427, 0]
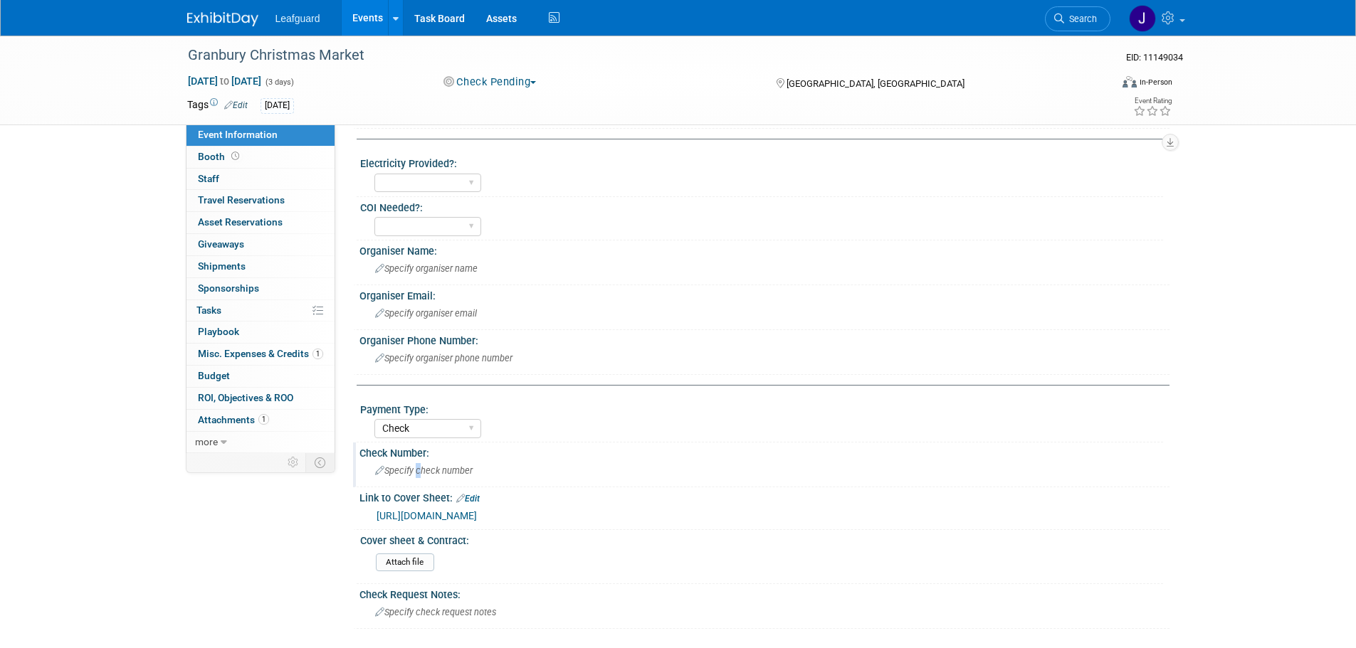
click at [416, 474] on span "Specify check number" at bounding box center [424, 470] width 98 height 11
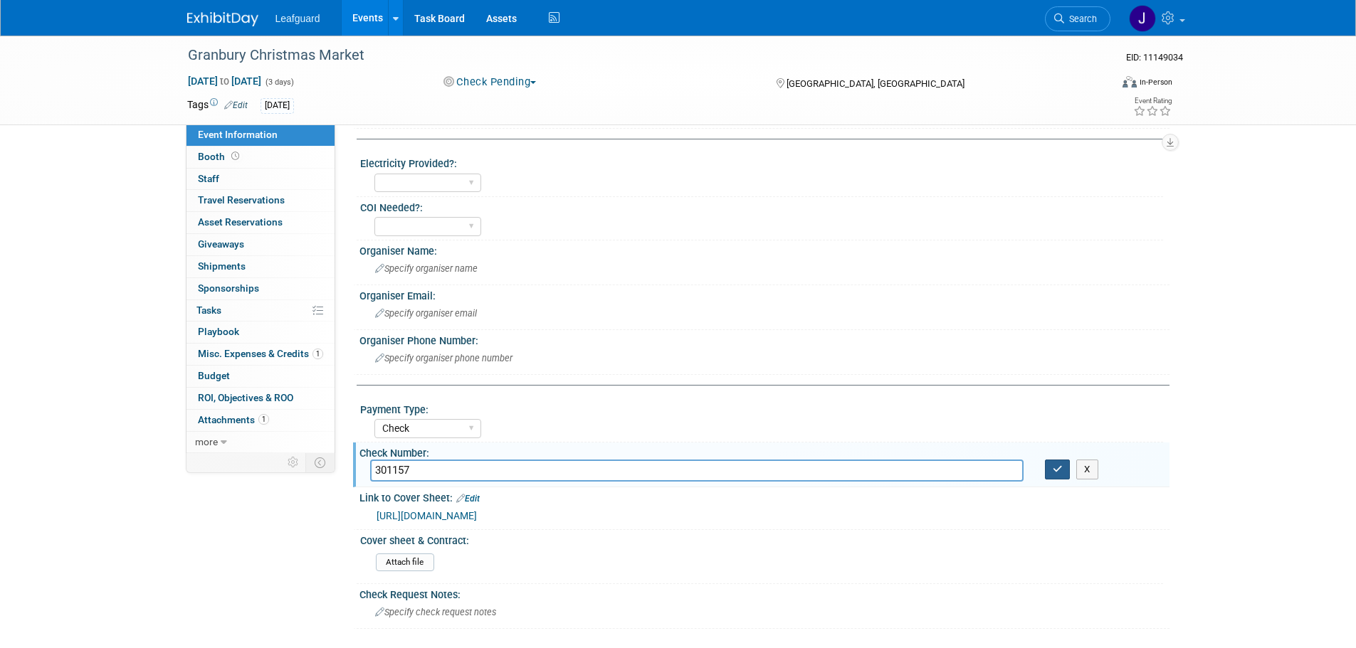
type input "301157"
click at [1055, 468] on icon "button" at bounding box center [1058, 469] width 10 height 9
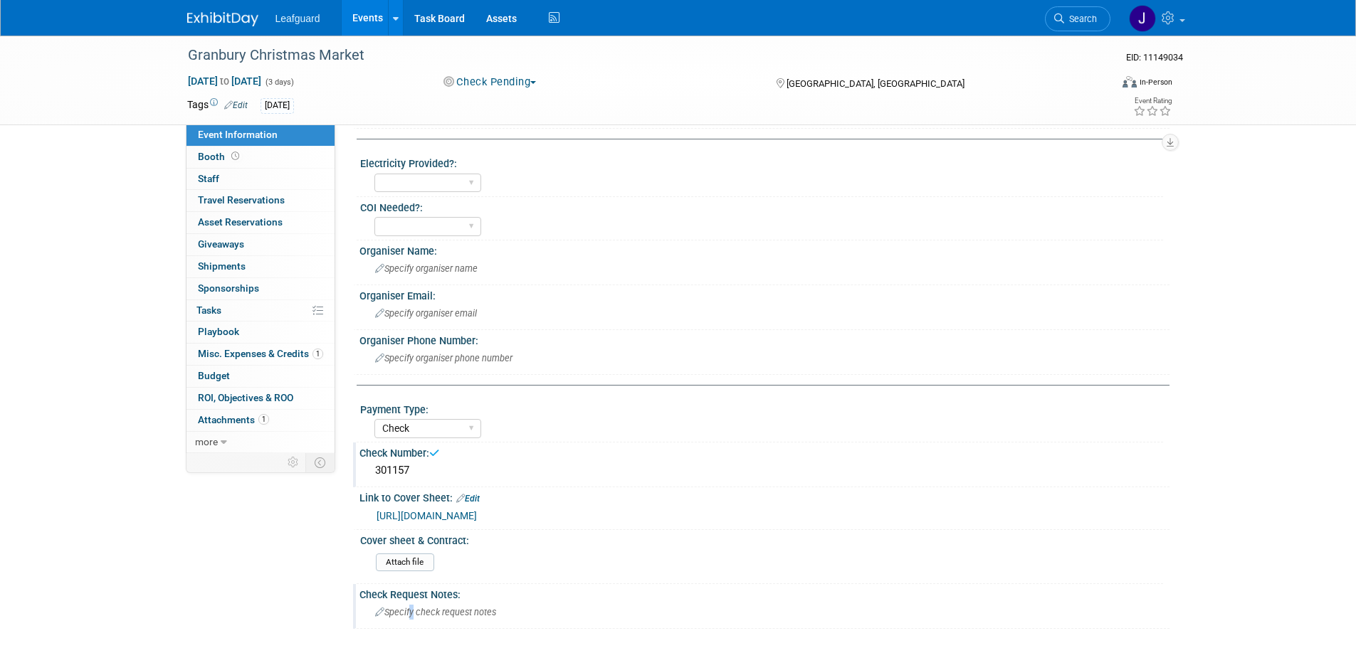
click at [410, 609] on span "Specify check request notes" at bounding box center [435, 612] width 121 height 11
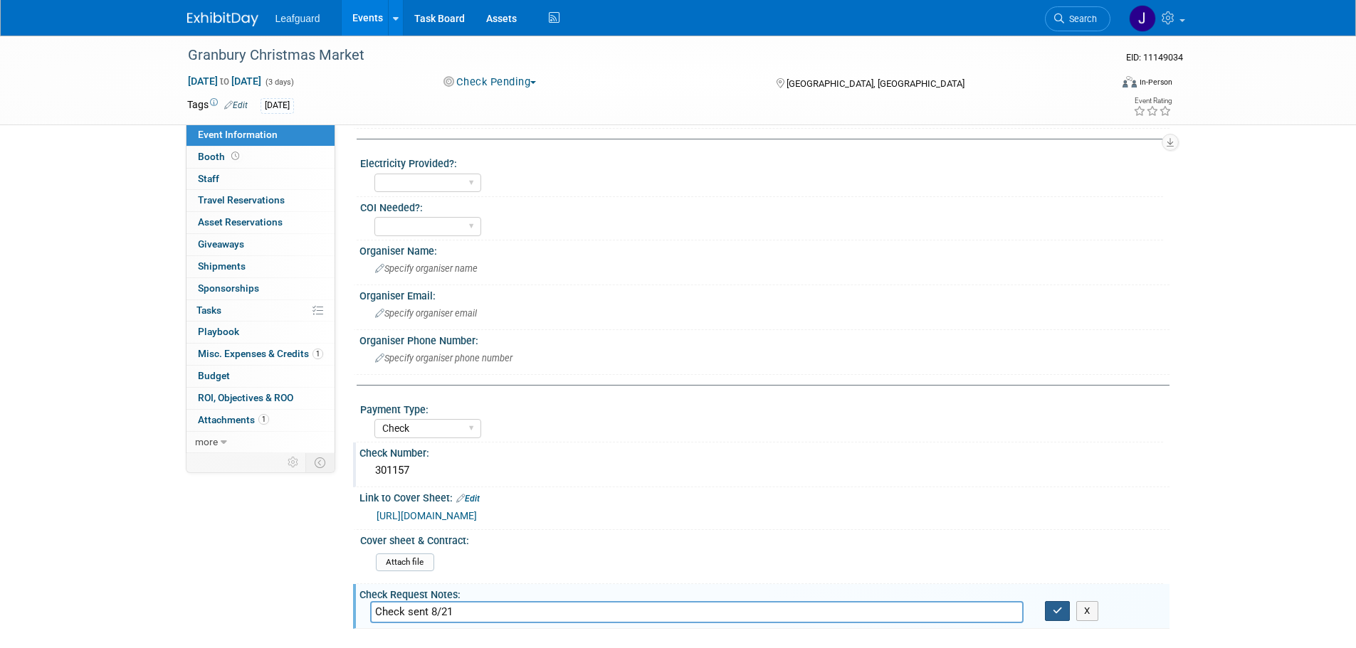
type input "Check sent 8/21"
click at [1065, 618] on button "button" at bounding box center [1058, 611] width 26 height 20
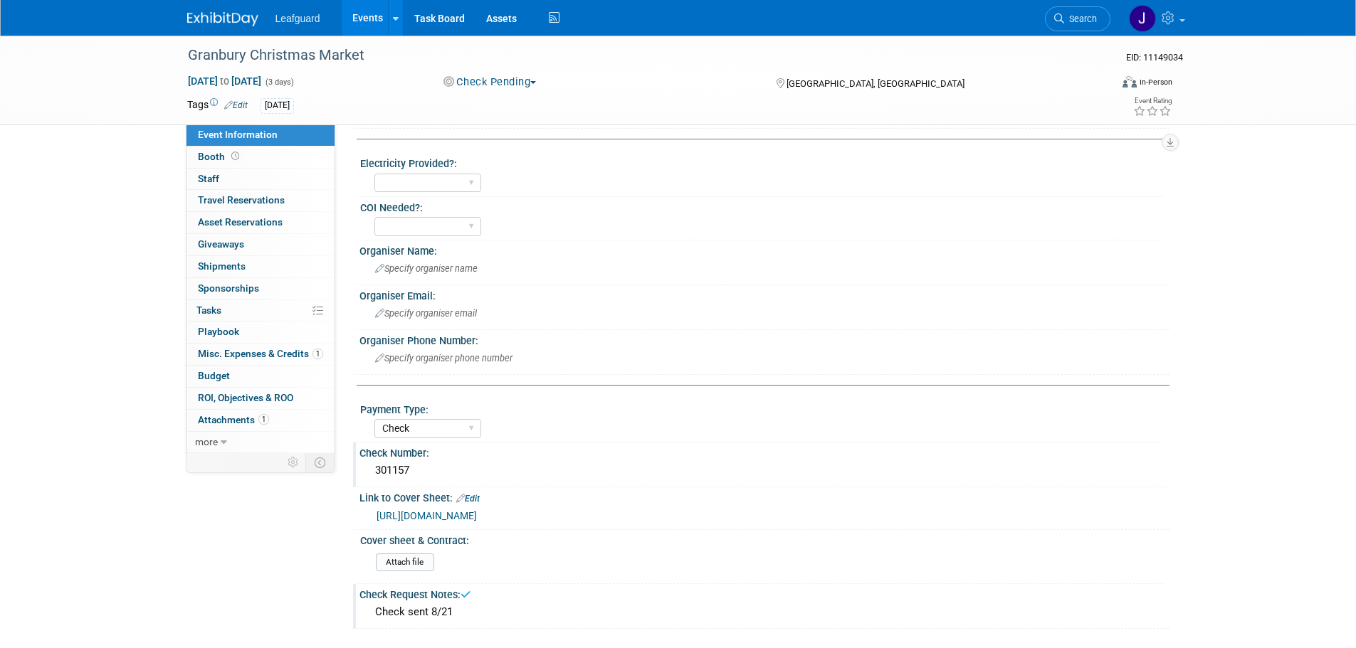
click at [504, 83] on button "Check Pending" at bounding box center [489, 82] width 103 height 15
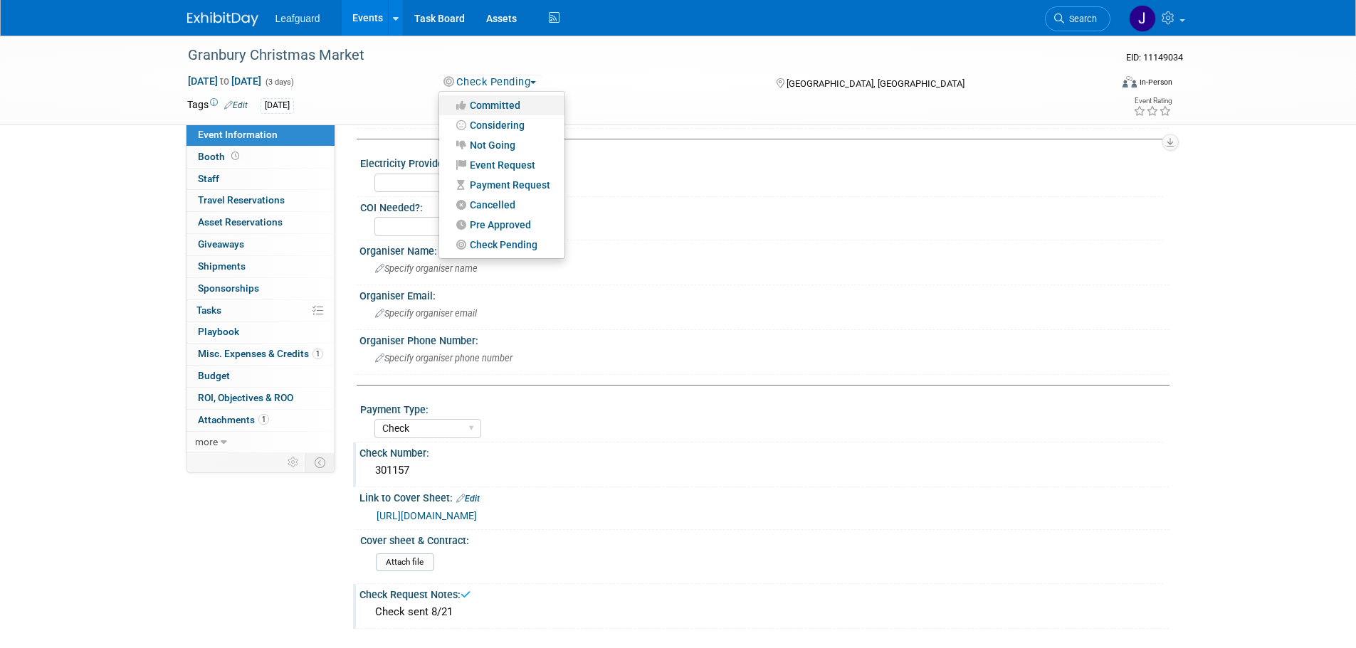
click at [505, 109] on link "Committed" at bounding box center [501, 105] width 125 height 20
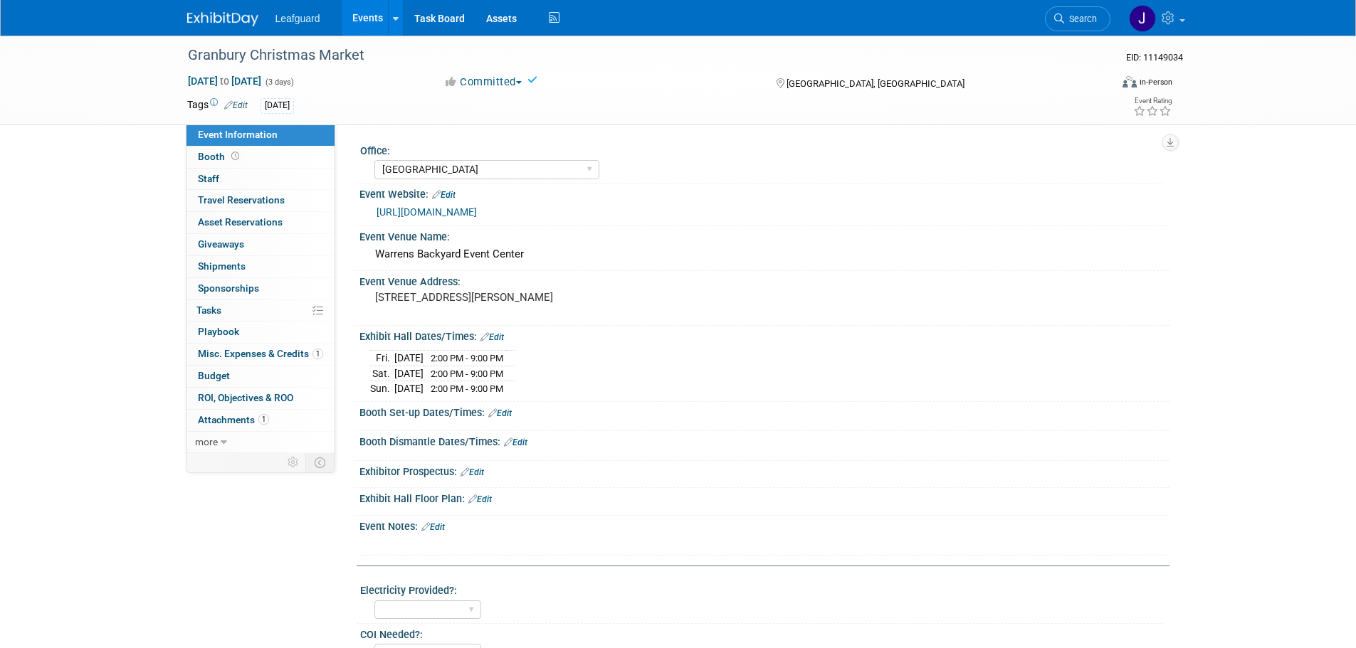
click at [231, 21] on img at bounding box center [222, 19] width 71 height 14
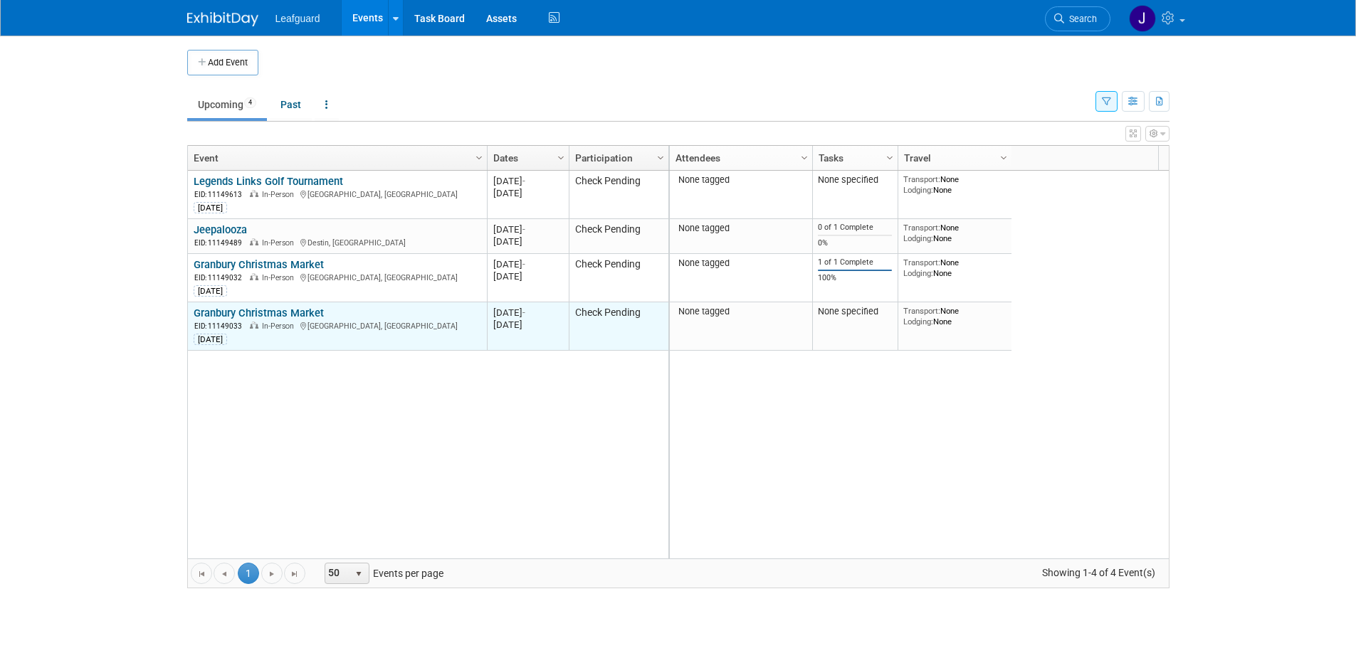
click at [238, 309] on link "Granbury Christmas Market" at bounding box center [259, 313] width 130 height 13
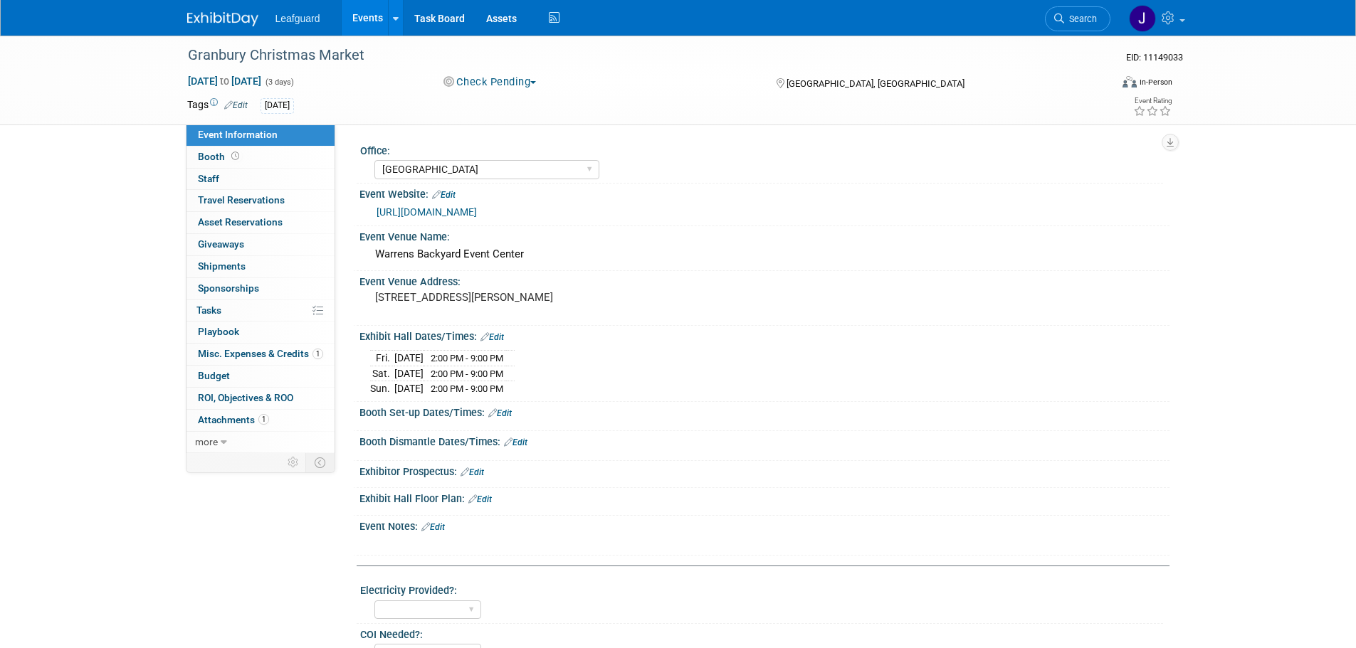
select select "[GEOGRAPHIC_DATA]"
select select "Check"
click at [519, 79] on button "Check Pending" at bounding box center [489, 82] width 103 height 15
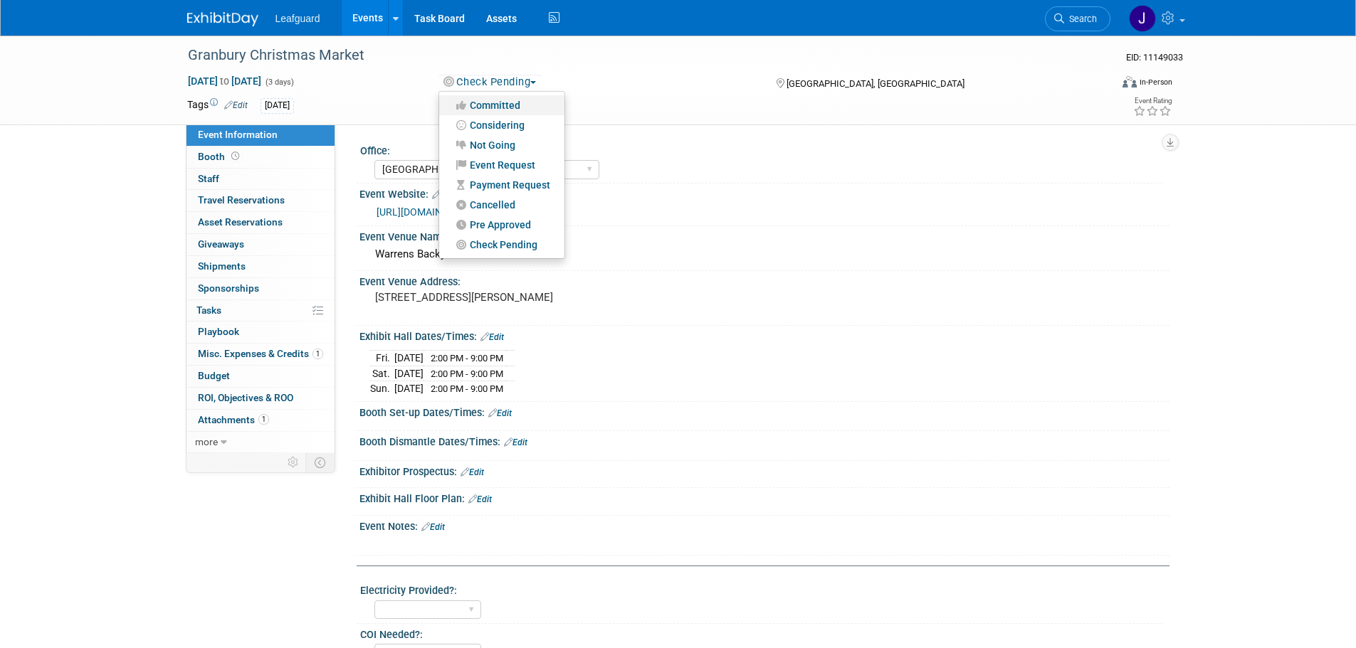
click at [502, 107] on link "Committed" at bounding box center [501, 105] width 125 height 20
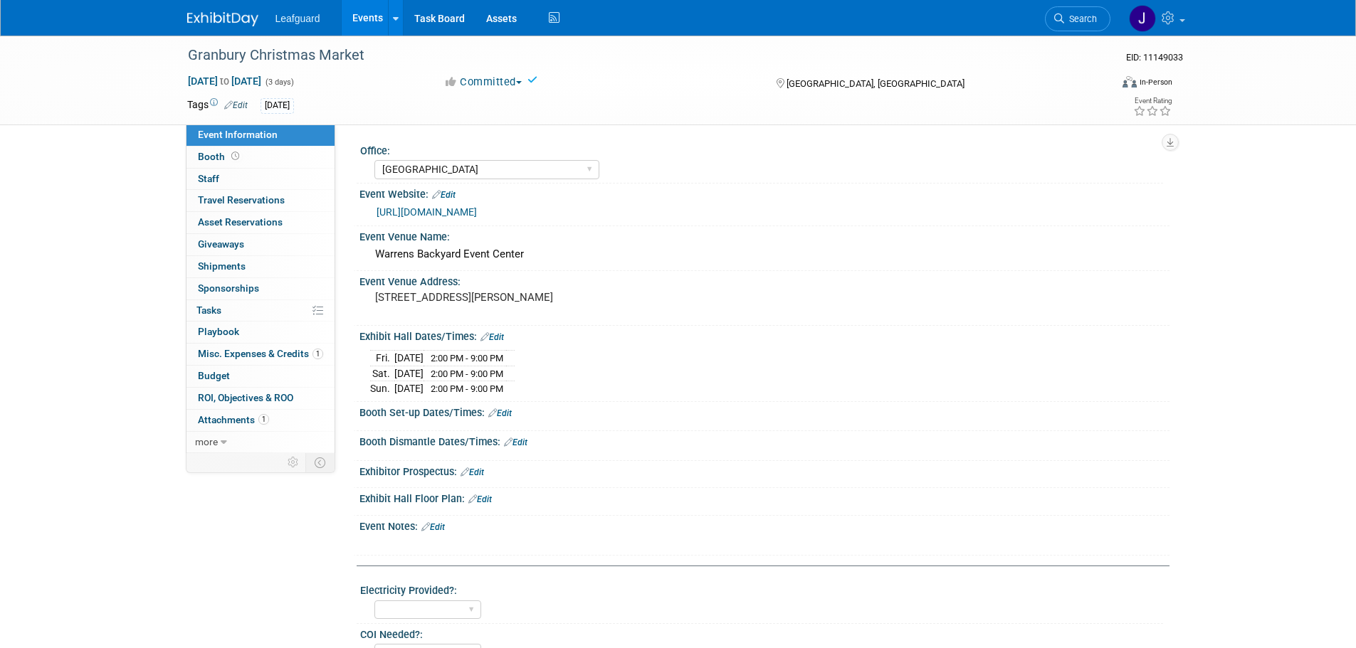
click at [248, 16] on img at bounding box center [222, 19] width 71 height 14
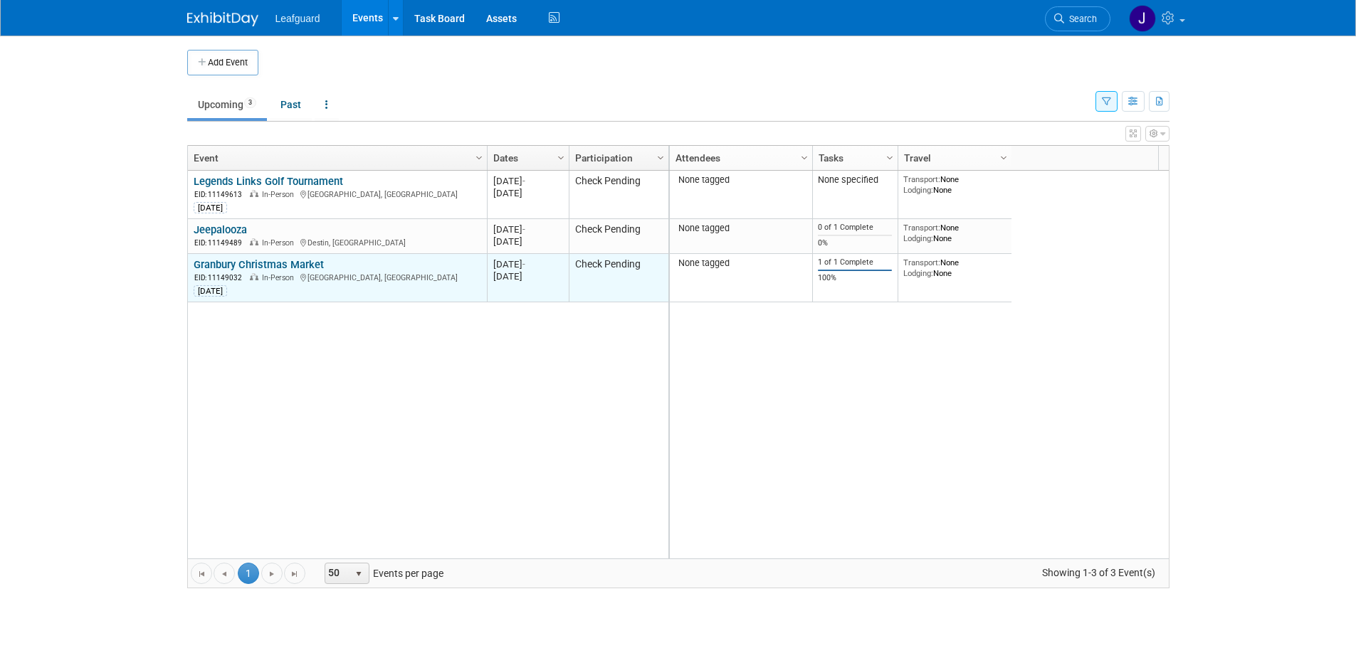
click at [256, 261] on link "Granbury Christmas Market" at bounding box center [259, 264] width 130 height 13
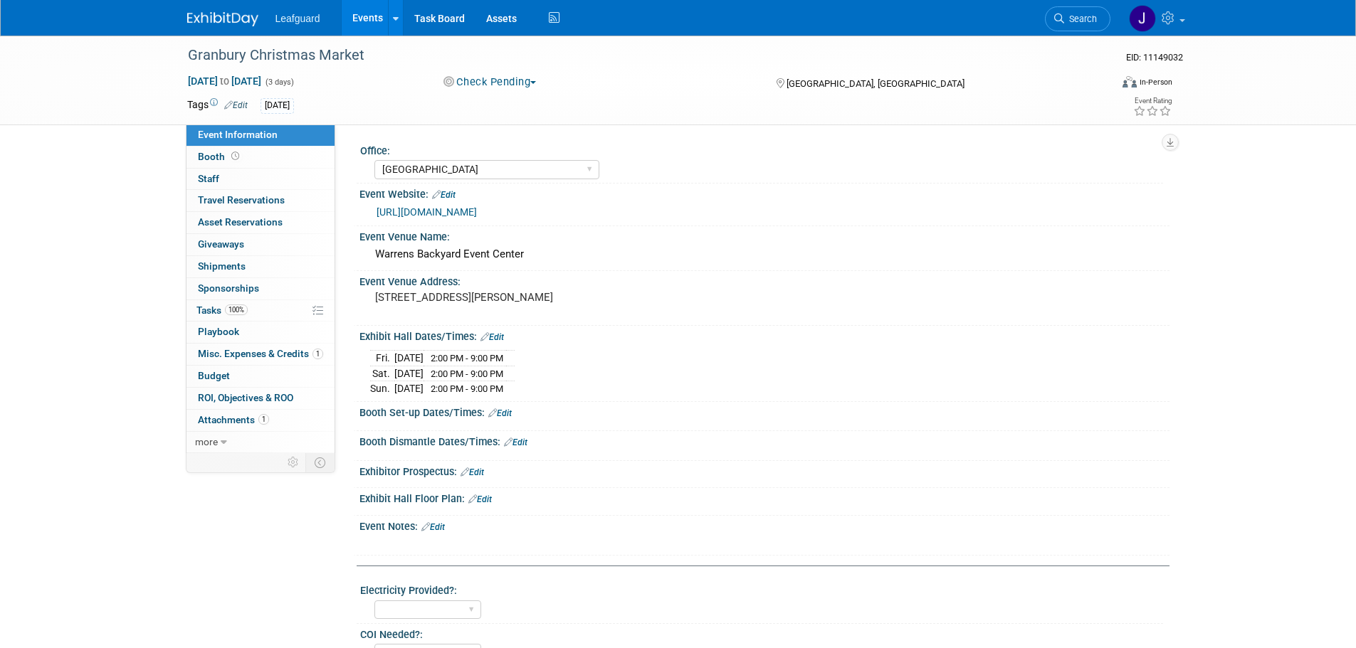
select select "[GEOGRAPHIC_DATA]"
select select "Check"
click at [489, 80] on button "Check Pending" at bounding box center [489, 82] width 103 height 15
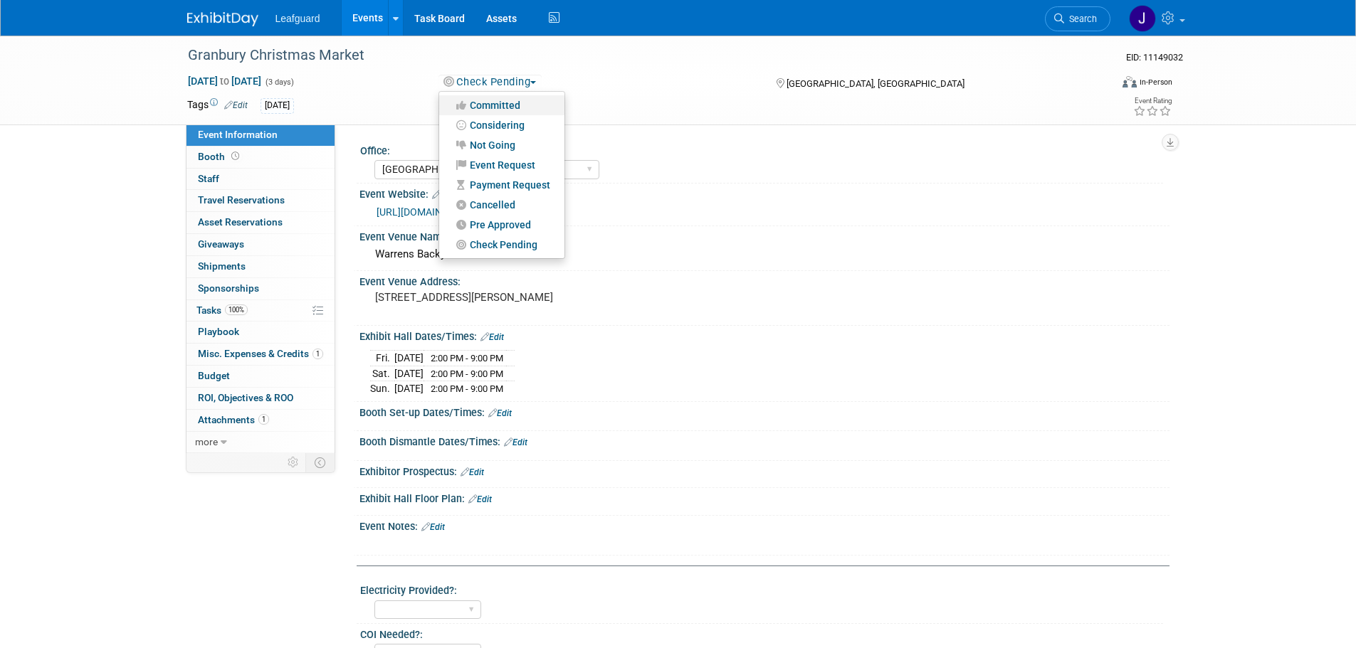
click at [502, 104] on link "Committed" at bounding box center [501, 105] width 125 height 20
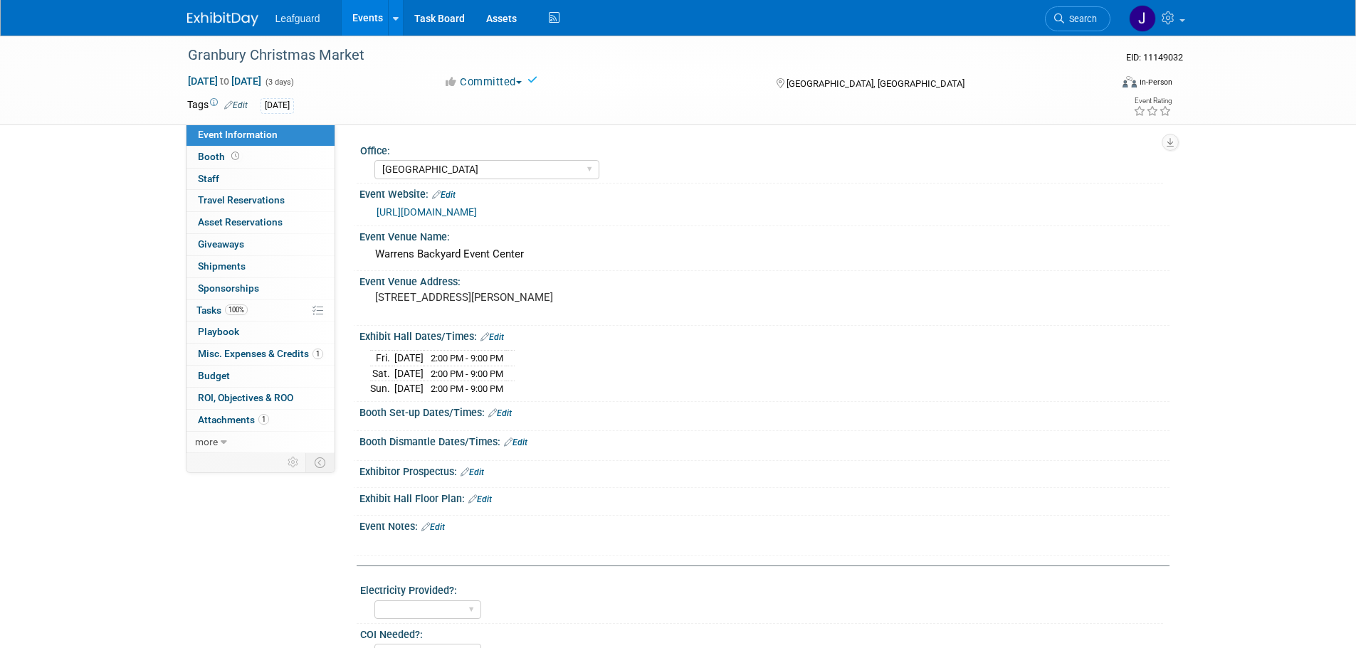
click at [222, 13] on img at bounding box center [222, 19] width 71 height 14
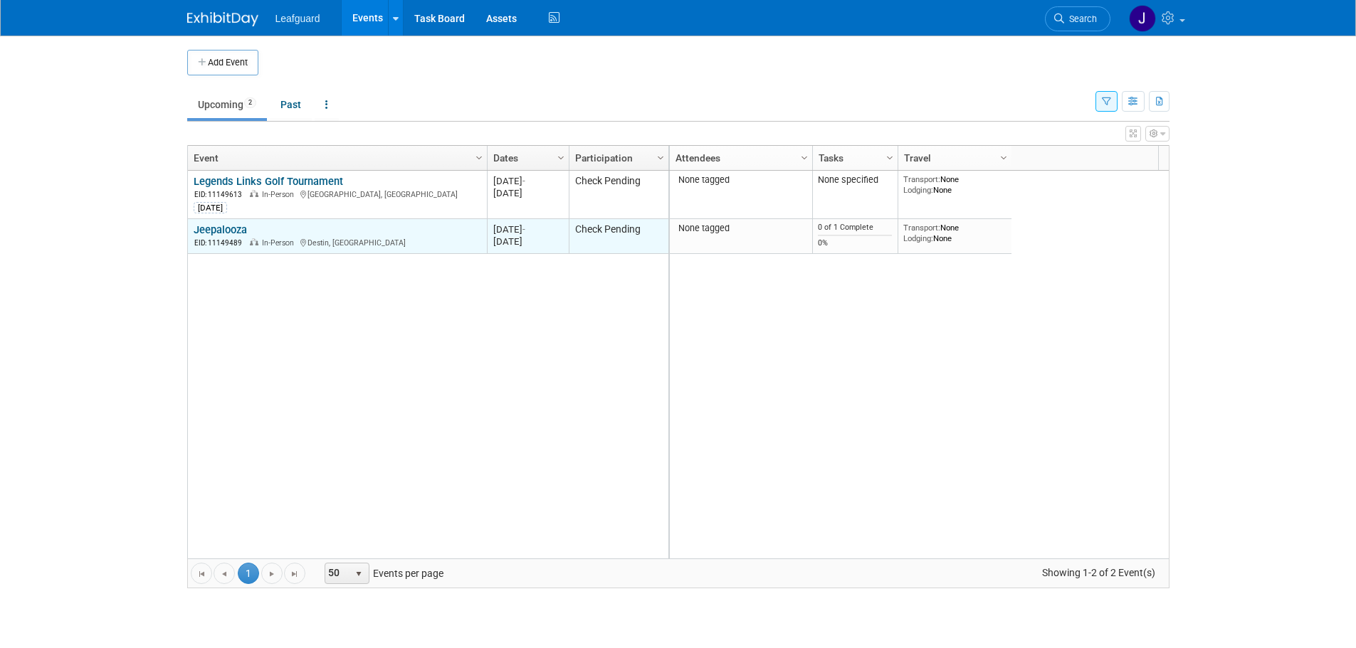
click at [231, 227] on link "Jeepalooza" at bounding box center [220, 229] width 53 height 13
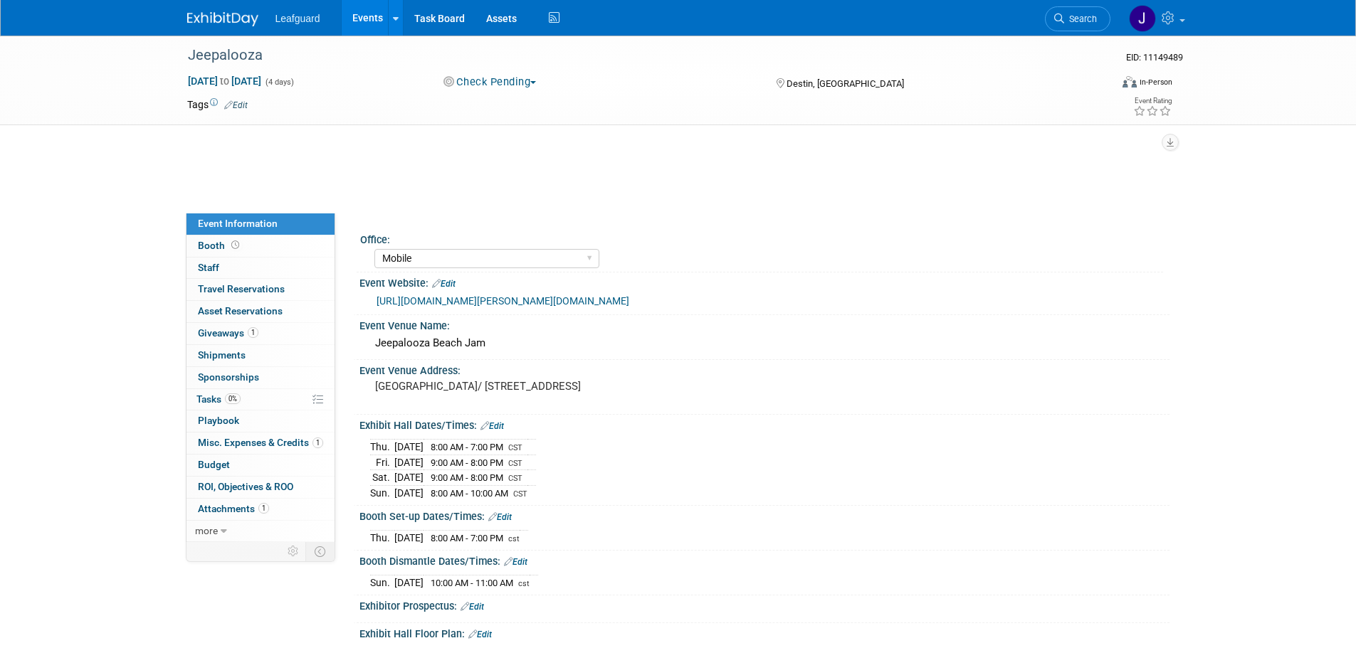
select select "Mobile"
select select "Yes"
select select "Check"
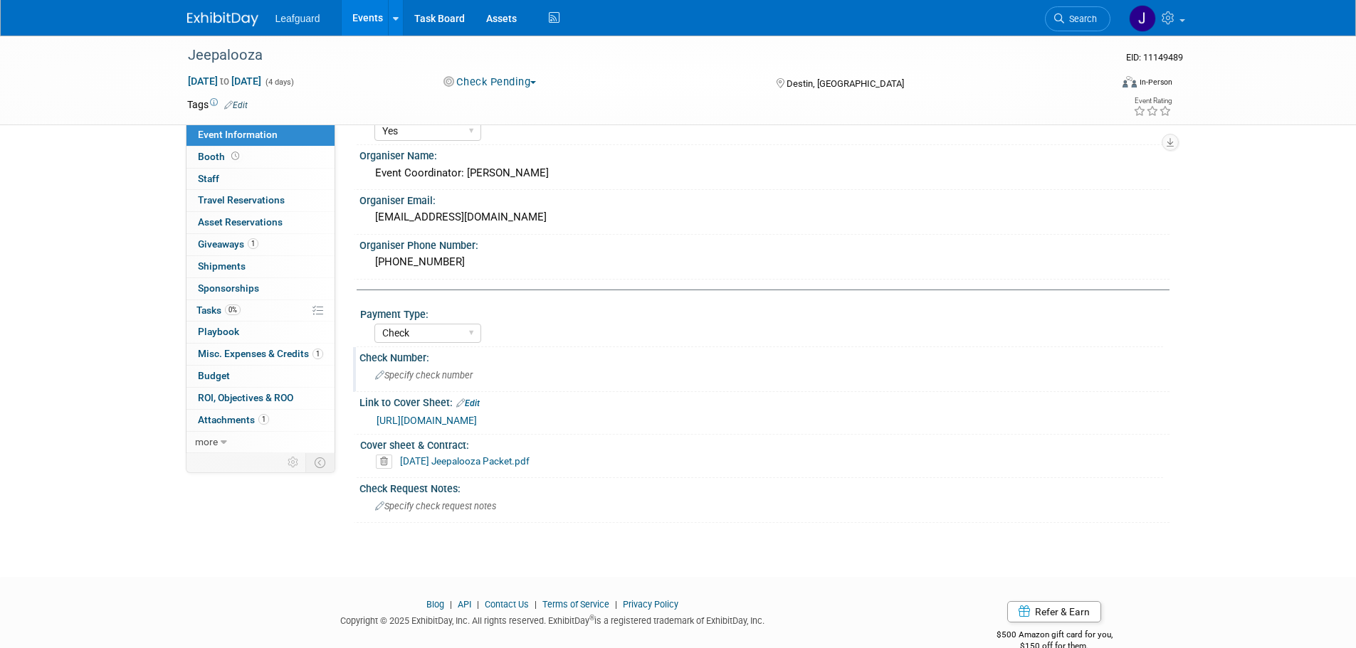
scroll to position [609, 0]
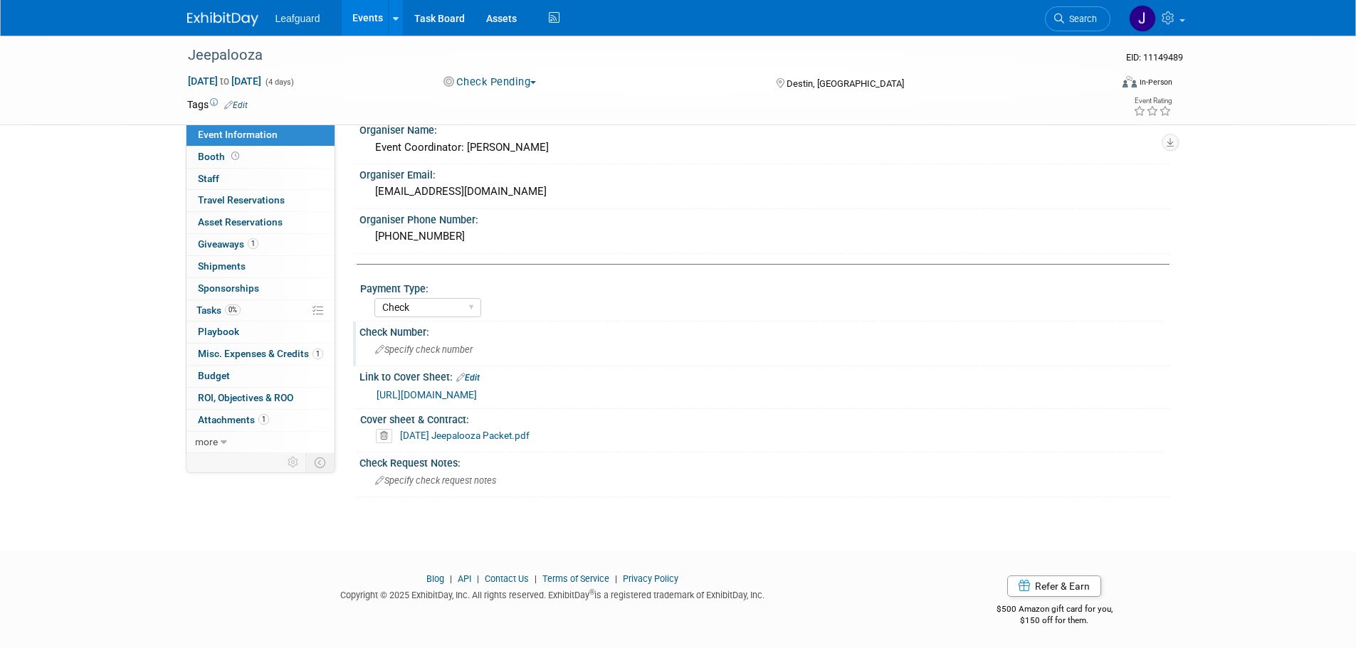
click at [434, 350] on span "Specify check number" at bounding box center [424, 349] width 98 height 11
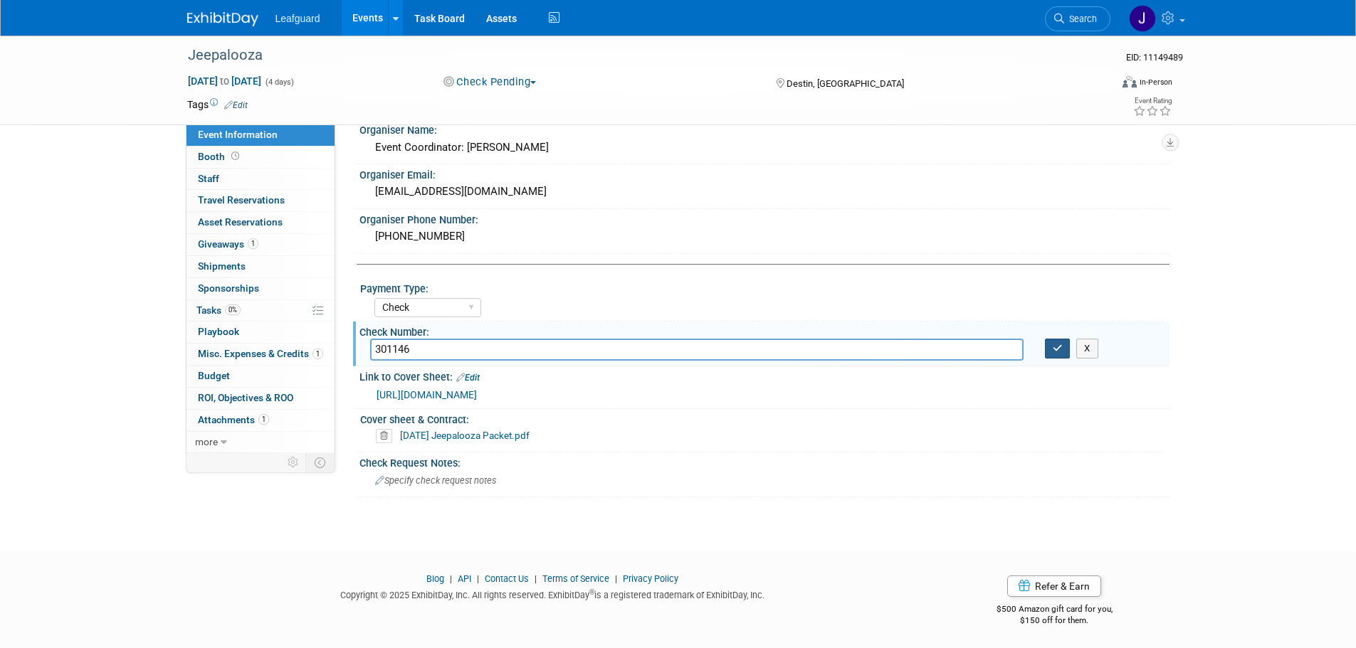
type input "301146"
click at [1047, 347] on button "button" at bounding box center [1058, 349] width 26 height 20
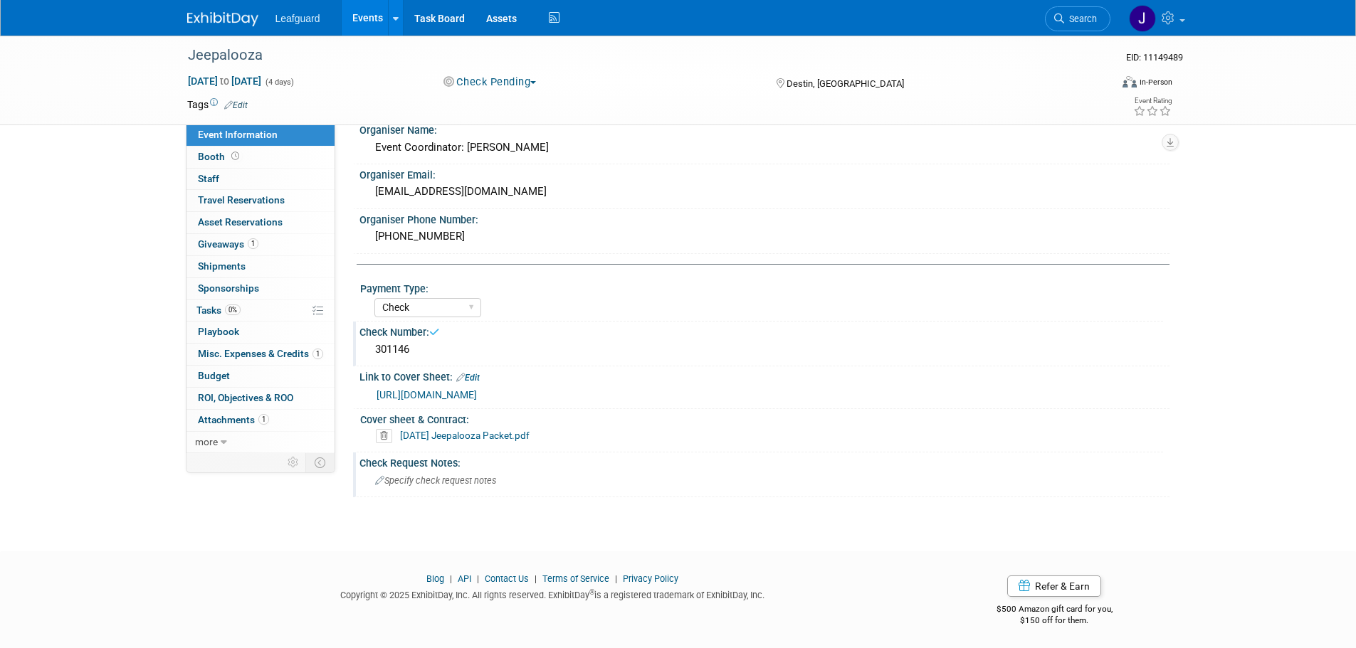
click at [438, 471] on div "Specify check request notes" at bounding box center [764, 481] width 789 height 22
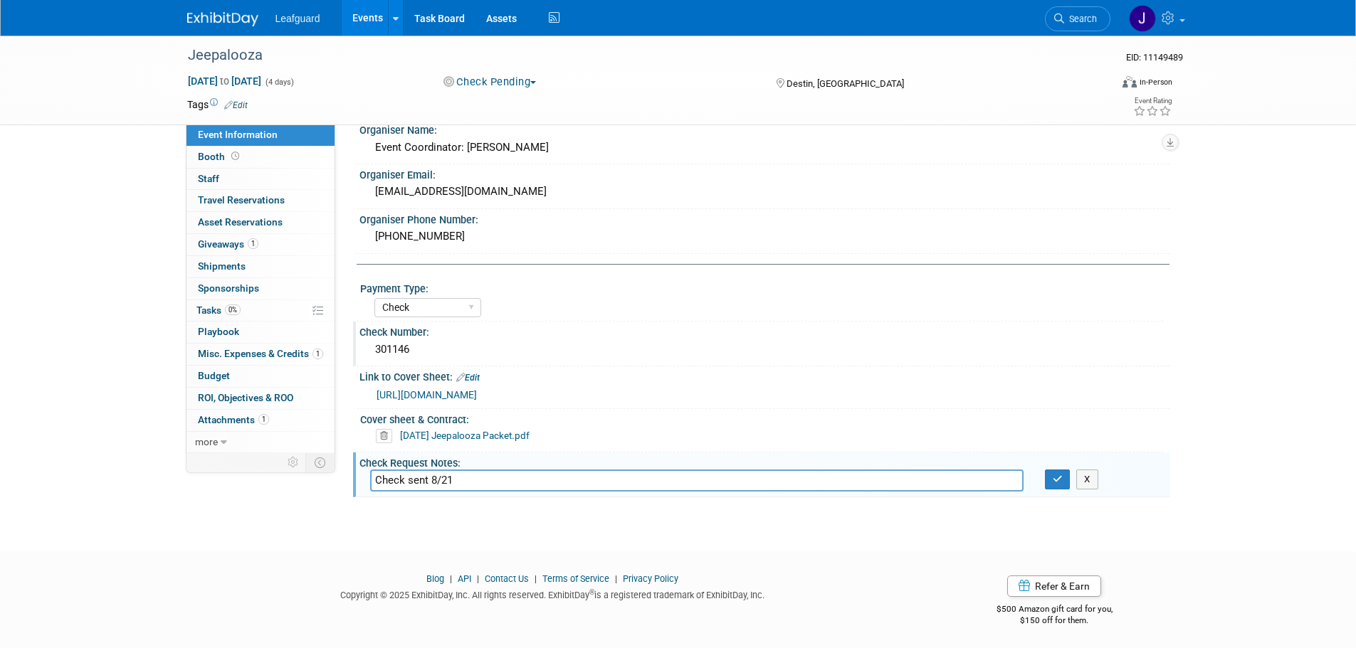
type input "Check sent 8/21"
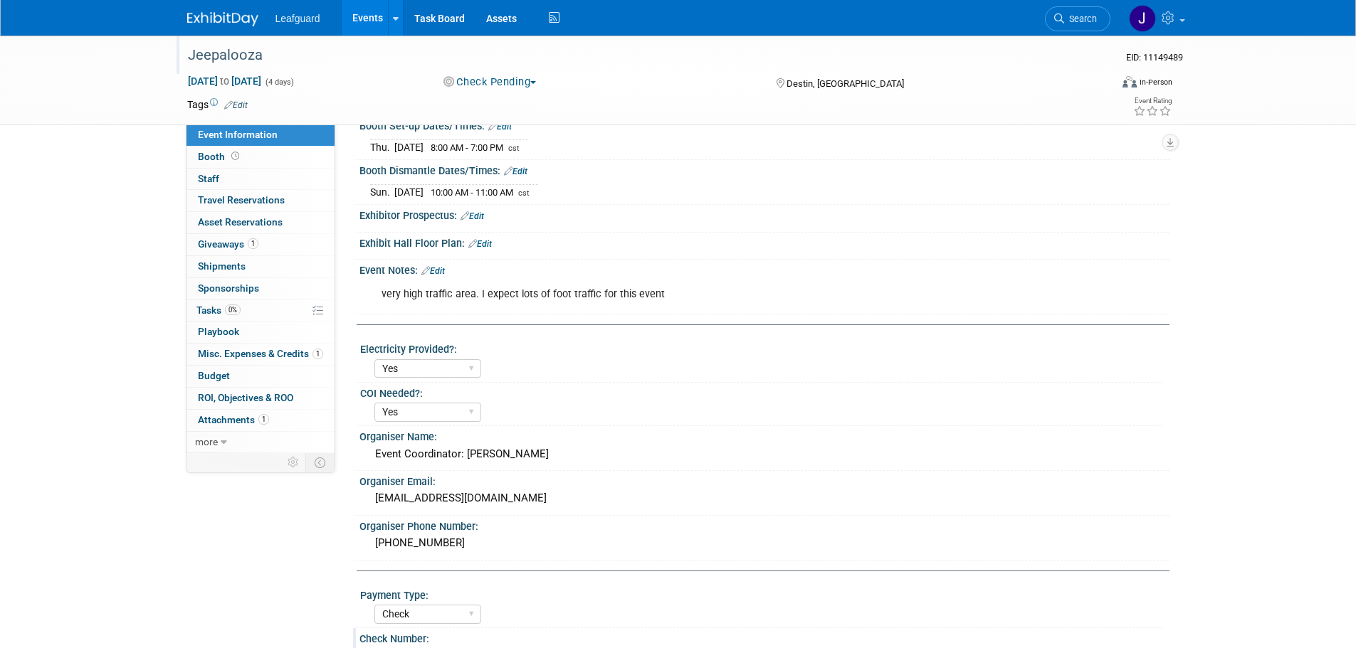
scroll to position [276, 0]
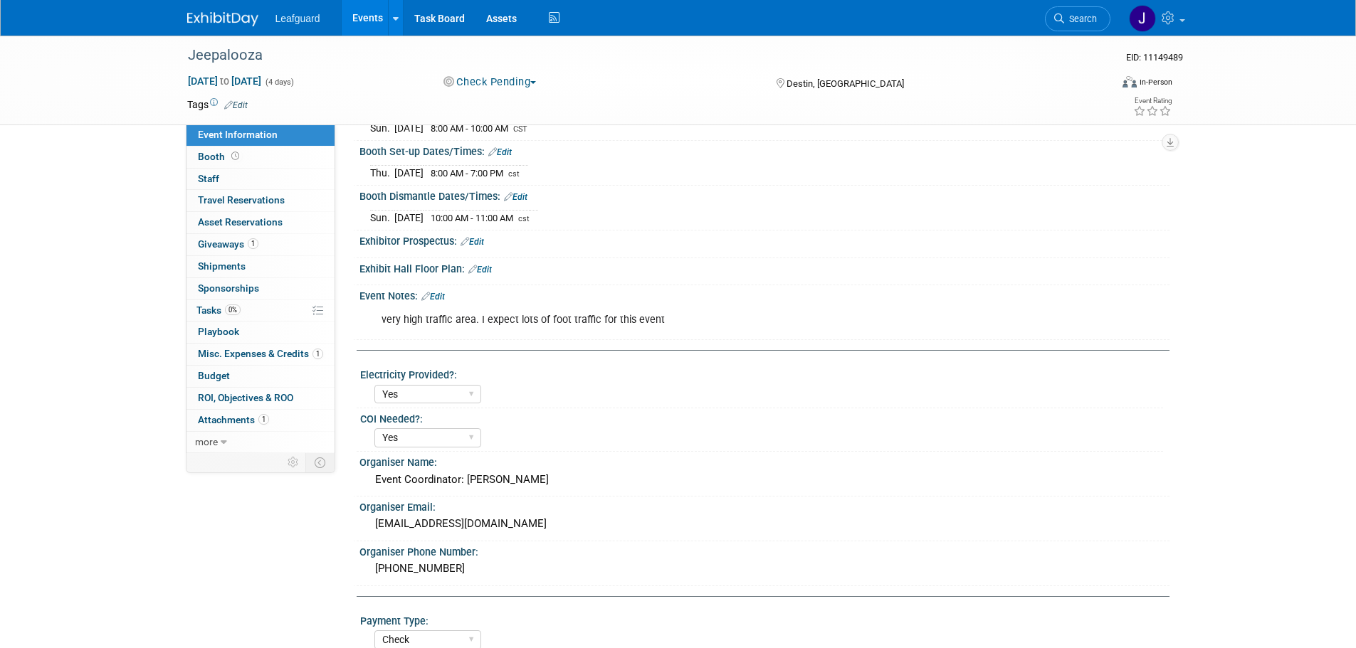
click at [505, 80] on button "Check Pending" at bounding box center [489, 82] width 103 height 15
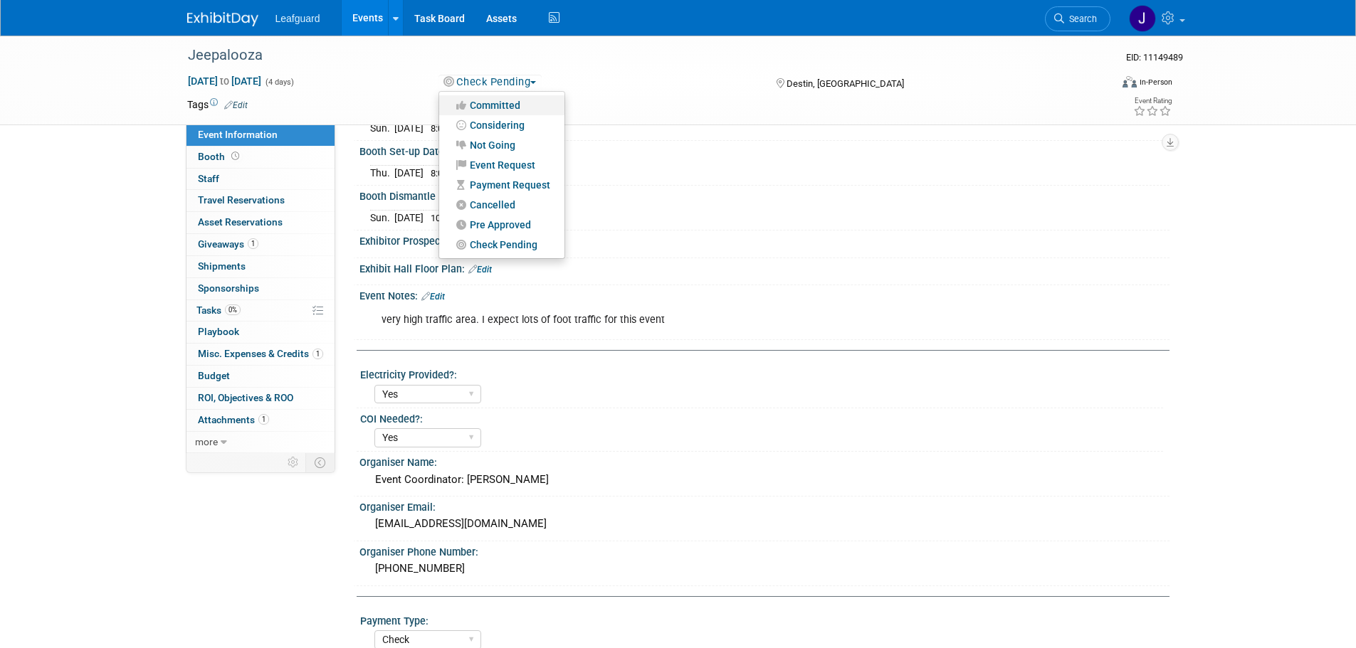
click at [497, 105] on link "Committed" at bounding box center [501, 105] width 125 height 20
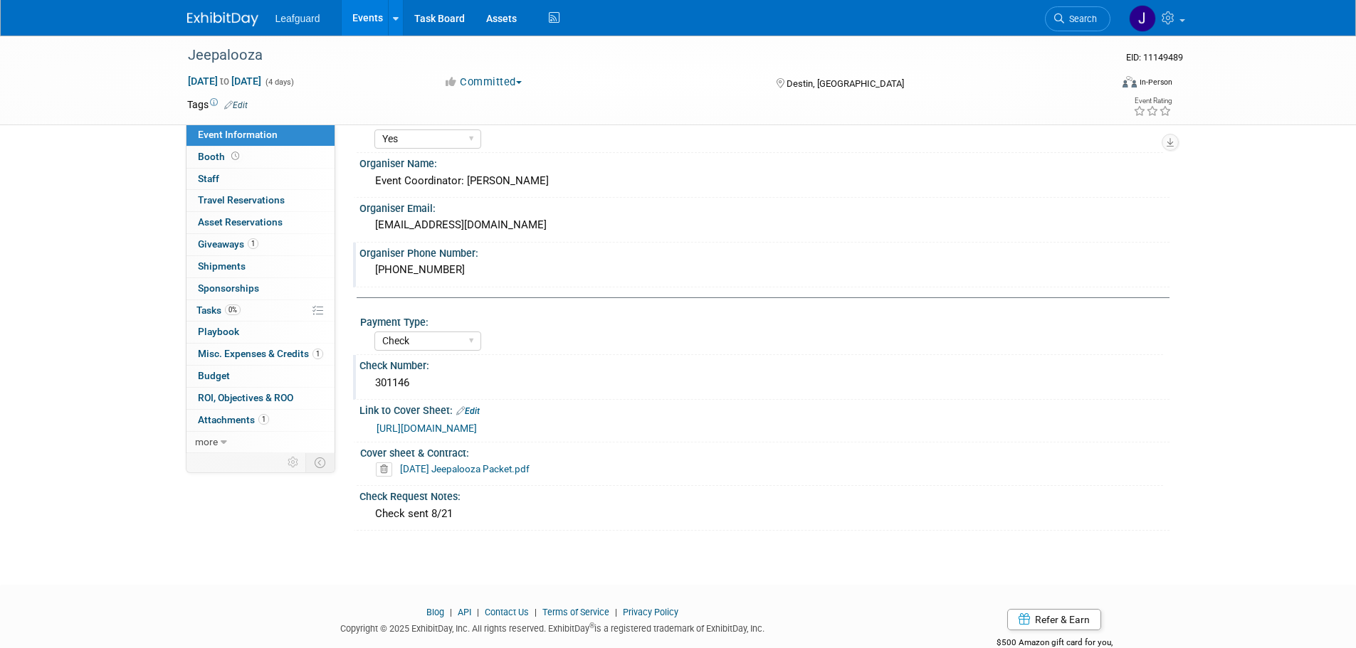
scroll to position [609, 0]
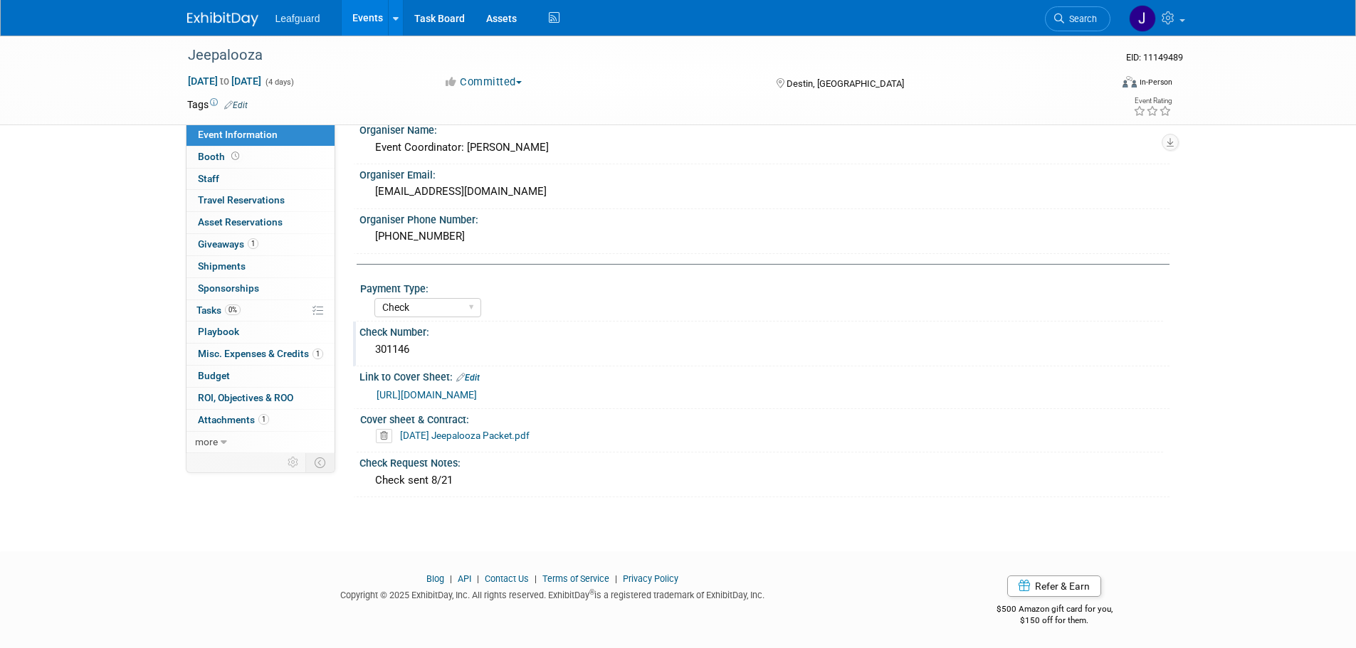
click at [220, 23] on img at bounding box center [222, 19] width 71 height 14
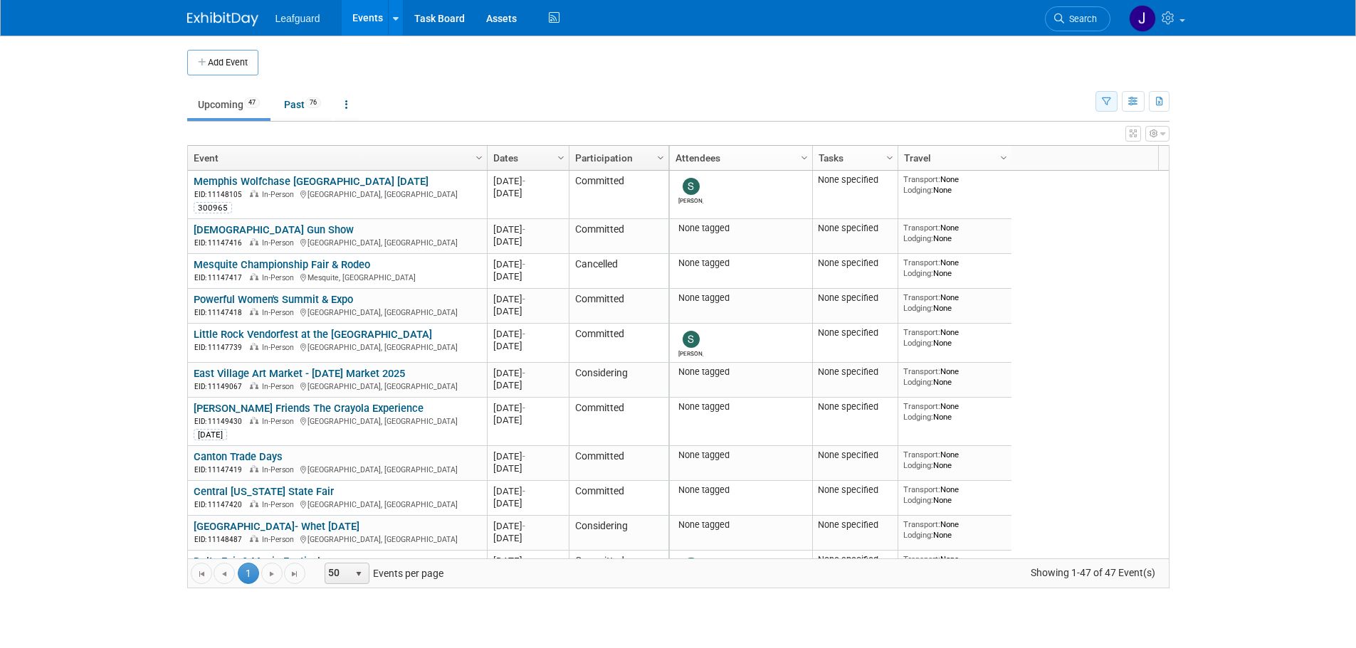
click at [1112, 95] on button "button" at bounding box center [1106, 101] width 22 height 21
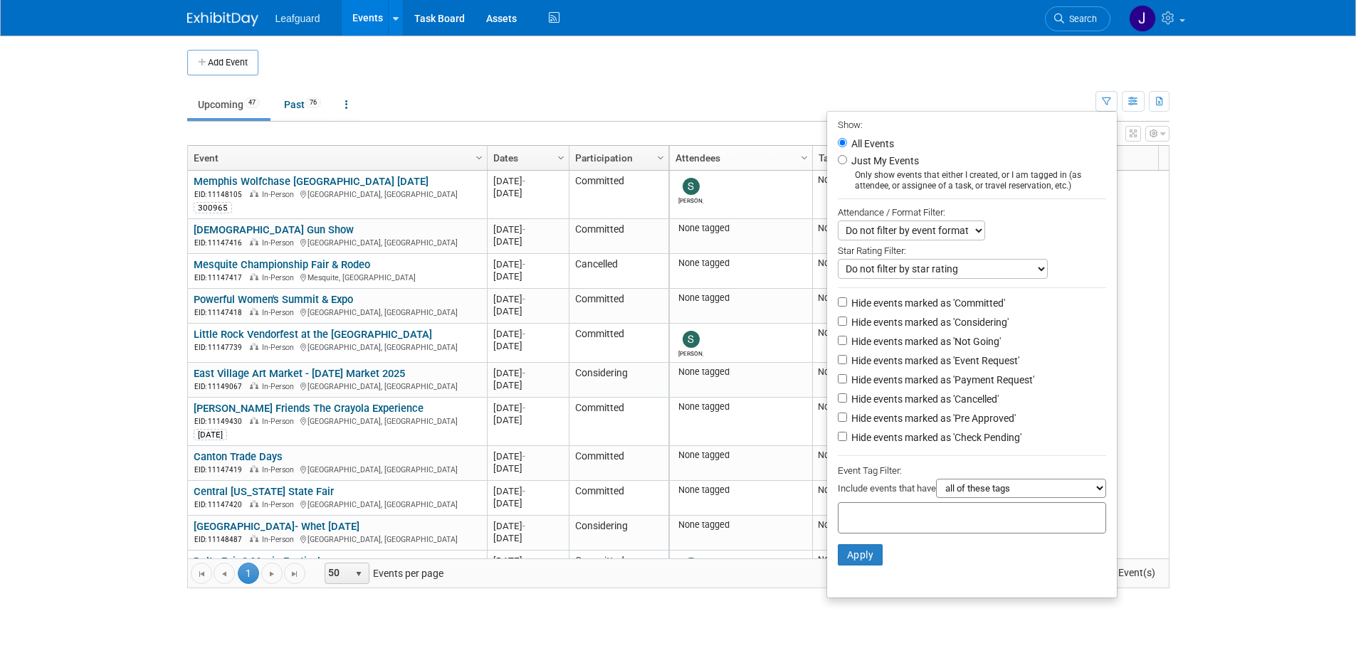
click at [863, 300] on label "Hide events marked as 'Committed'" at bounding box center [926, 303] width 157 height 14
click at [847, 300] on input "Hide events marked as 'Committed'" at bounding box center [842, 302] width 9 height 9
checkbox input "true"
click at [861, 321] on label "Hide events marked as 'Considering'" at bounding box center [928, 322] width 160 height 14
click at [847, 321] on input "Hide events marked as 'Considering'" at bounding box center [842, 321] width 9 height 9
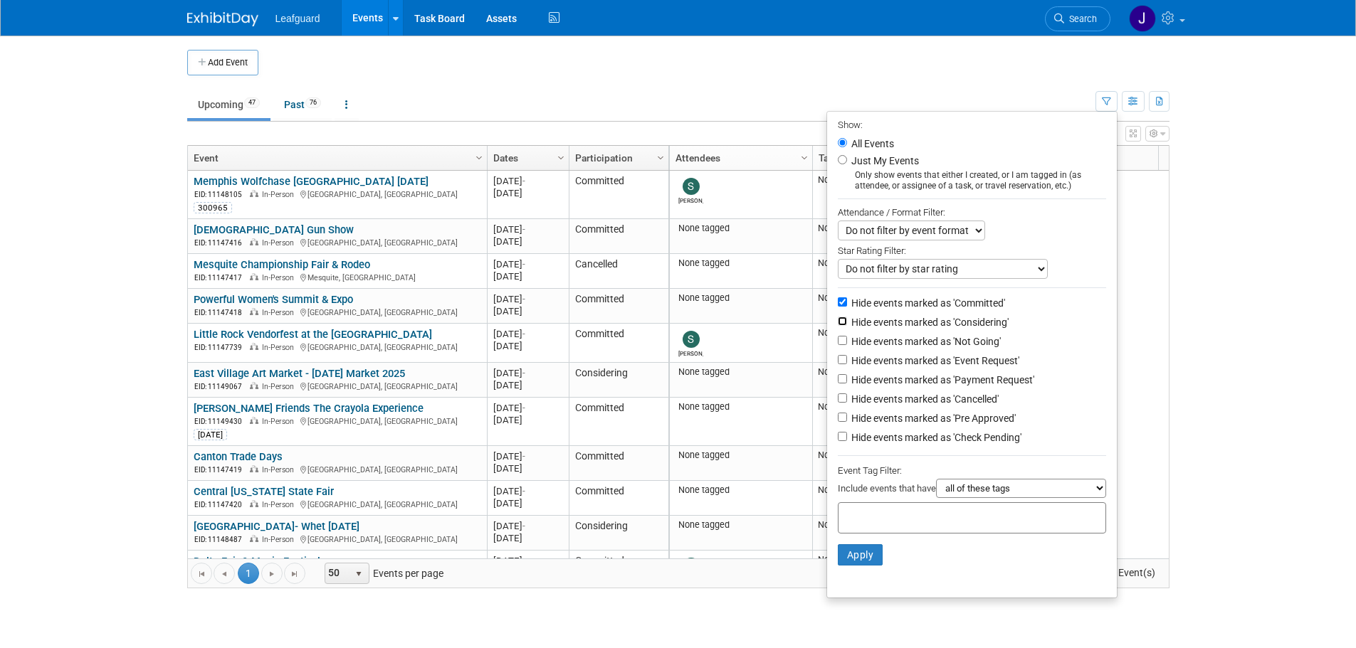
checkbox input "true"
click at [867, 333] on li "Hide events marked as 'Considering'" at bounding box center [972, 323] width 290 height 19
click at [862, 349] on label "Hide events marked as 'Not Going'" at bounding box center [924, 342] width 152 height 14
click at [847, 345] on input "Hide events marked as 'Not Going'" at bounding box center [842, 340] width 9 height 9
checkbox input "true"
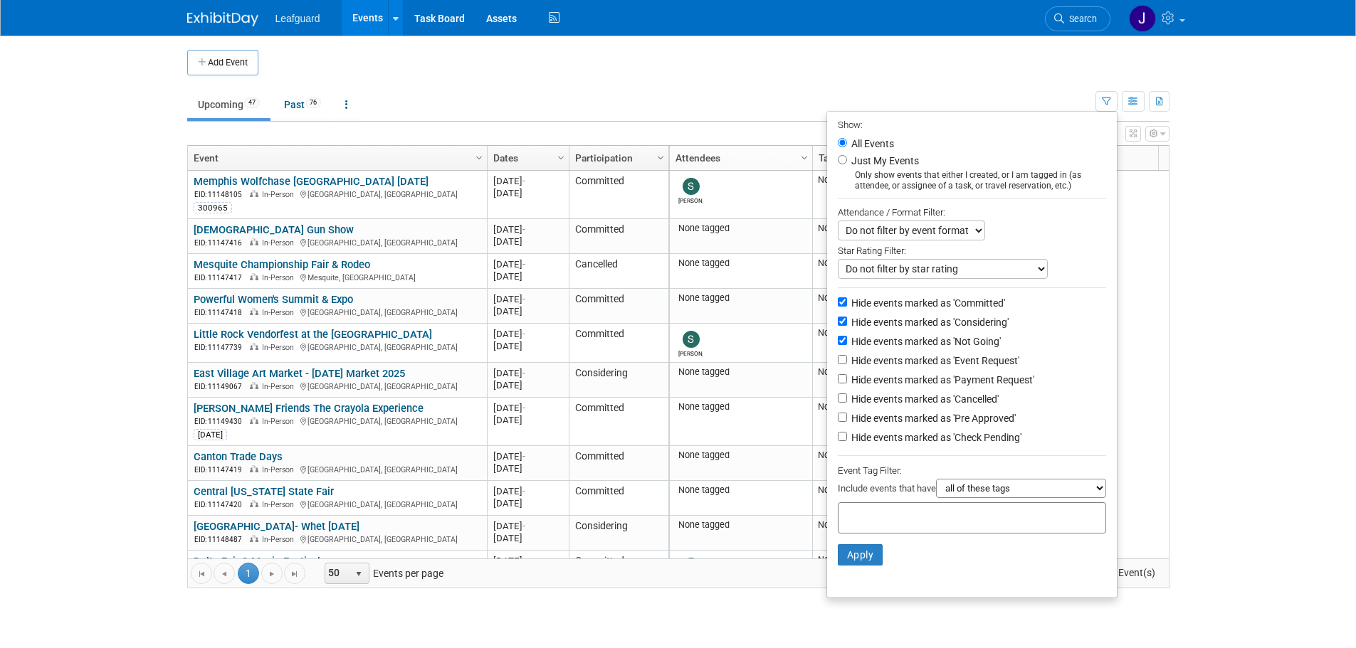
click at [863, 364] on label "Hide events marked as 'Event Request'" at bounding box center [933, 361] width 171 height 14
click at [847, 364] on input "Hide events marked as 'Event Request'" at bounding box center [842, 359] width 9 height 9
checkbox input "true"
click at [870, 381] on label "Hide events marked as 'Payment Request'" at bounding box center [941, 380] width 186 height 14
click at [847, 381] on input "Hide events marked as 'Payment Request'" at bounding box center [842, 378] width 9 height 9
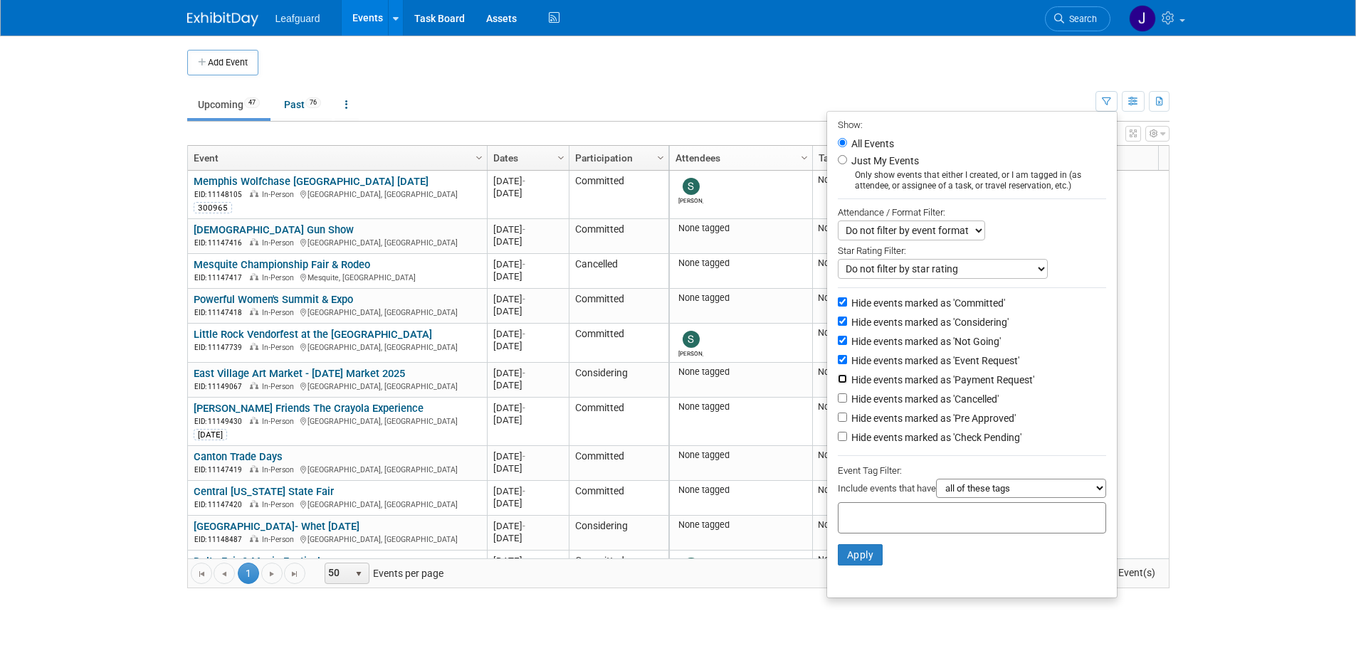
checkbox input "true"
click at [873, 403] on label "Hide events marked as 'Cancelled'" at bounding box center [923, 399] width 150 height 14
click at [847, 403] on input "Hide events marked as 'Cancelled'" at bounding box center [842, 398] width 9 height 9
checkbox input "true"
click at [875, 423] on label "Hide events marked as 'Pre Approved'" at bounding box center [931, 418] width 167 height 14
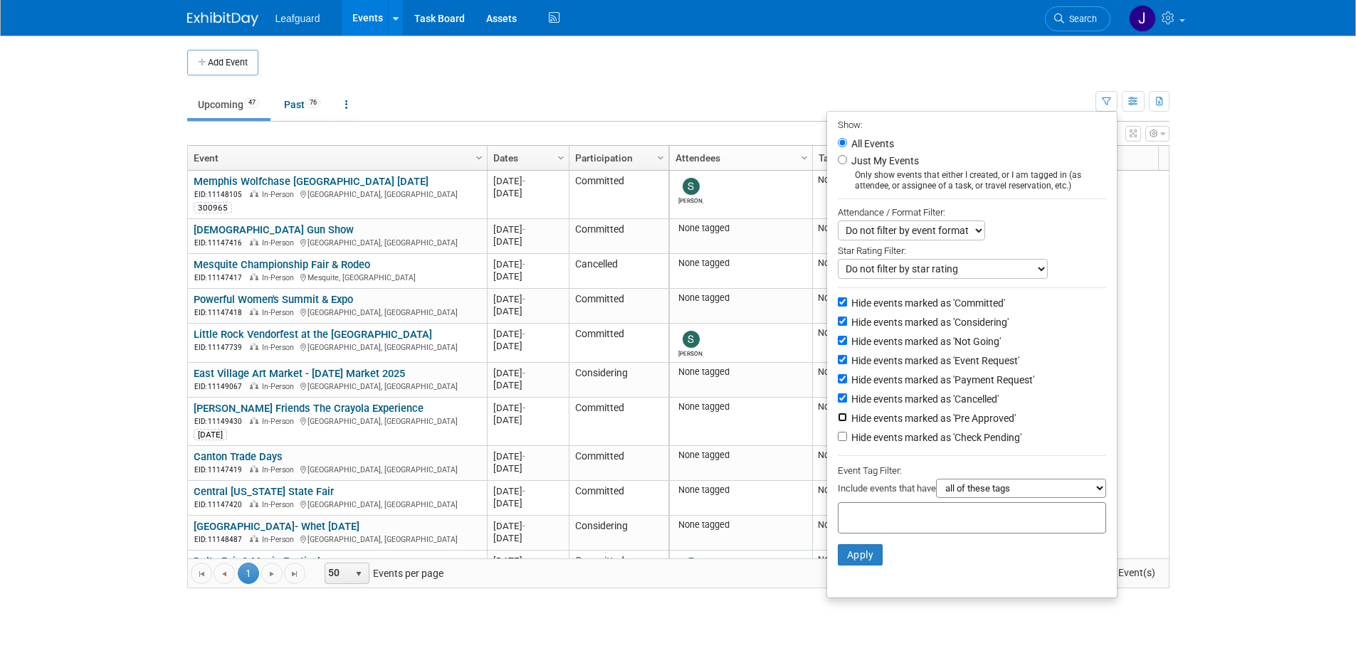
click at [847, 422] on input "Hide events marked as 'Pre Approved'" at bounding box center [842, 417] width 9 height 9
checkbox input "true"
click at [855, 559] on button "Apply" at bounding box center [861, 554] width 46 height 21
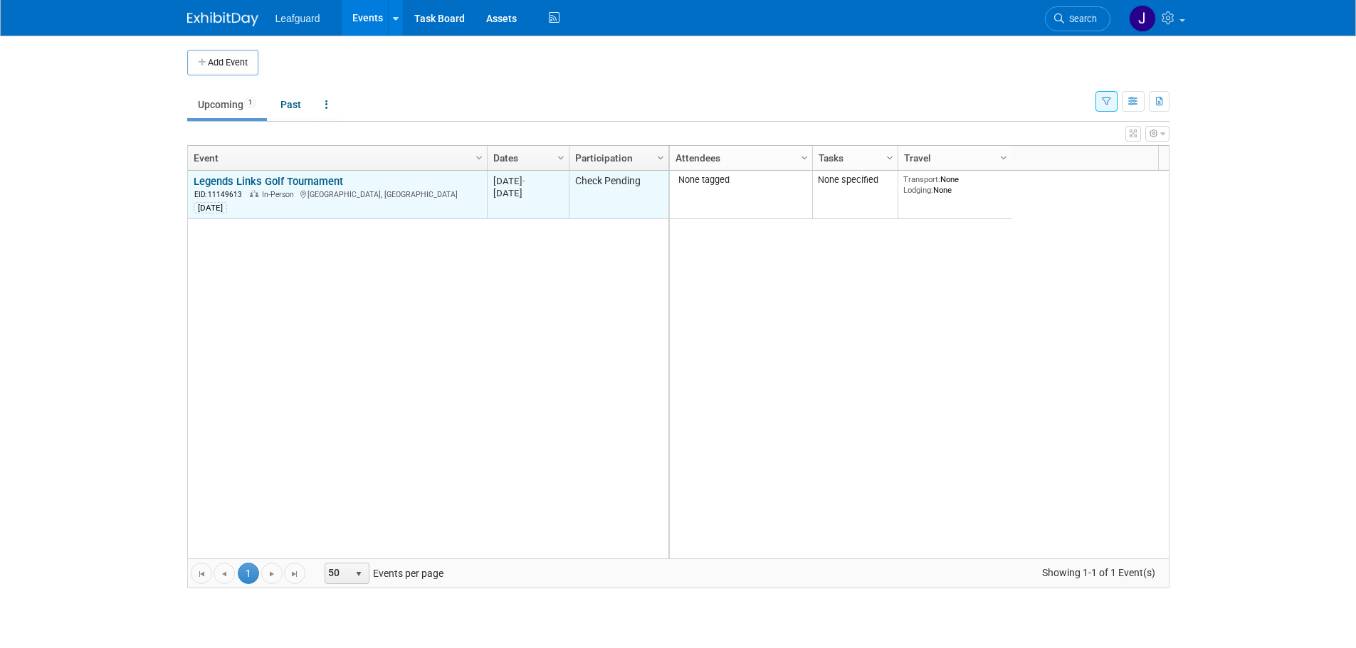
click at [285, 184] on link "Legends Links Golf Tournament" at bounding box center [268, 181] width 149 height 13
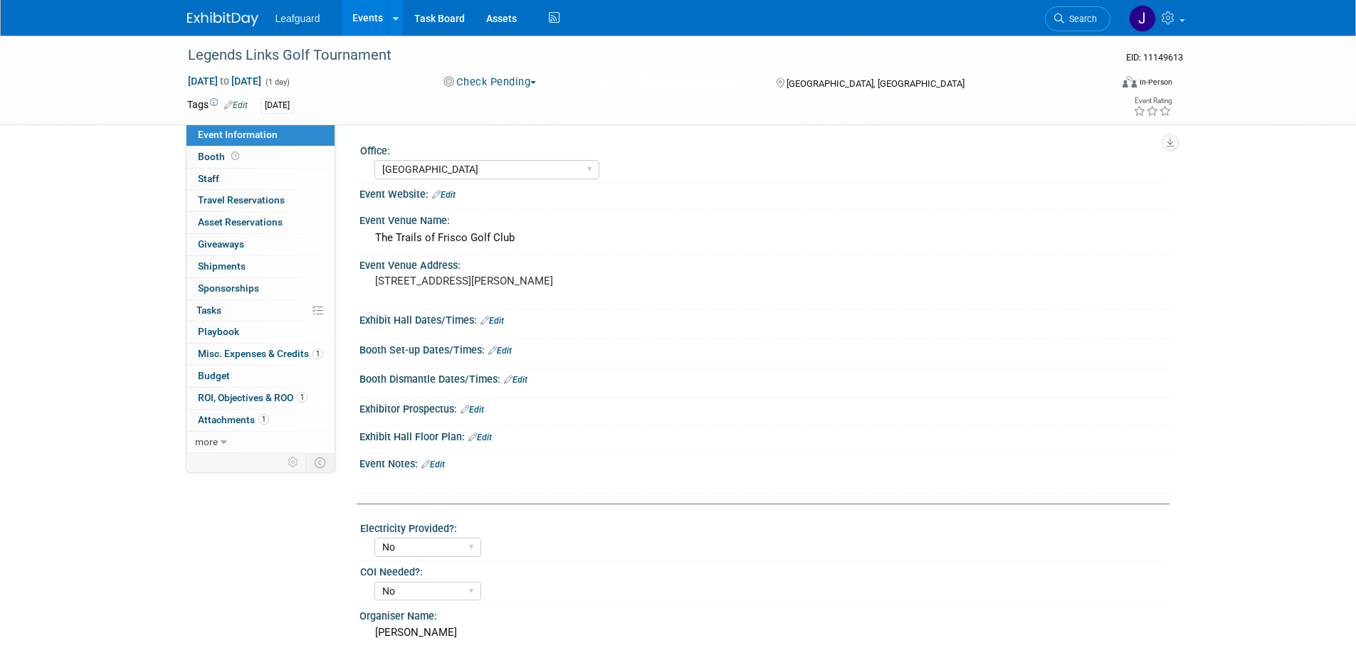
select select "[GEOGRAPHIC_DATA]"
select select "No"
select select "Check"
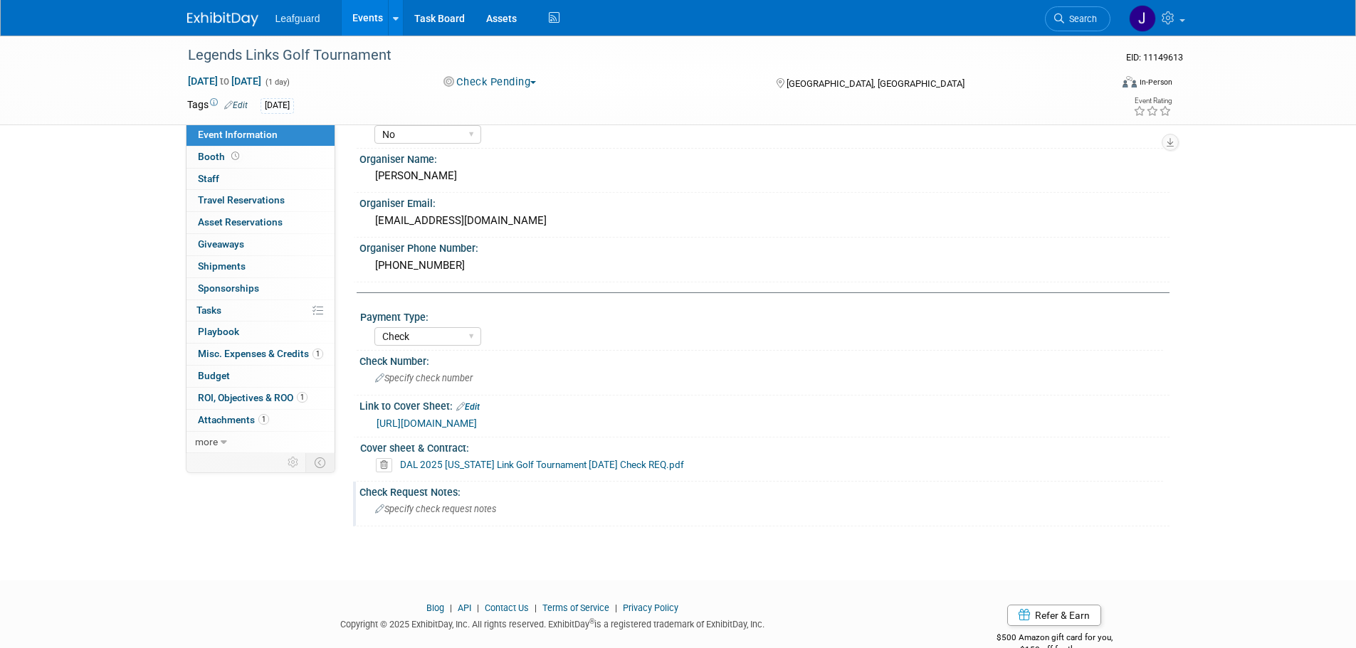
scroll to position [488, 0]
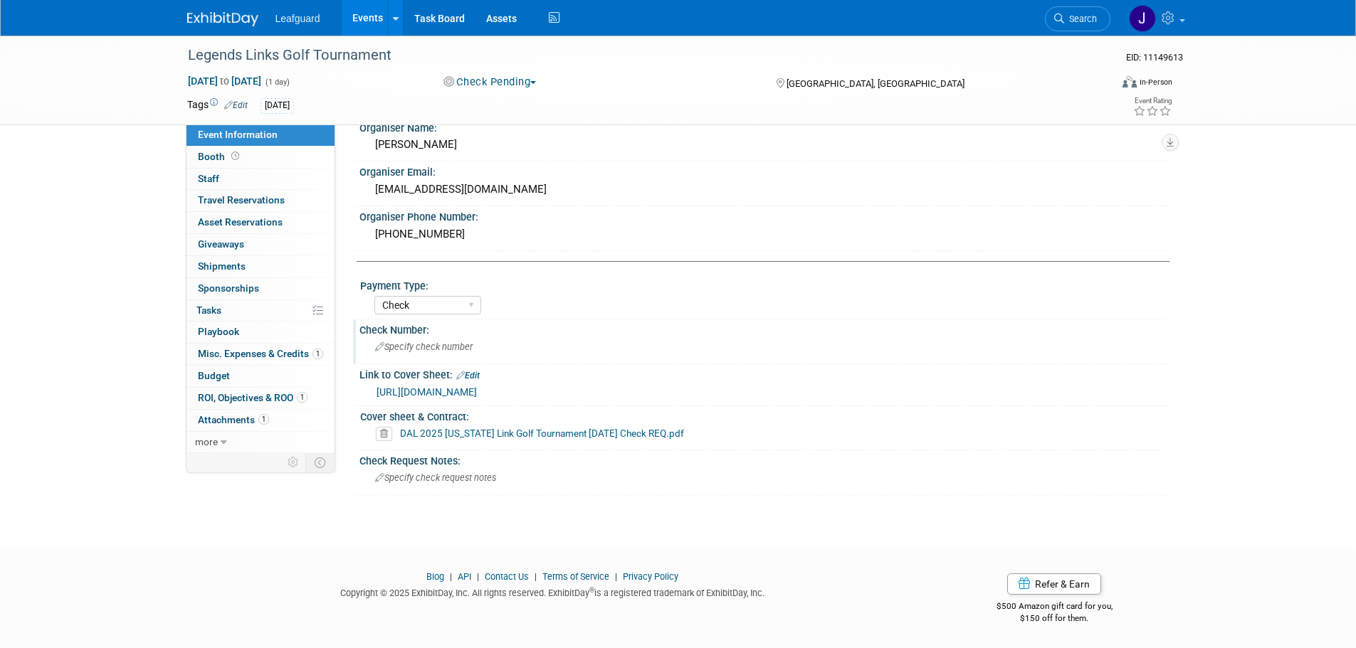
click at [421, 347] on span "Specify check number" at bounding box center [424, 347] width 98 height 11
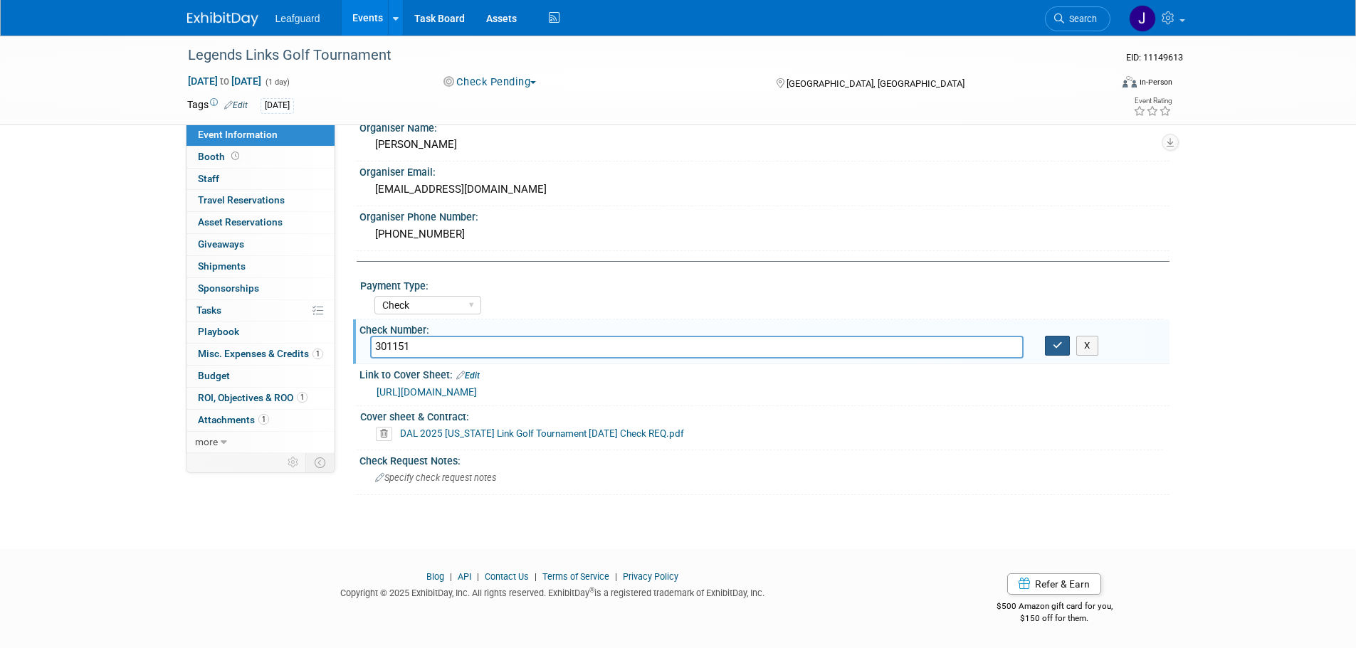
type input "301151"
click at [1050, 352] on button "button" at bounding box center [1058, 346] width 26 height 20
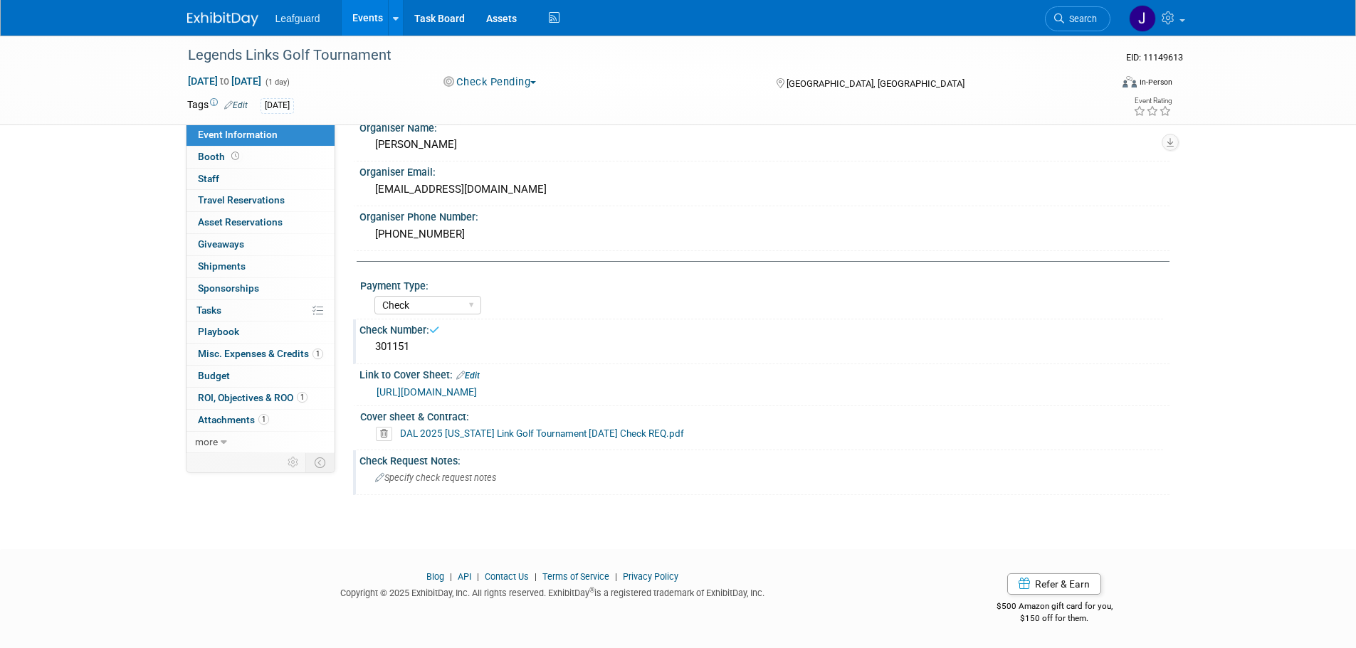
click at [436, 474] on span "Specify check request notes" at bounding box center [435, 478] width 121 height 11
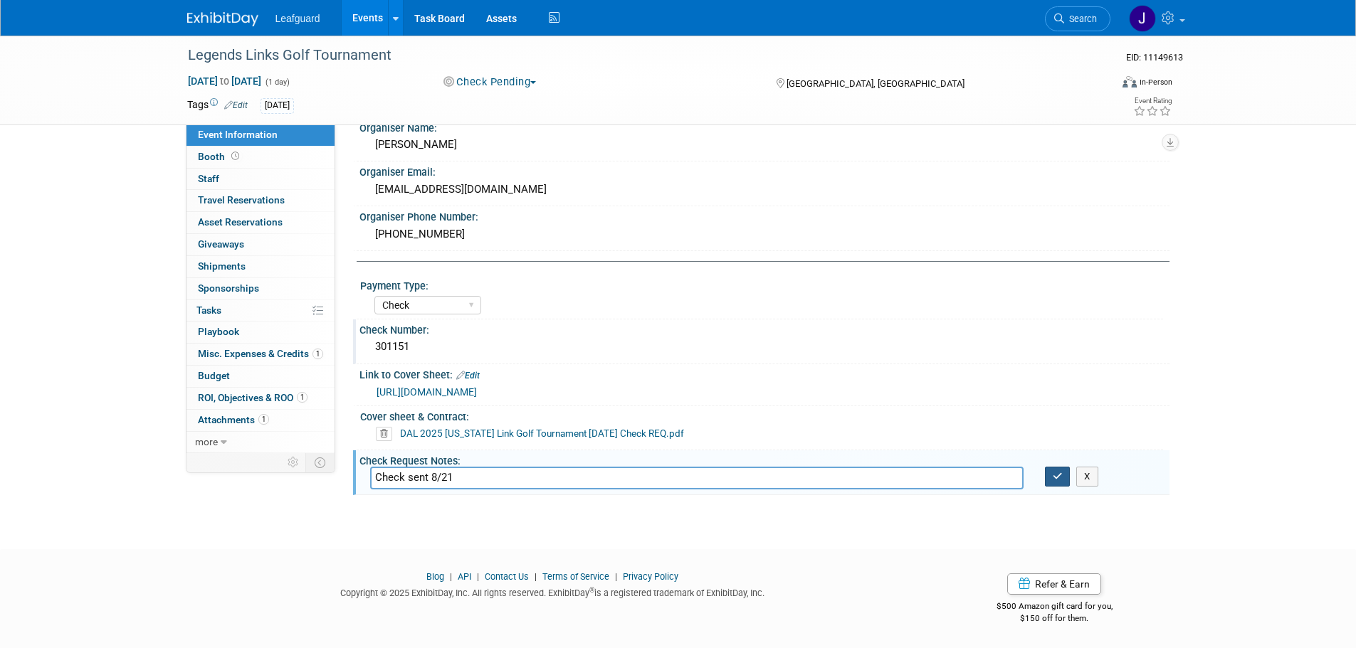
type input "Check sent 8/21"
click at [1056, 476] on icon "button" at bounding box center [1058, 476] width 10 height 9
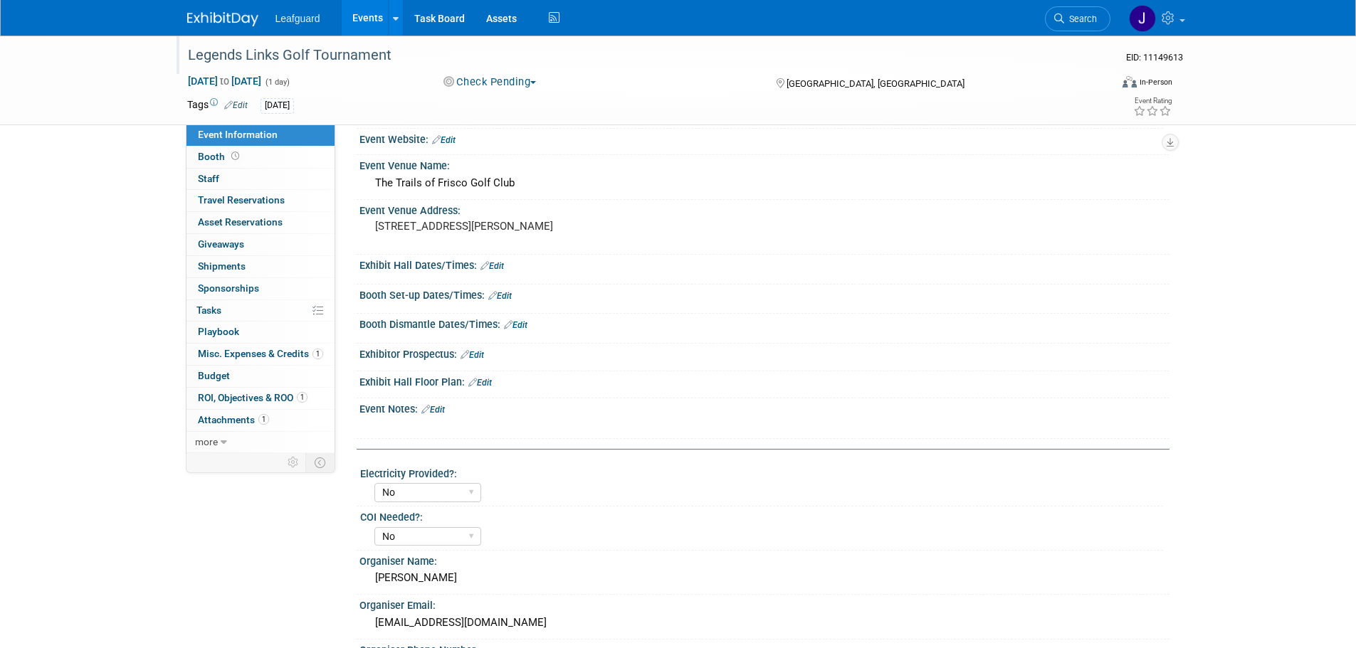
scroll to position [0, 0]
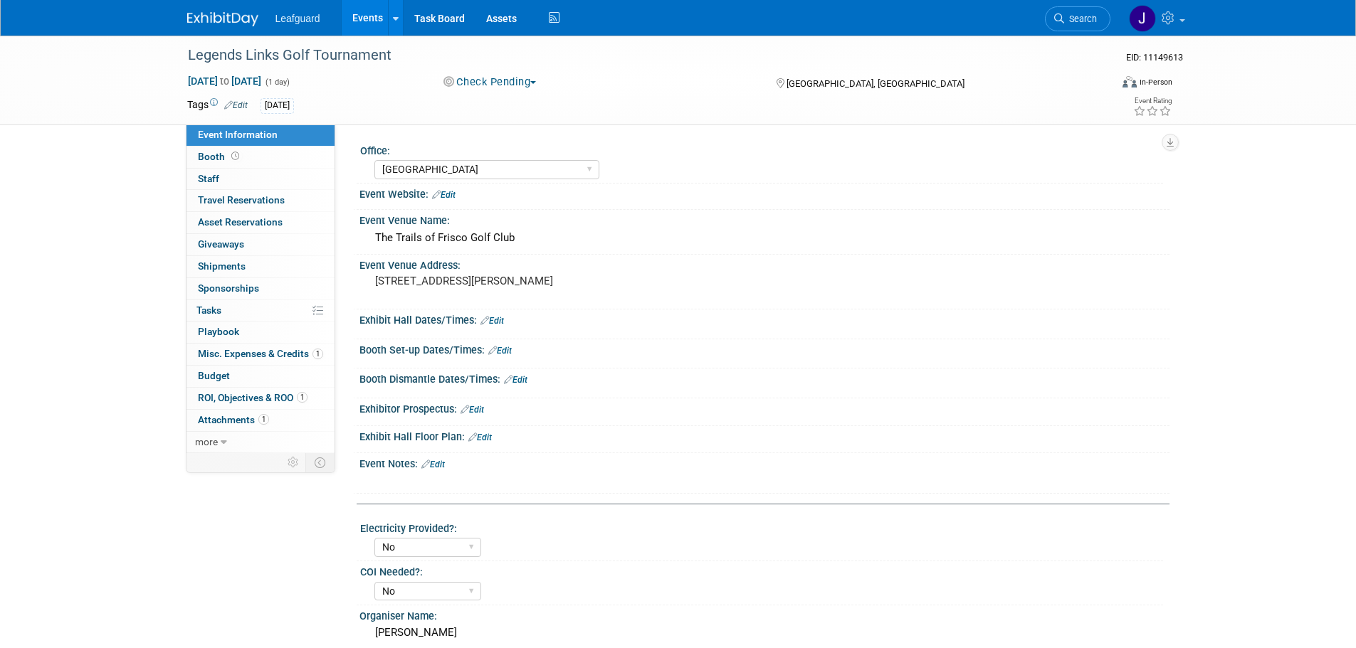
click at [507, 89] on button "Check Pending" at bounding box center [489, 82] width 103 height 15
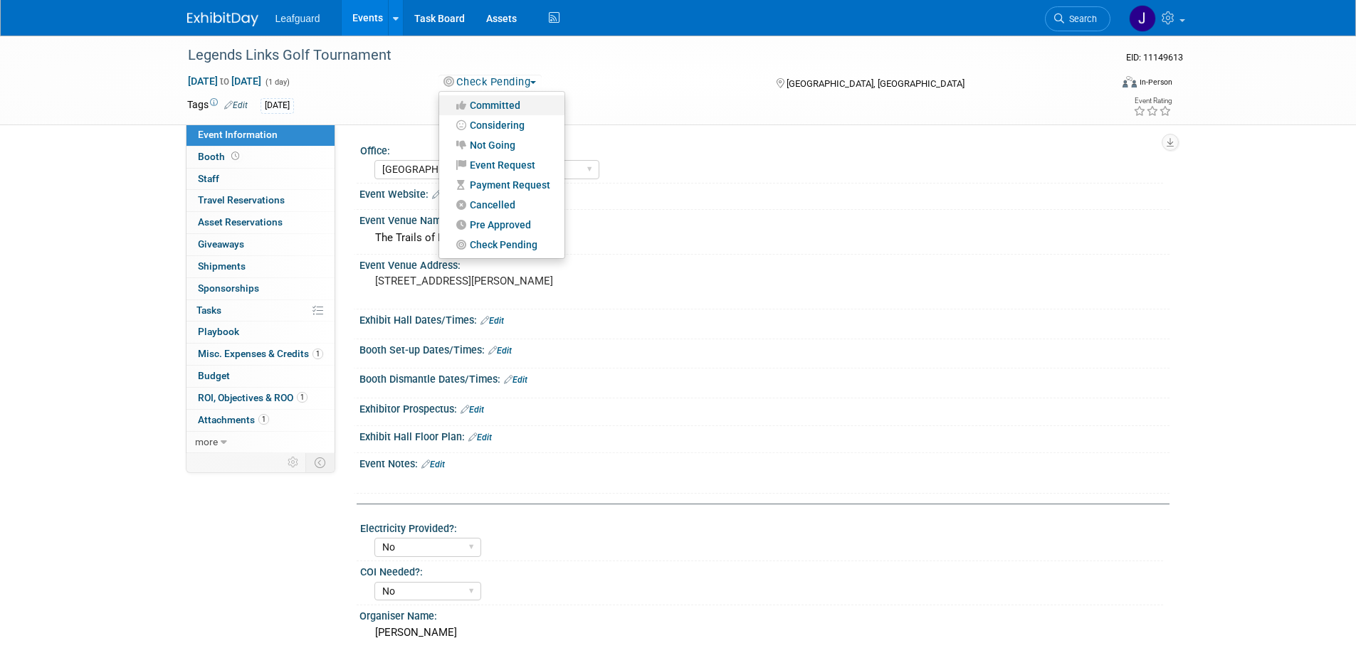
click at [527, 106] on link "Committed" at bounding box center [501, 105] width 125 height 20
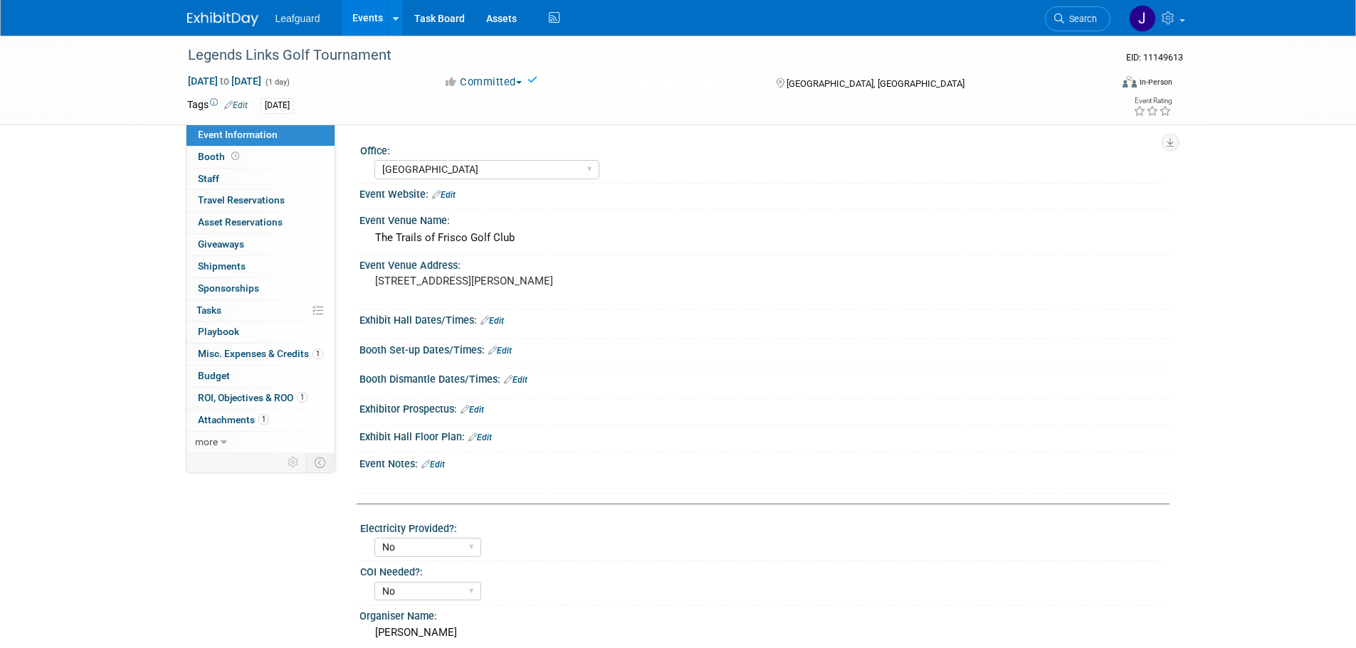
click at [216, 28] on div "Leafguard Events Add Event Bulk Upload Events Shareable Event Boards Recently V…" at bounding box center [678, 18] width 982 height 36
click at [217, 23] on img at bounding box center [222, 19] width 71 height 14
